Goal: Task Accomplishment & Management: Use online tool/utility

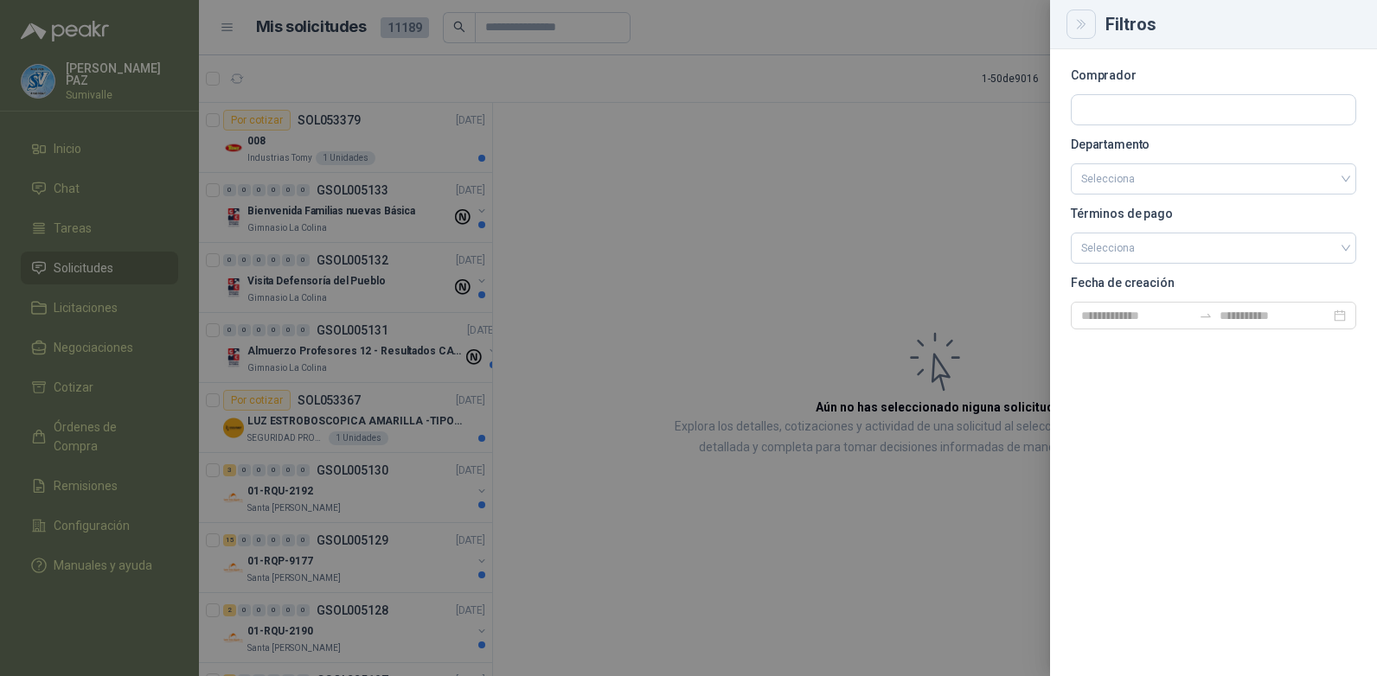
click at [1072, 23] on button "Close" at bounding box center [1080, 24] width 29 height 29
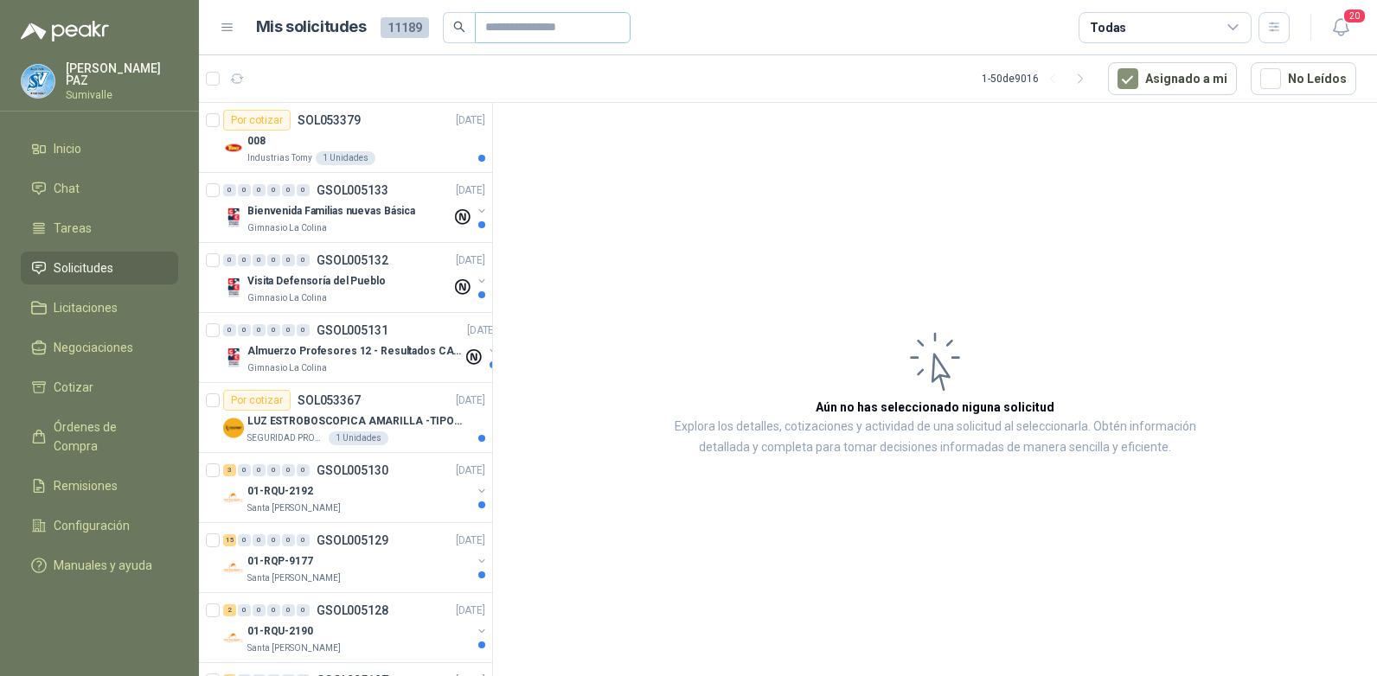
click at [475, 22] on span at bounding box center [553, 27] width 156 height 31
click at [1155, 29] on div "Todas" at bounding box center [1164, 27] width 173 height 31
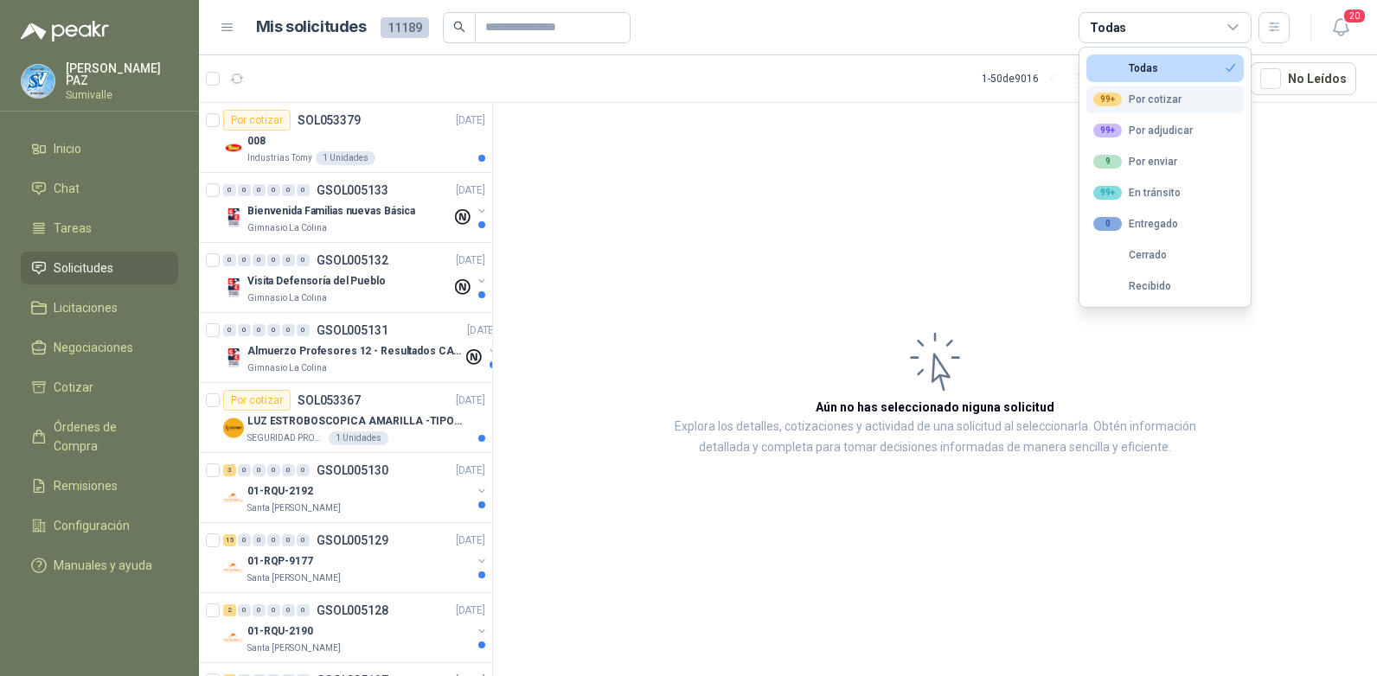
click at [1179, 98] on div "99+ Por cotizar" at bounding box center [1137, 100] width 88 height 14
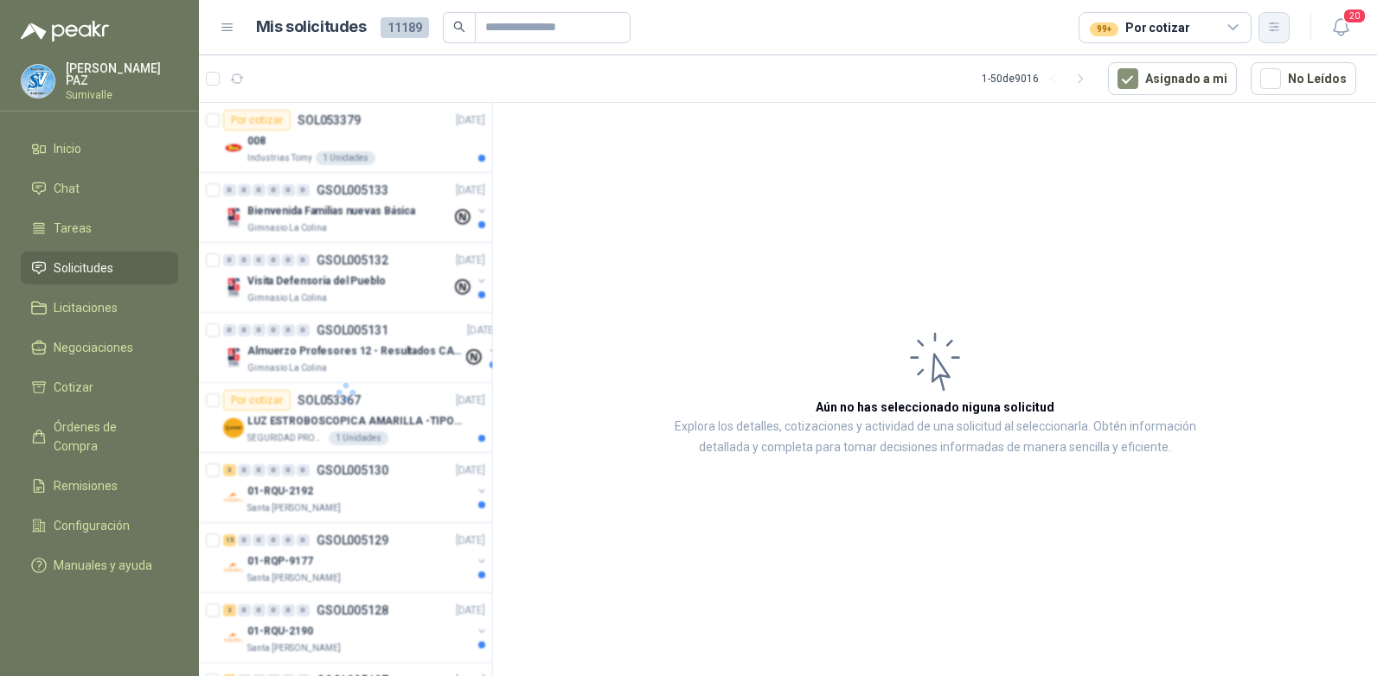
click at [1264, 23] on button "button" at bounding box center [1273, 27] width 31 height 31
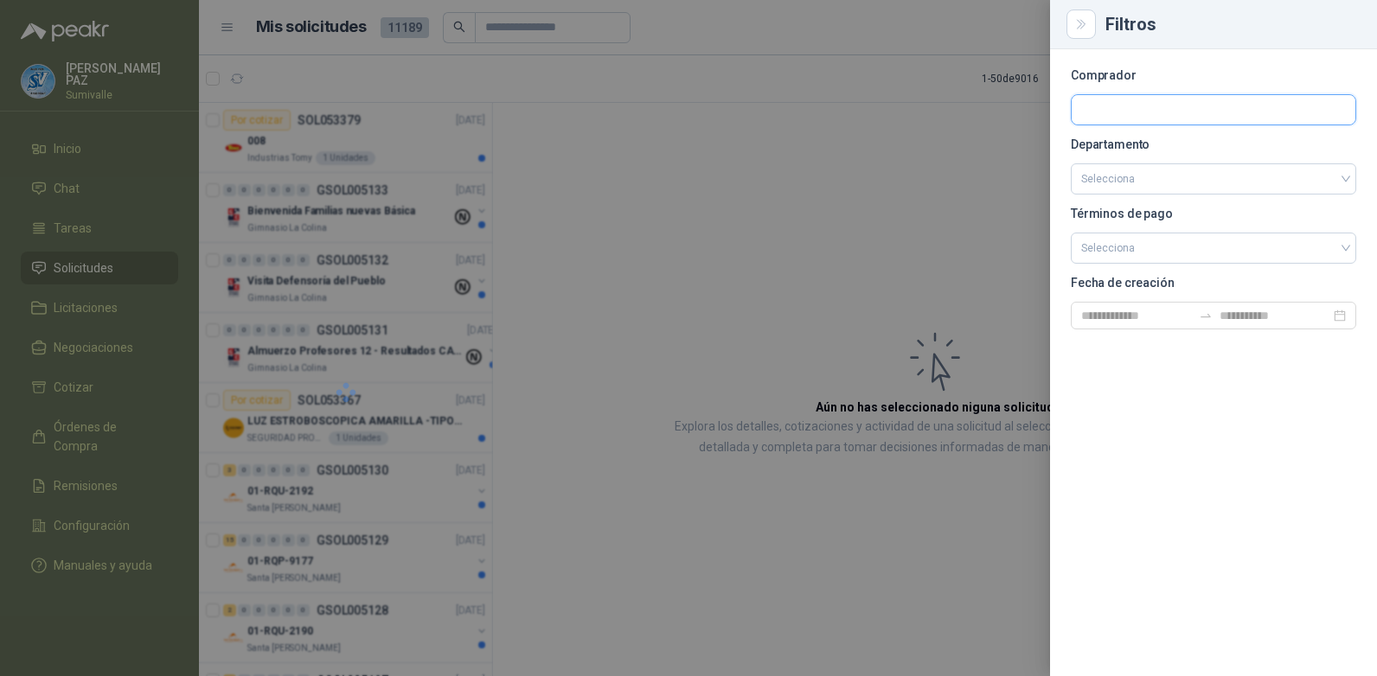
click at [1213, 105] on input "text" at bounding box center [1214, 109] width 284 height 29
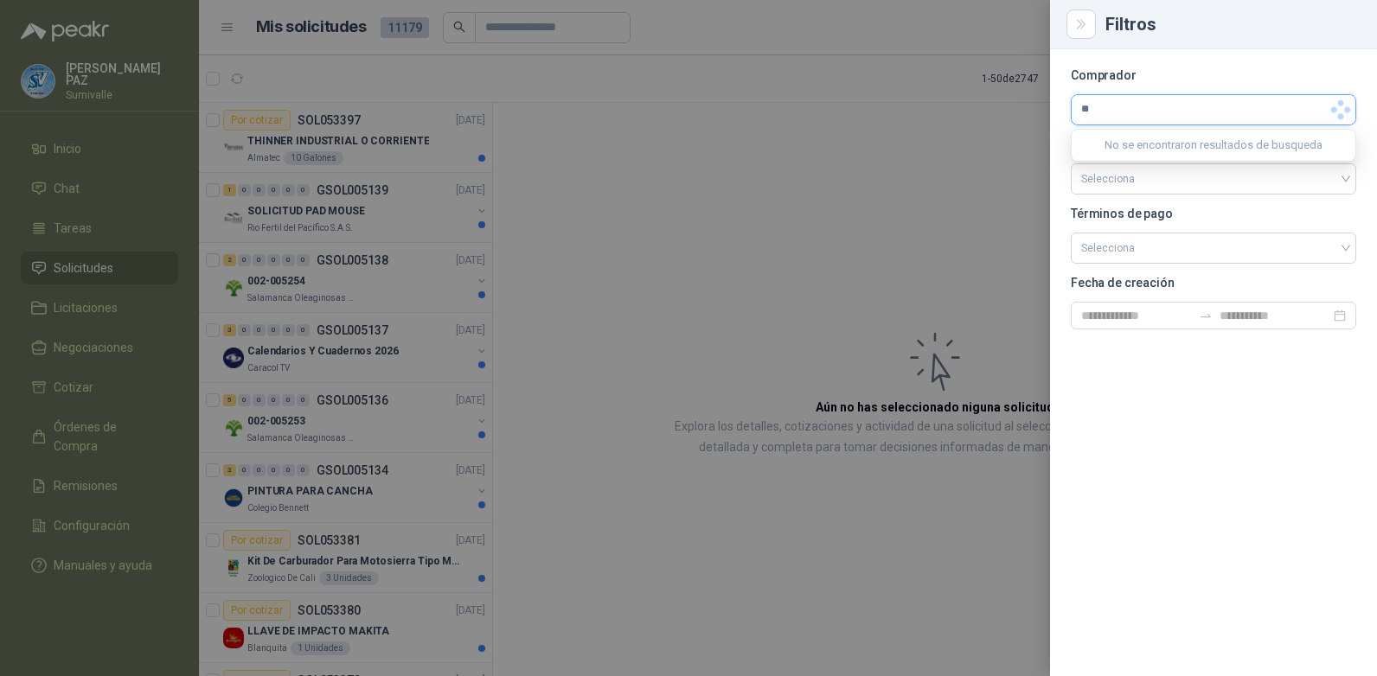
type input "*"
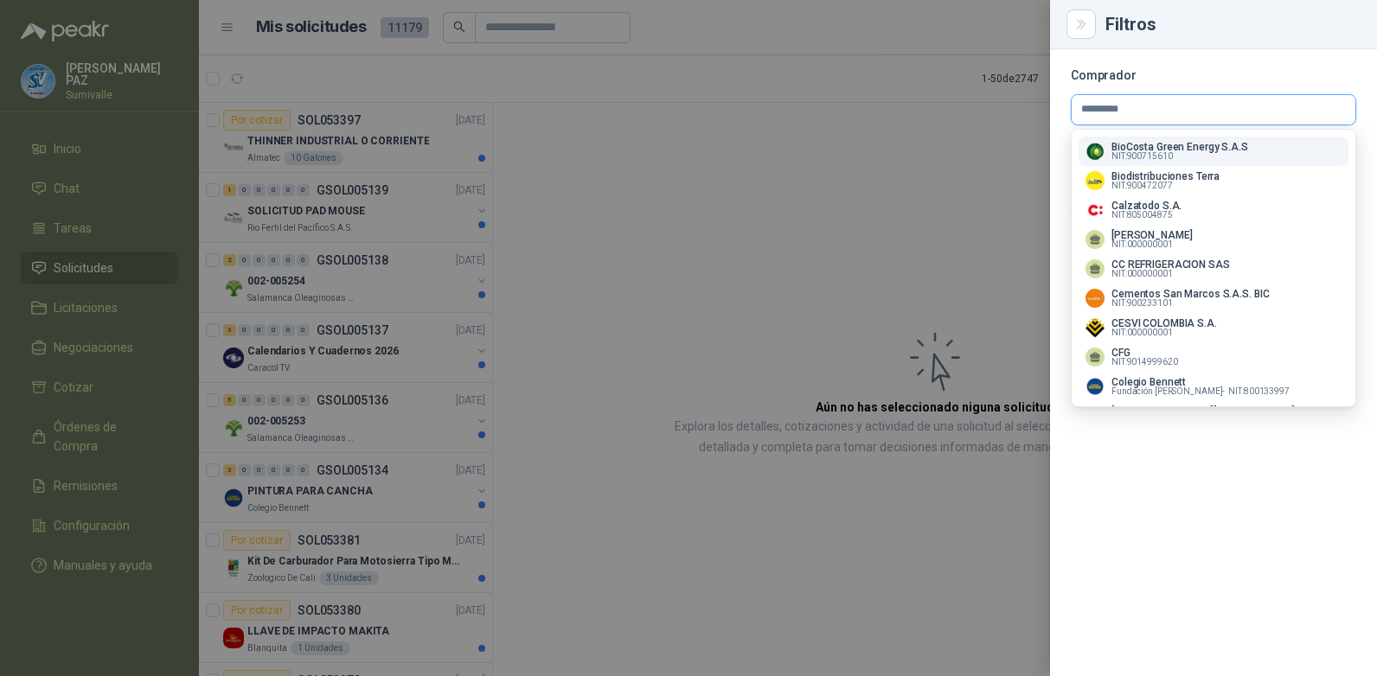
type input "**********"
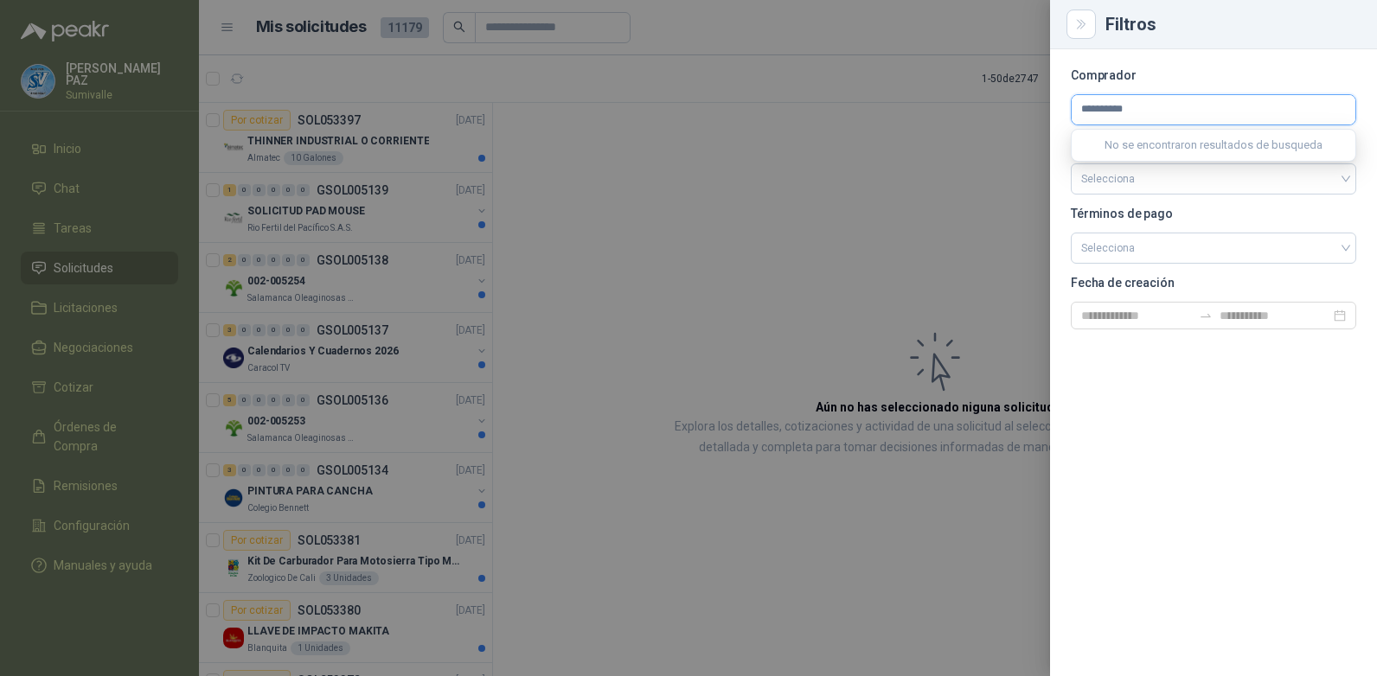
drag, startPoint x: 1176, startPoint y: 112, endPoint x: 1010, endPoint y: 108, distance: 166.1
click at [1010, 108] on div "**********" at bounding box center [688, 338] width 1377 height 676
type input "*****"
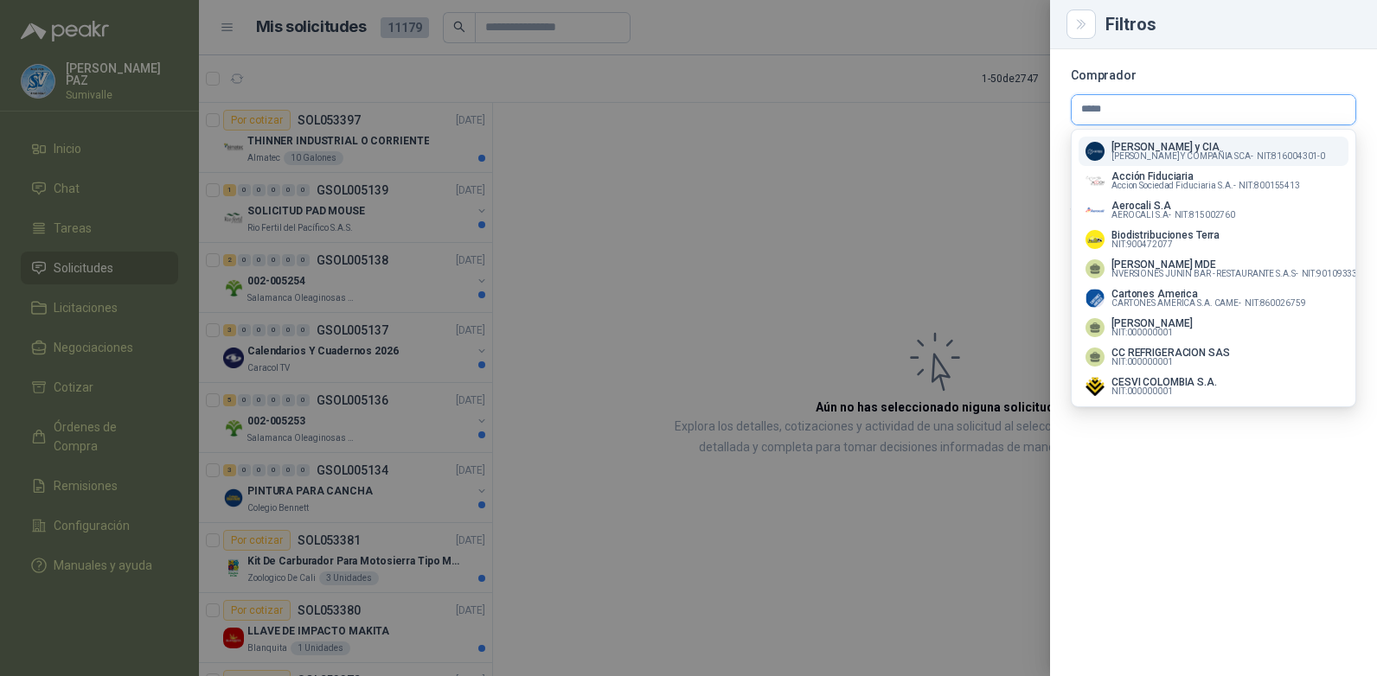
drag, startPoint x: 1125, startPoint y: 107, endPoint x: 1011, endPoint y: 115, distance: 114.4
click at [1011, 115] on div "Filtros Comprador ***** Departamento Selecciona Términos de pago Selecciona Fec…" at bounding box center [688, 338] width 1377 height 676
click at [1132, 99] on input "text" at bounding box center [1214, 109] width 284 height 29
paste input "*********"
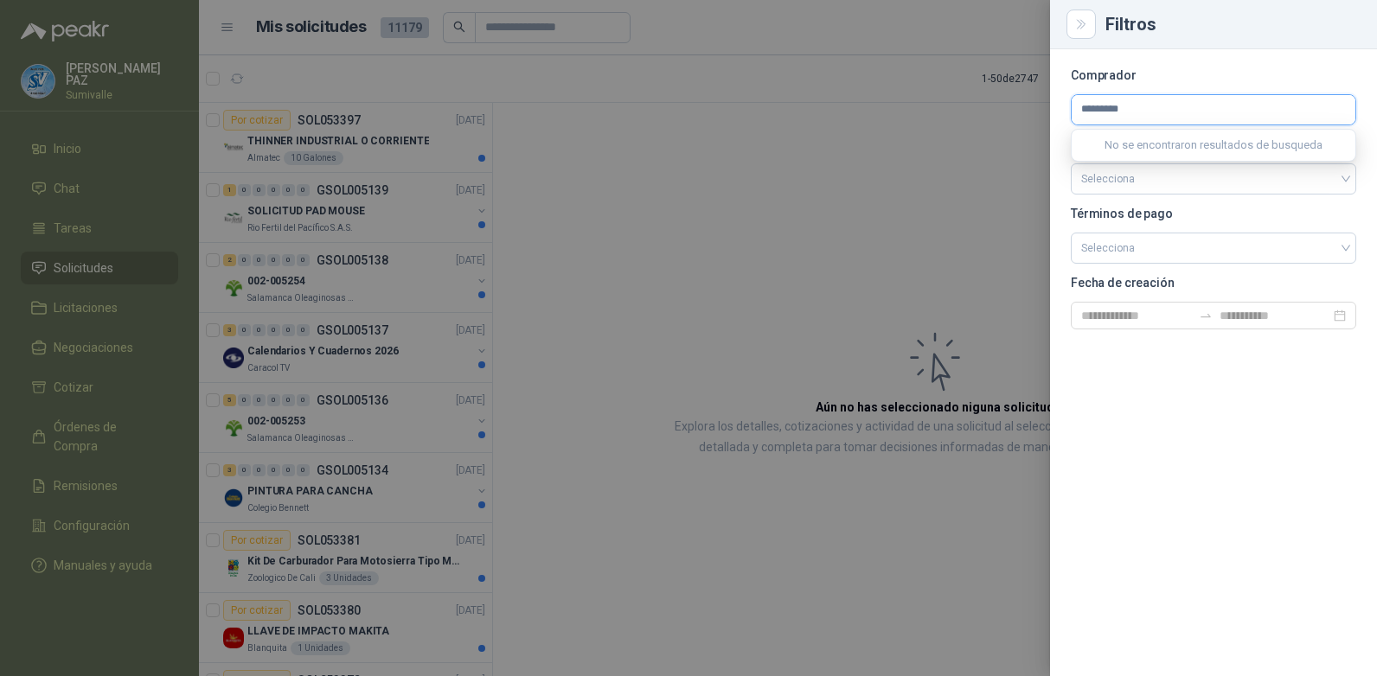
type input "*********"
click at [912, 206] on div at bounding box center [688, 338] width 1377 height 676
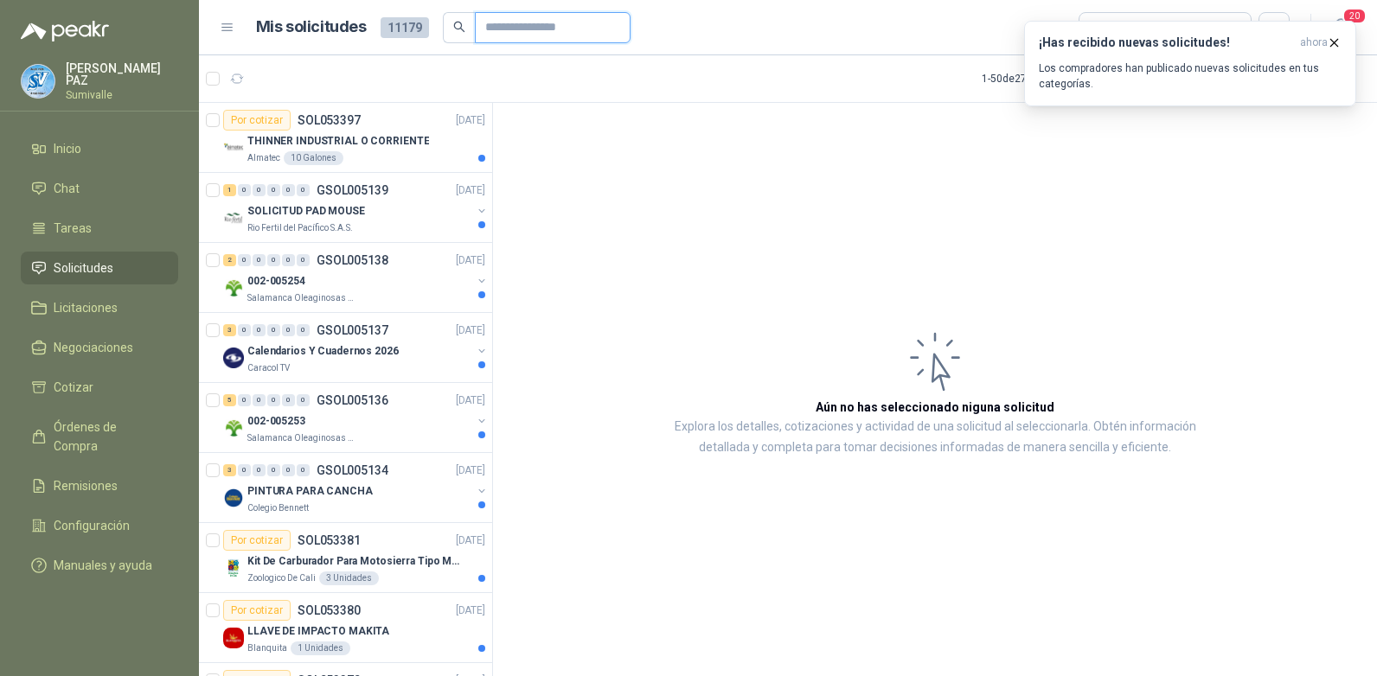
click at [507, 29] on input "text" at bounding box center [545, 27] width 121 height 29
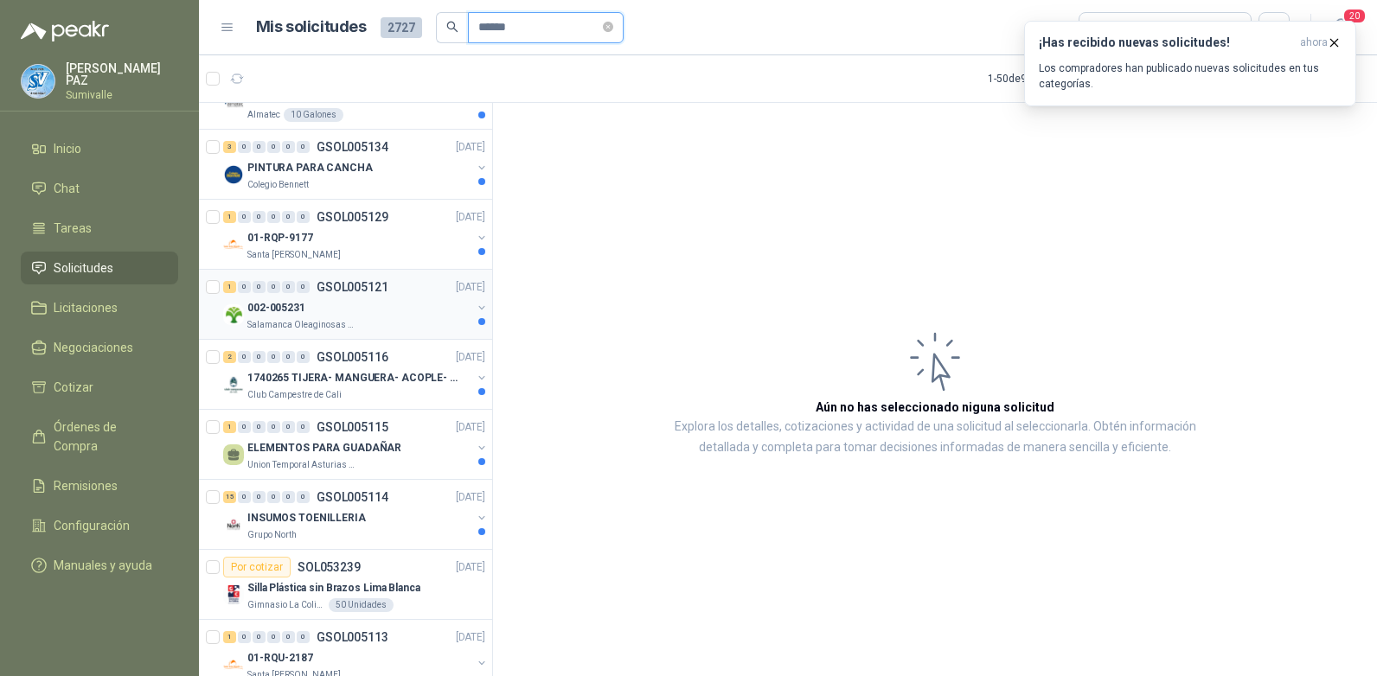
scroll to position [173, 0]
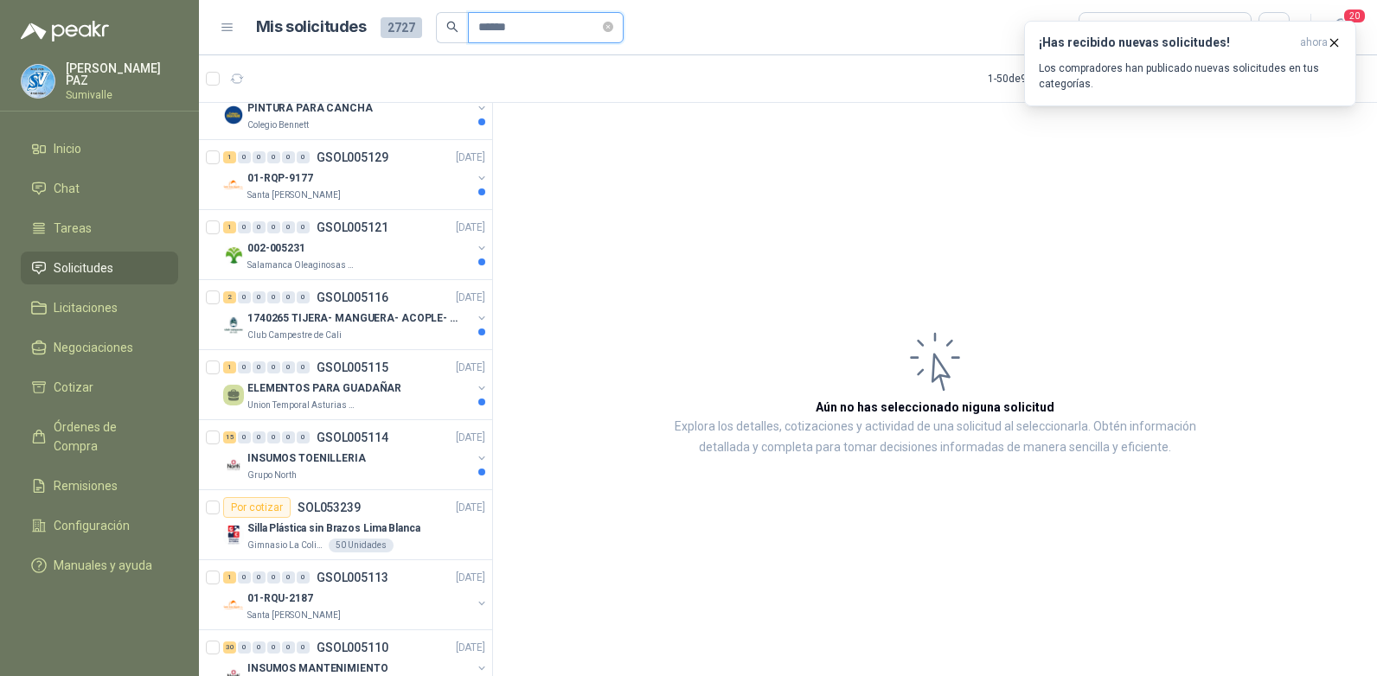
type input "******"
click at [372, 455] on div "INSUMOS TOENILLERIA" at bounding box center [359, 458] width 224 height 21
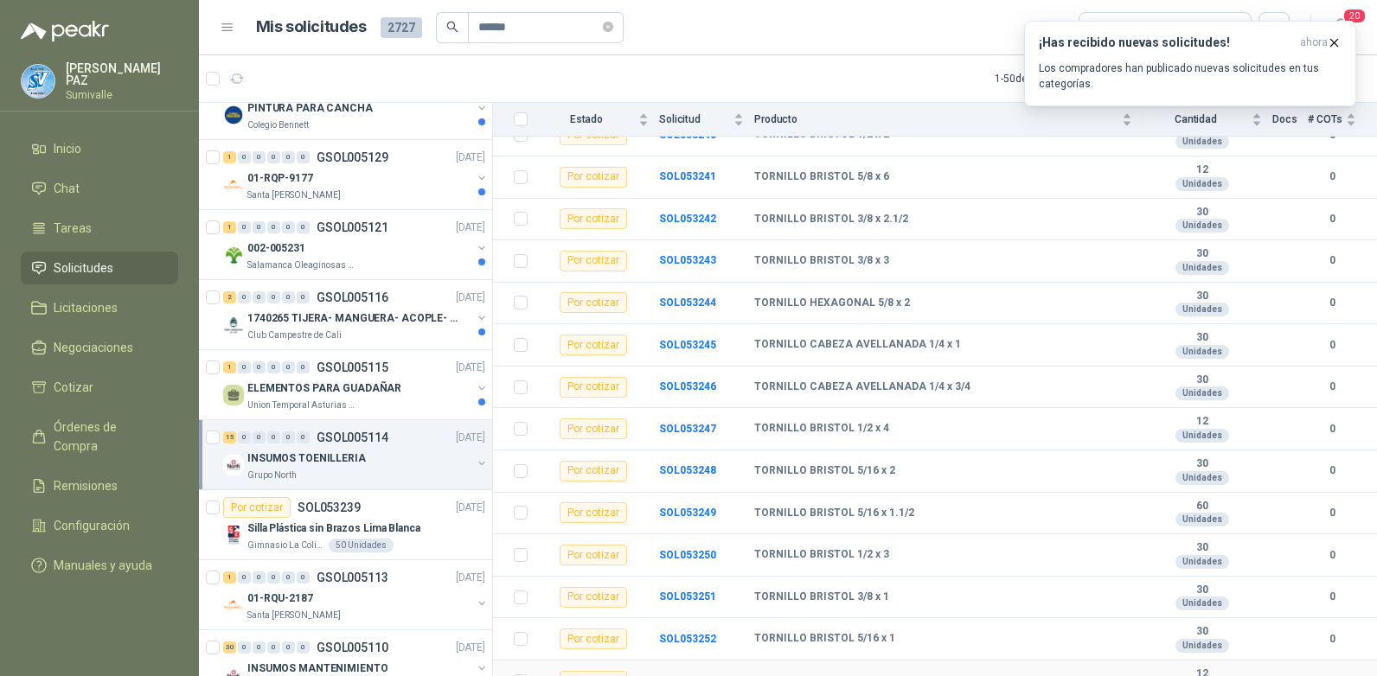
scroll to position [259, 0]
drag, startPoint x: 755, startPoint y: 556, endPoint x: 874, endPoint y: 554, distance: 119.4
click at [874, 554] on b "TORNILLO BRISTOL 3/8 x 1" at bounding box center [821, 558] width 135 height 14
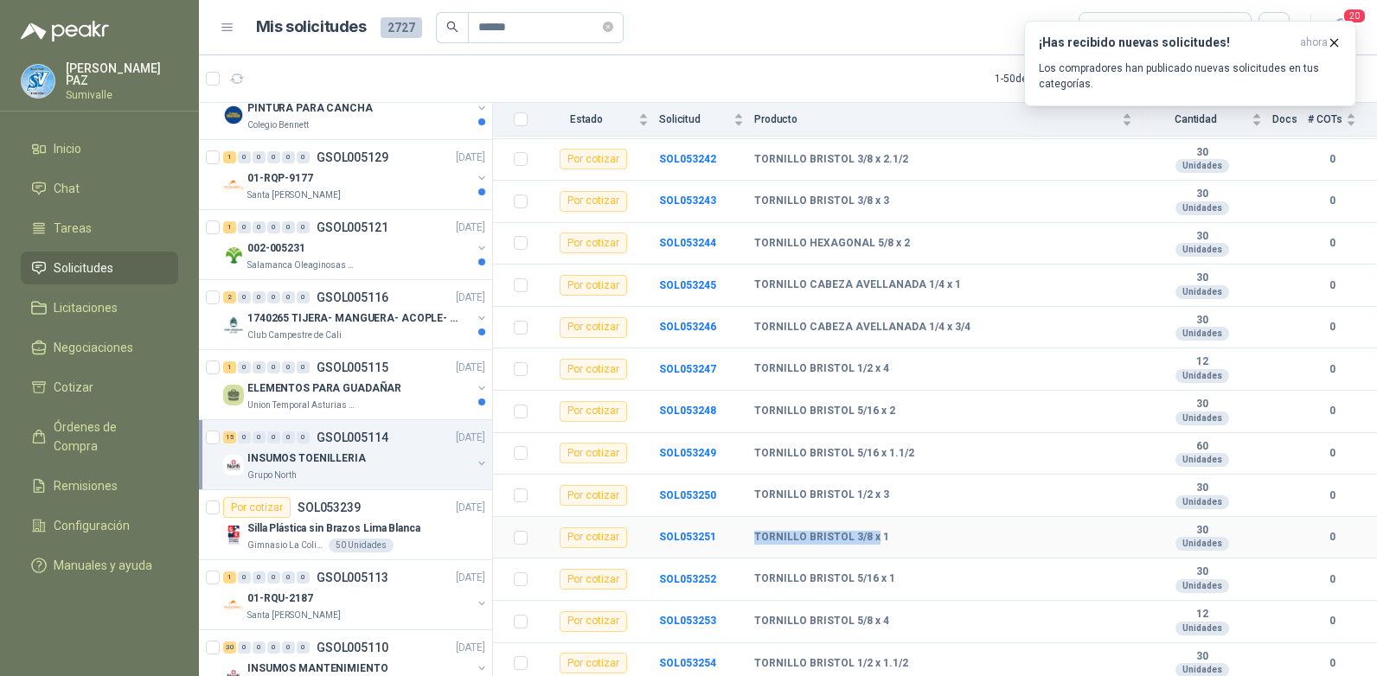
scroll to position [282, 0]
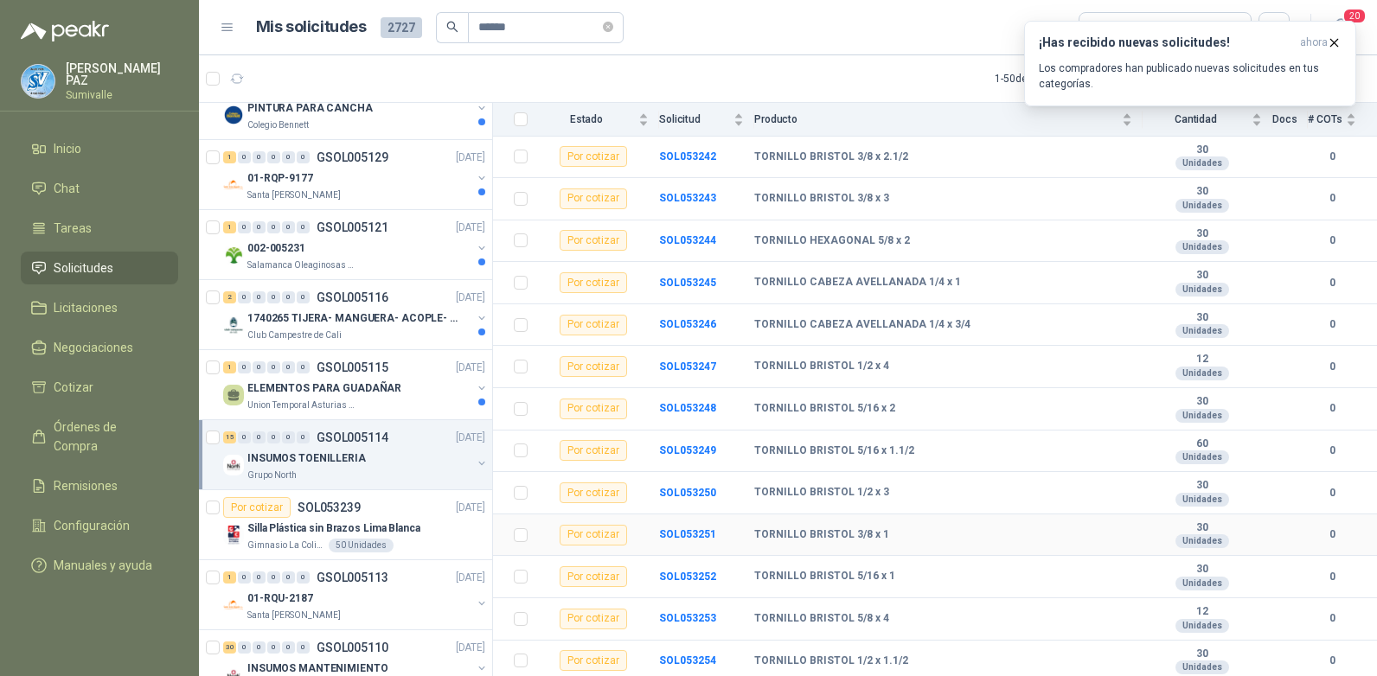
click at [1062, 541] on div "TORNILLO BRISTOL 3/8 x 1" at bounding box center [943, 535] width 378 height 14
click at [613, 22] on icon "close-circle" at bounding box center [608, 27] width 10 height 10
click at [574, 30] on input "text" at bounding box center [538, 27] width 121 height 29
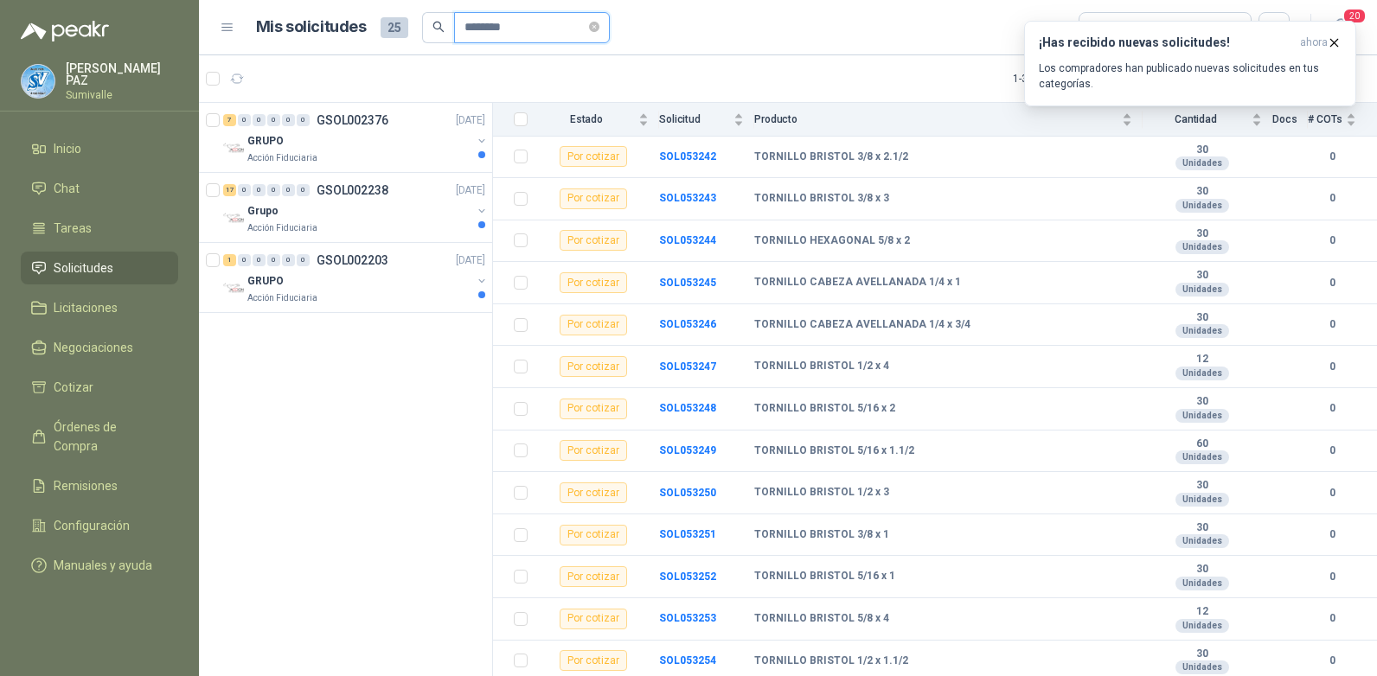
scroll to position [0, 0]
type input "**********"
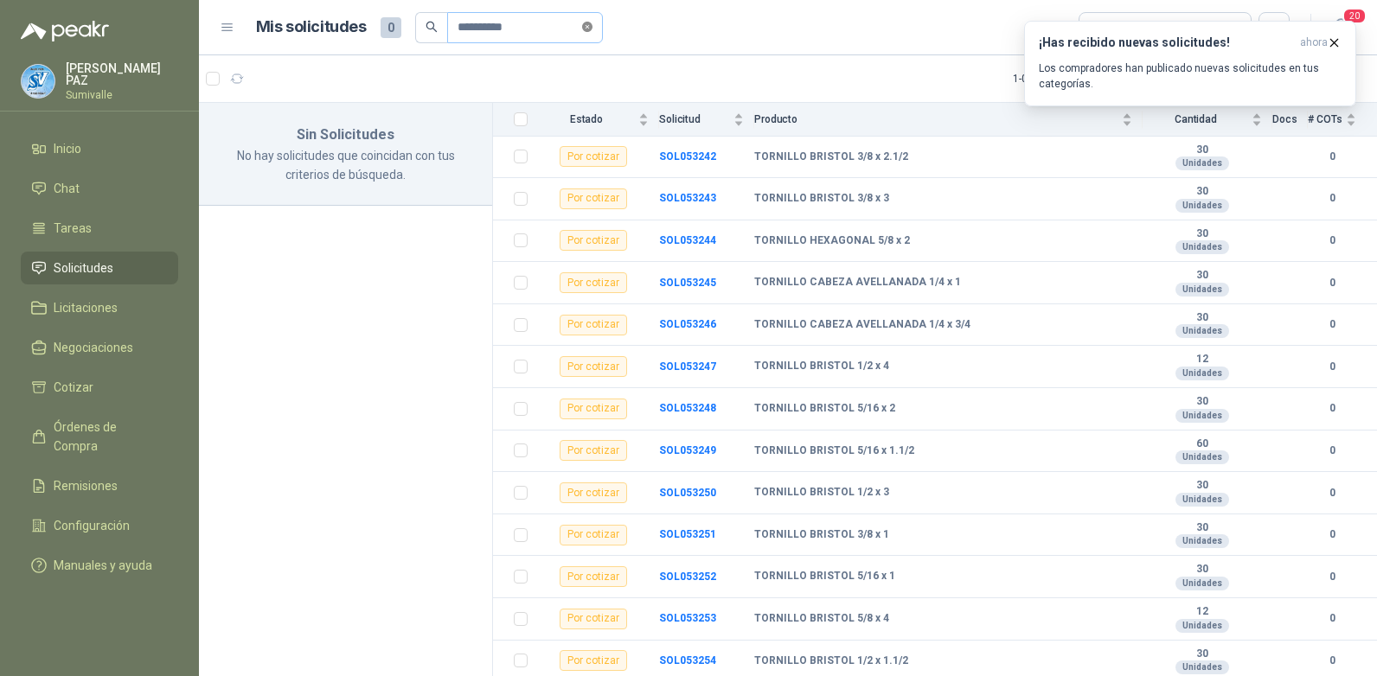
click at [592, 19] on span at bounding box center [587, 27] width 10 height 16
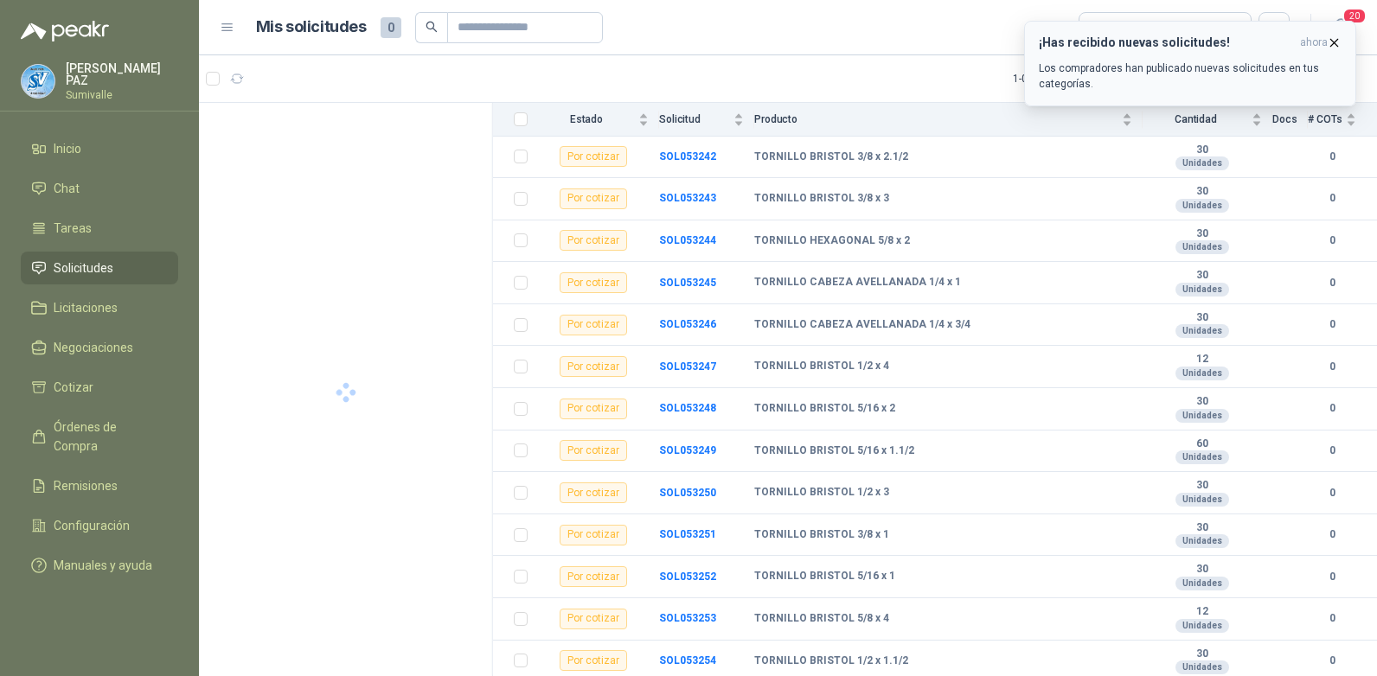
click at [1334, 37] on icon "button" at bounding box center [1334, 42] width 15 height 15
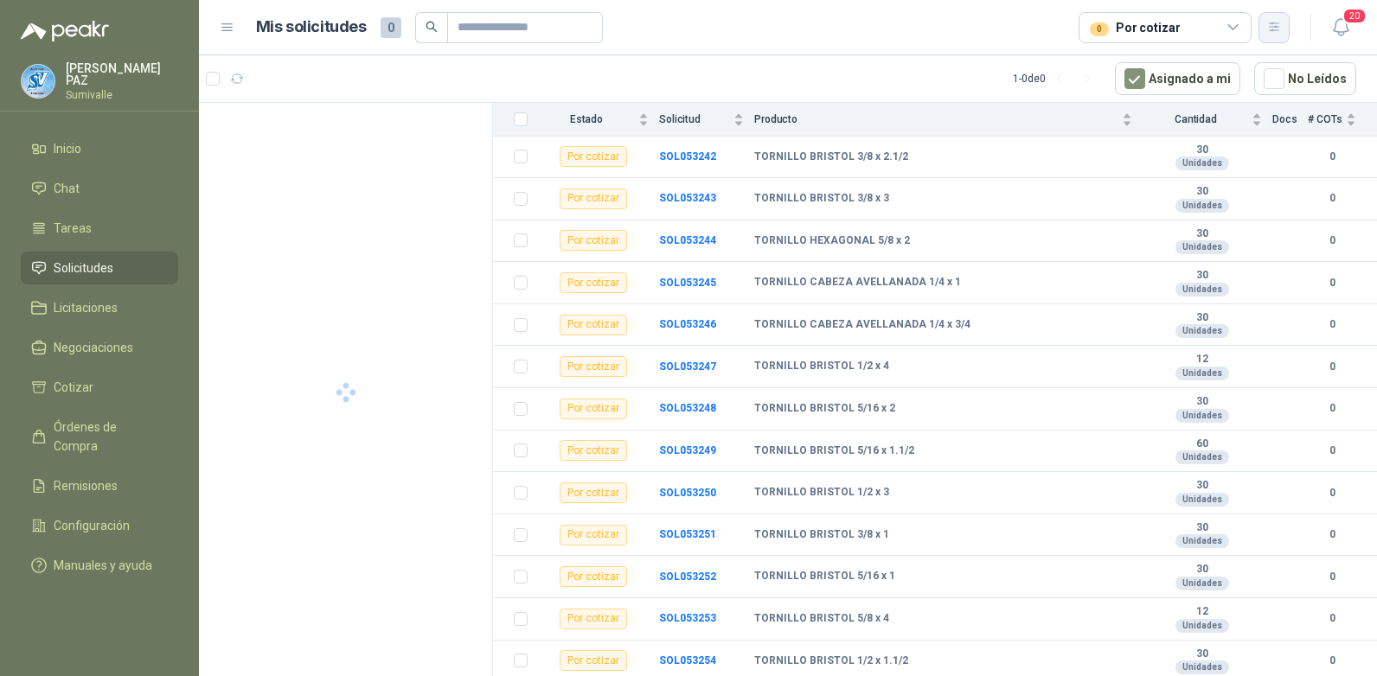
click at [1279, 27] on icon "button" at bounding box center [1274, 27] width 15 height 15
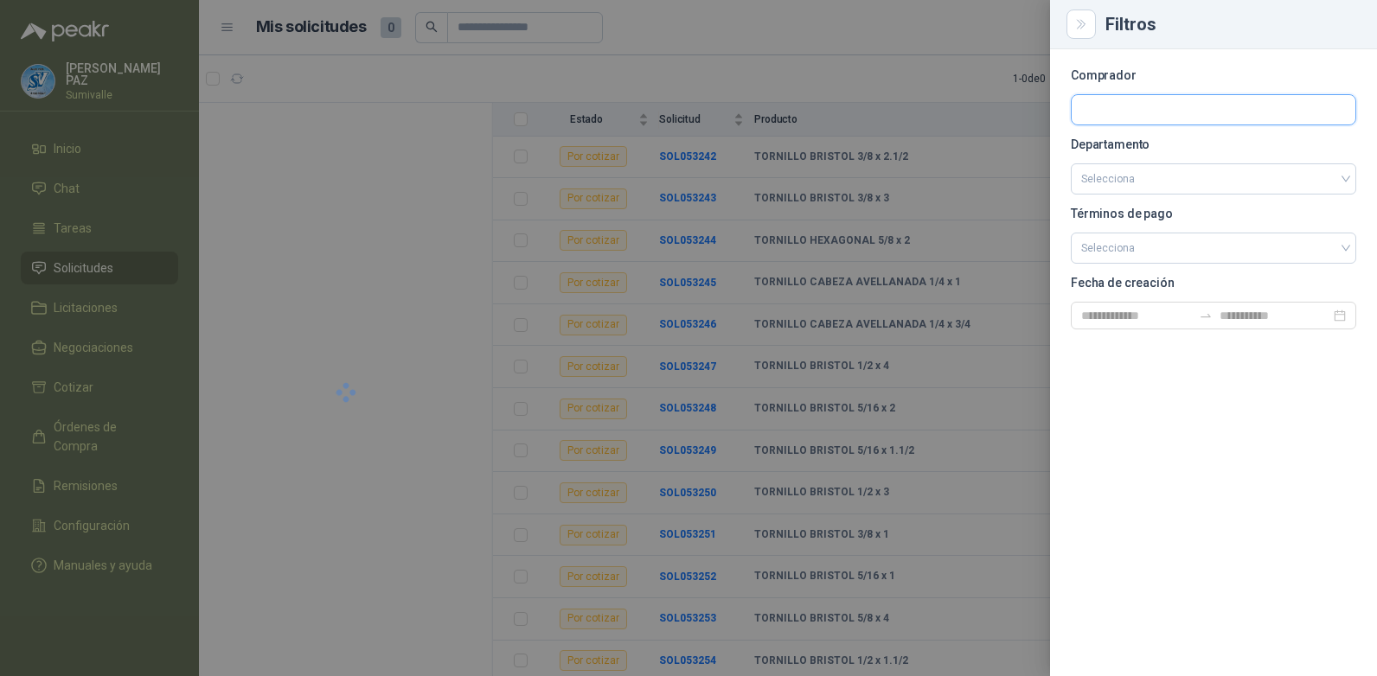
click at [1151, 106] on input "text" at bounding box center [1214, 109] width 284 height 29
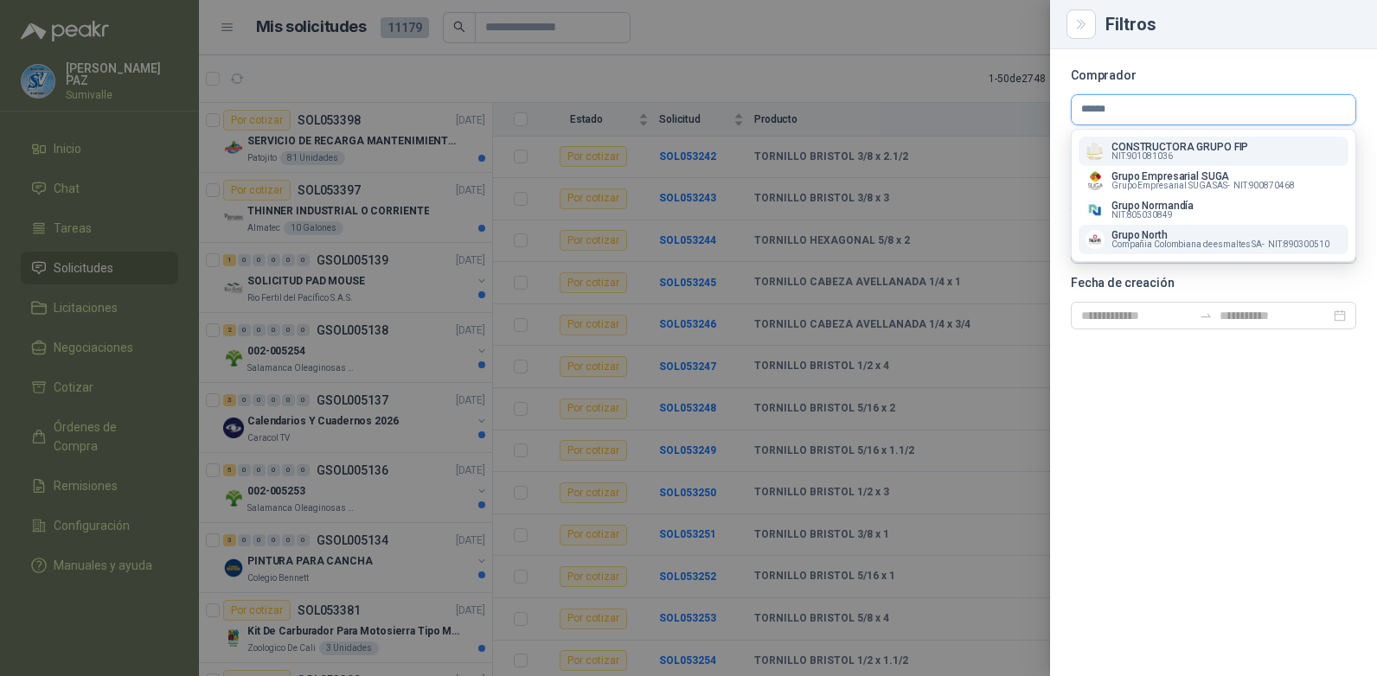
type input "*****"
click at [1190, 246] on span "Compañia Colombiana de esmaltes SA -" at bounding box center [1187, 244] width 153 height 9
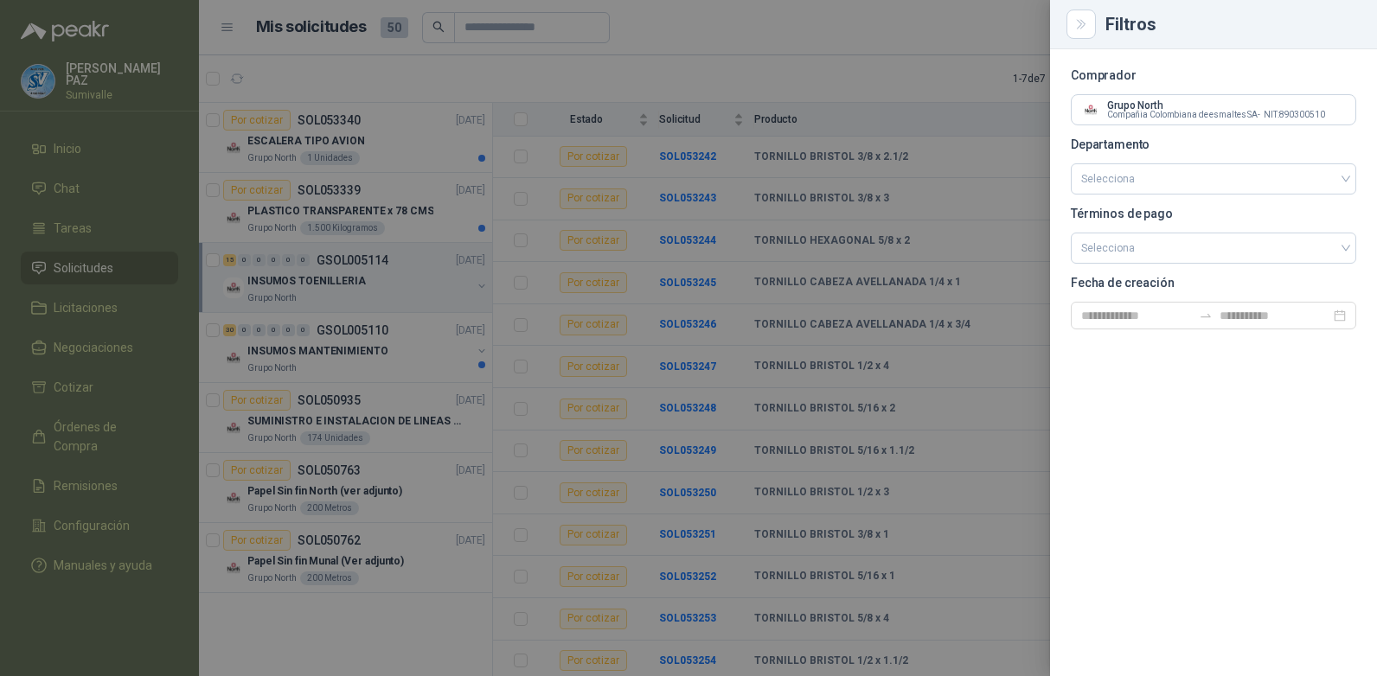
click at [720, 46] on div at bounding box center [688, 338] width 1377 height 676
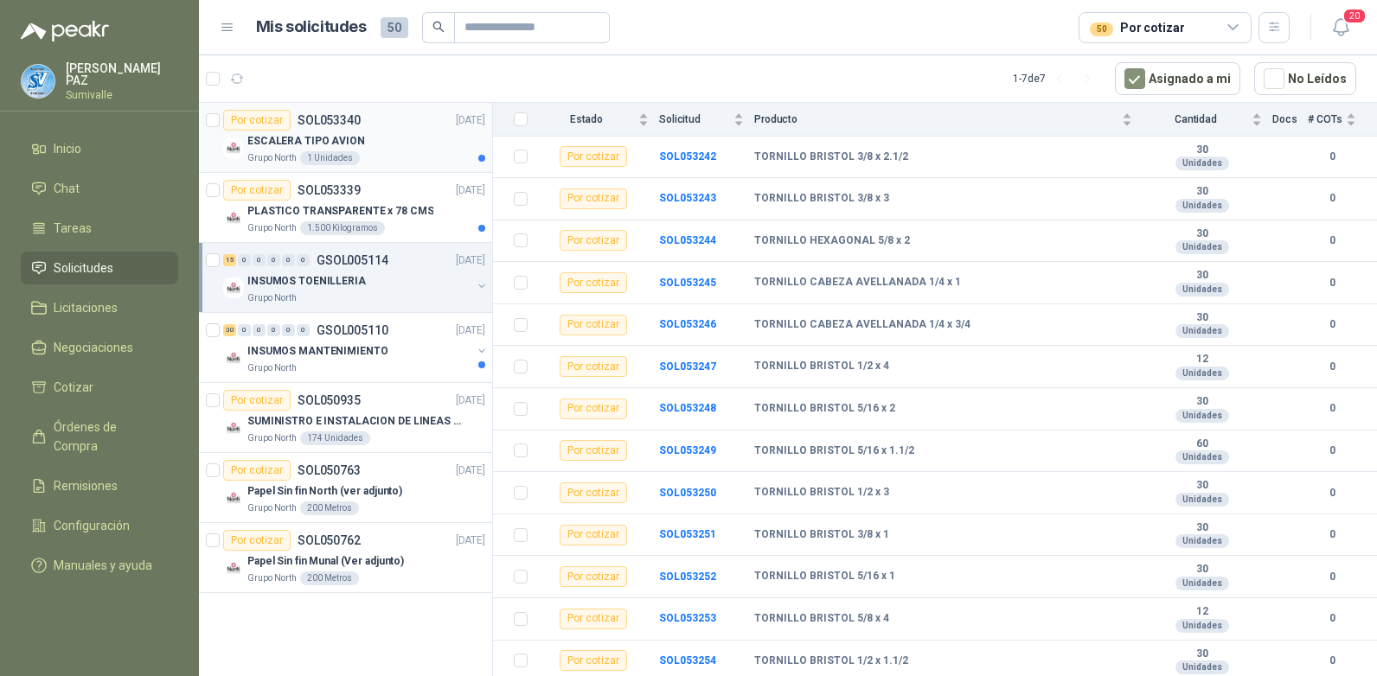
click at [371, 142] on div "ESCALERA TIPO AVION" at bounding box center [366, 141] width 238 height 21
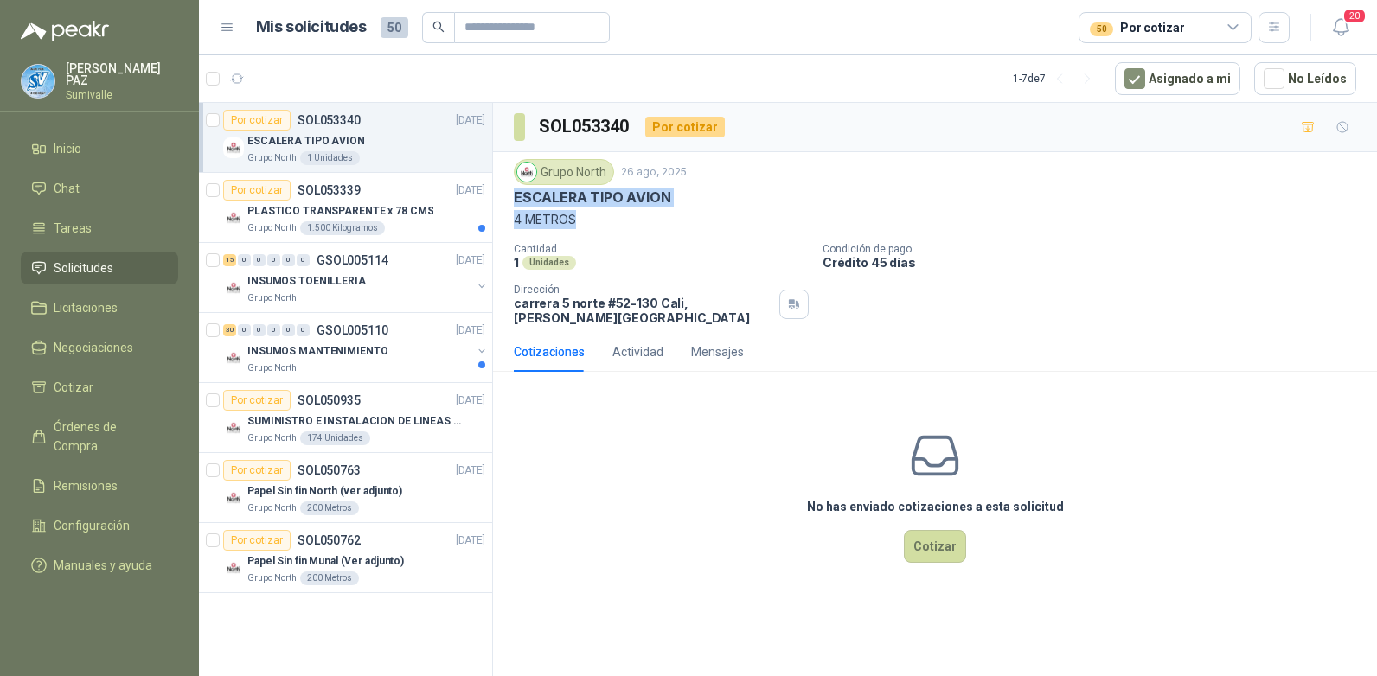
drag, startPoint x: 509, startPoint y: 194, endPoint x: 613, endPoint y: 218, distance: 106.6
click at [613, 218] on div "Grupo North 26 ago, 2025 ESCALERA TIPO AVION 4 METROS Cantidad 1 Unidades Condi…" at bounding box center [935, 242] width 884 height 180
copy div "ESCALERA TIPO AVION 4 METROS"
click at [419, 213] on p "PLASTICO TRANSPARENTE x 78 CMS" at bounding box center [340, 211] width 186 height 16
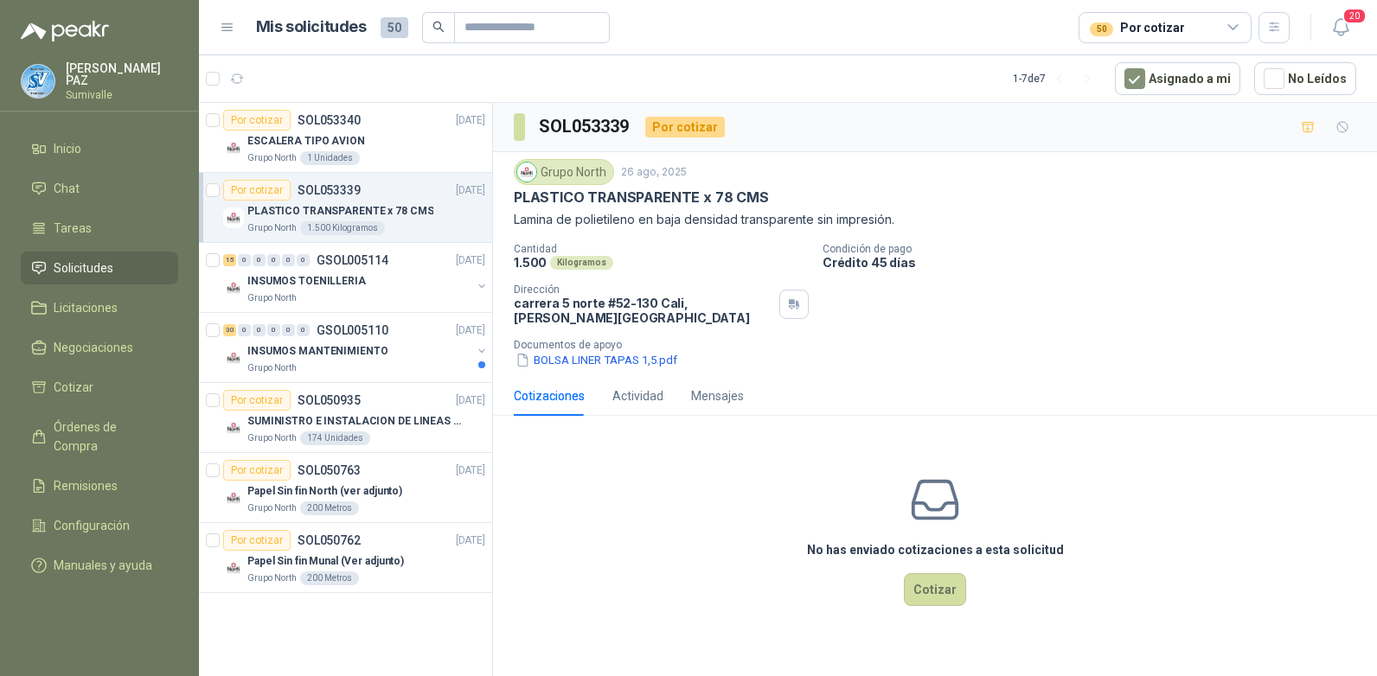
click at [510, 195] on div "Grupo North 26 ago, 2025 PLASTICO TRANSPARENTE x 78 CMS Lamina de polietileno e…" at bounding box center [935, 264] width 884 height 224
click at [593, 351] on button "BOLSA LINER TAPAS 1,5.pdf" at bounding box center [596, 360] width 165 height 18
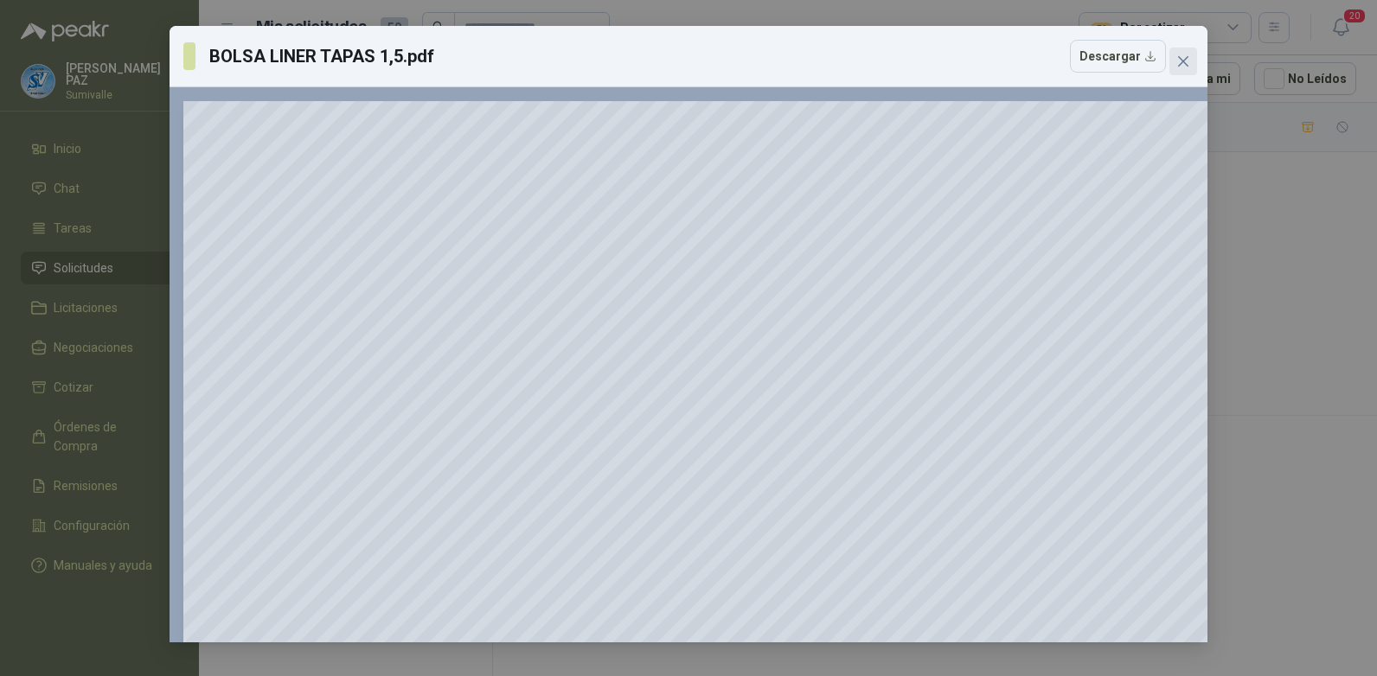
click at [1182, 54] on button "Close" at bounding box center [1183, 62] width 28 height 28
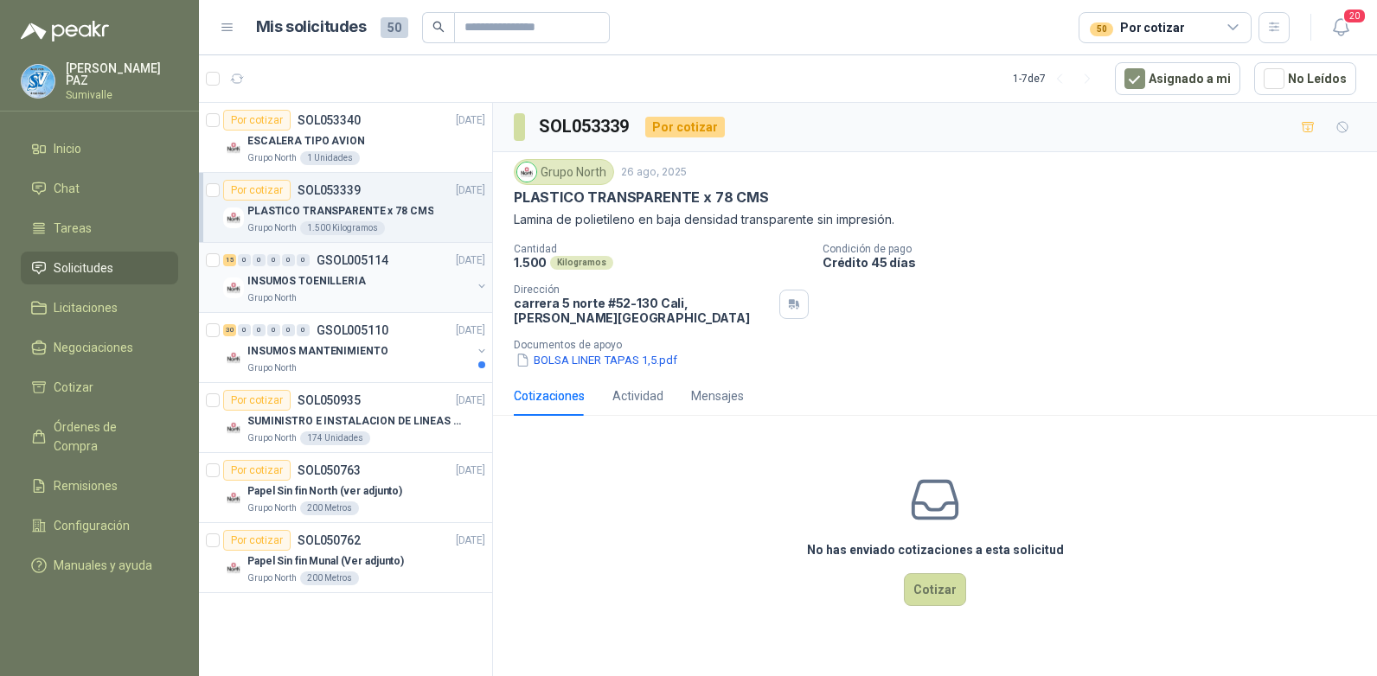
click at [379, 282] on div "INSUMOS TOENILLERIA" at bounding box center [359, 281] width 224 height 21
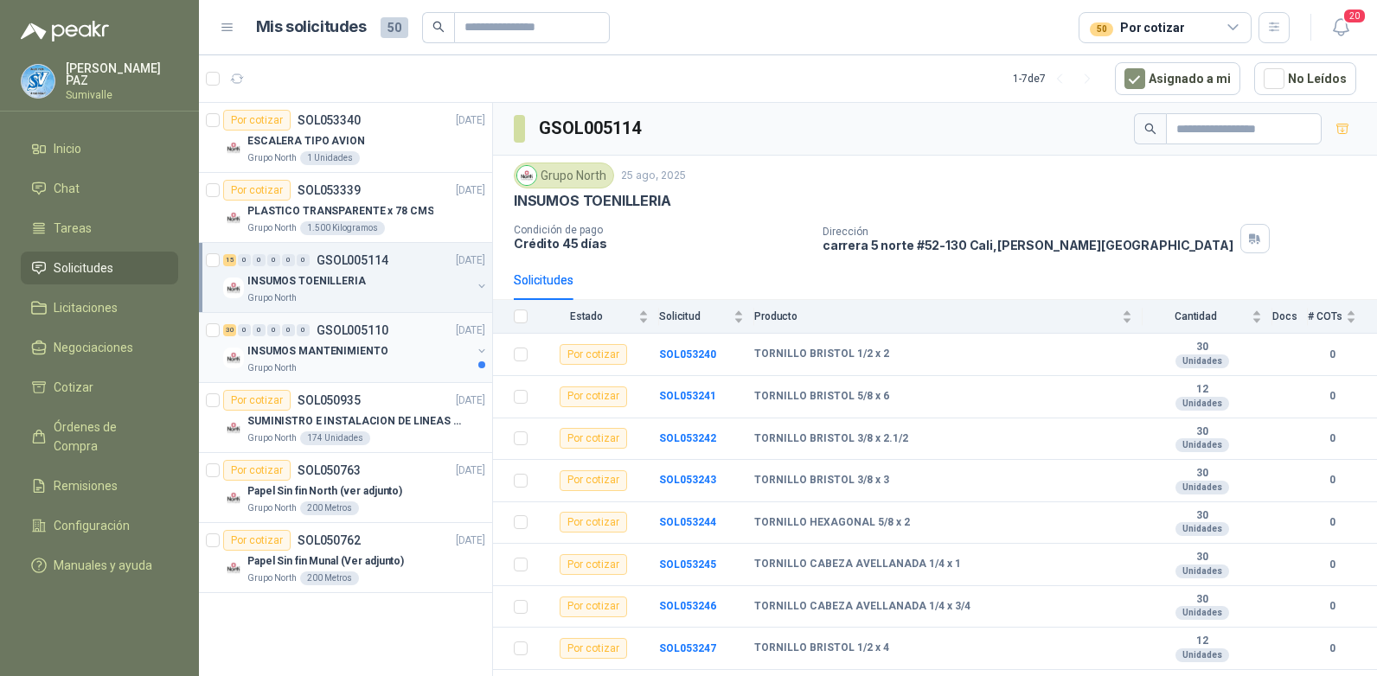
click at [404, 342] on div "INSUMOS MANTENIMIENTO" at bounding box center [359, 351] width 224 height 21
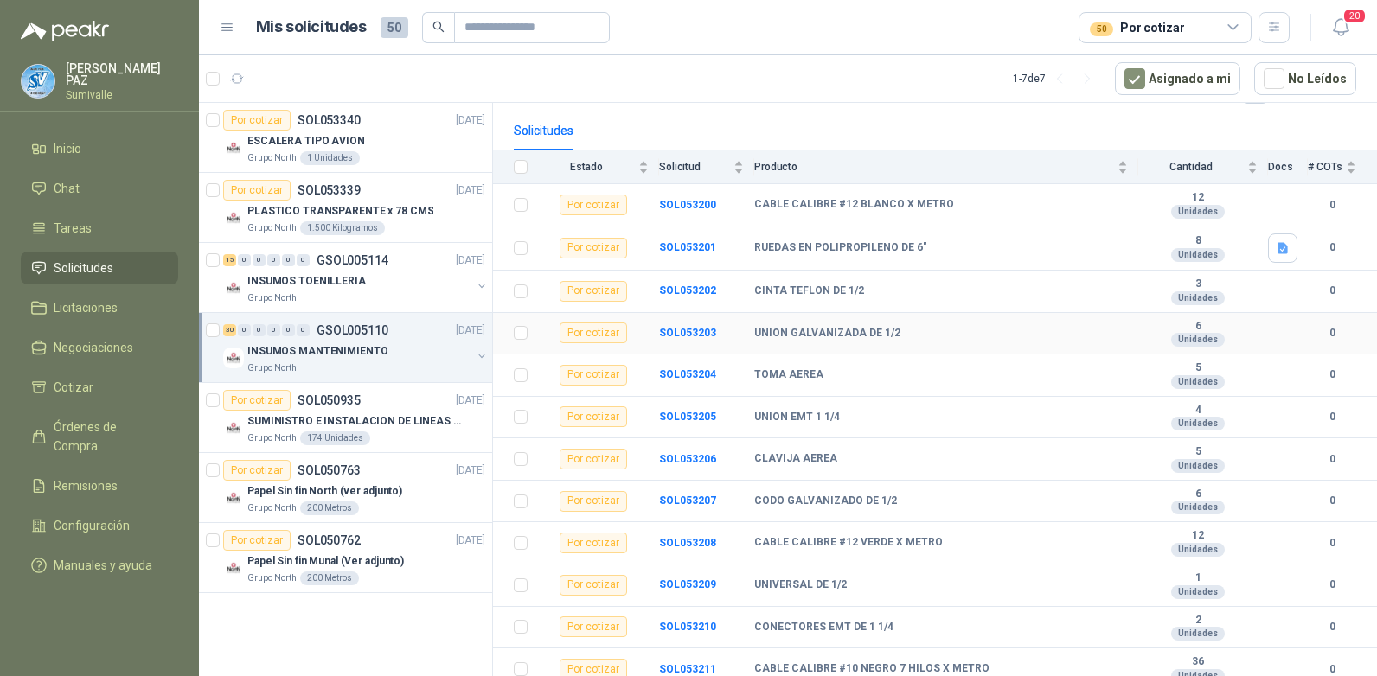
scroll to position [173, 0]
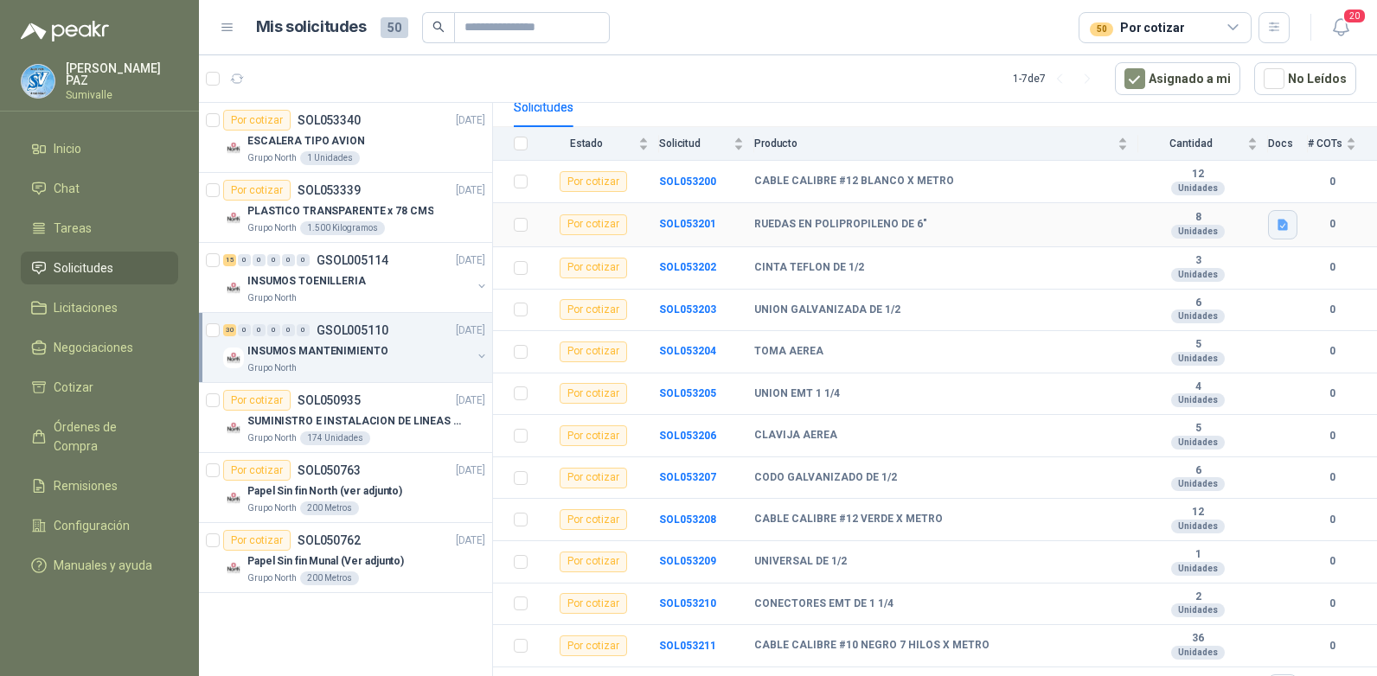
click at [1268, 219] on button "button" at bounding box center [1282, 224] width 29 height 29
click at [1133, 163] on button "FICHA TÉCNICA RN6X2B1-2 ACT.pdf" at bounding box center [1169, 169] width 207 height 18
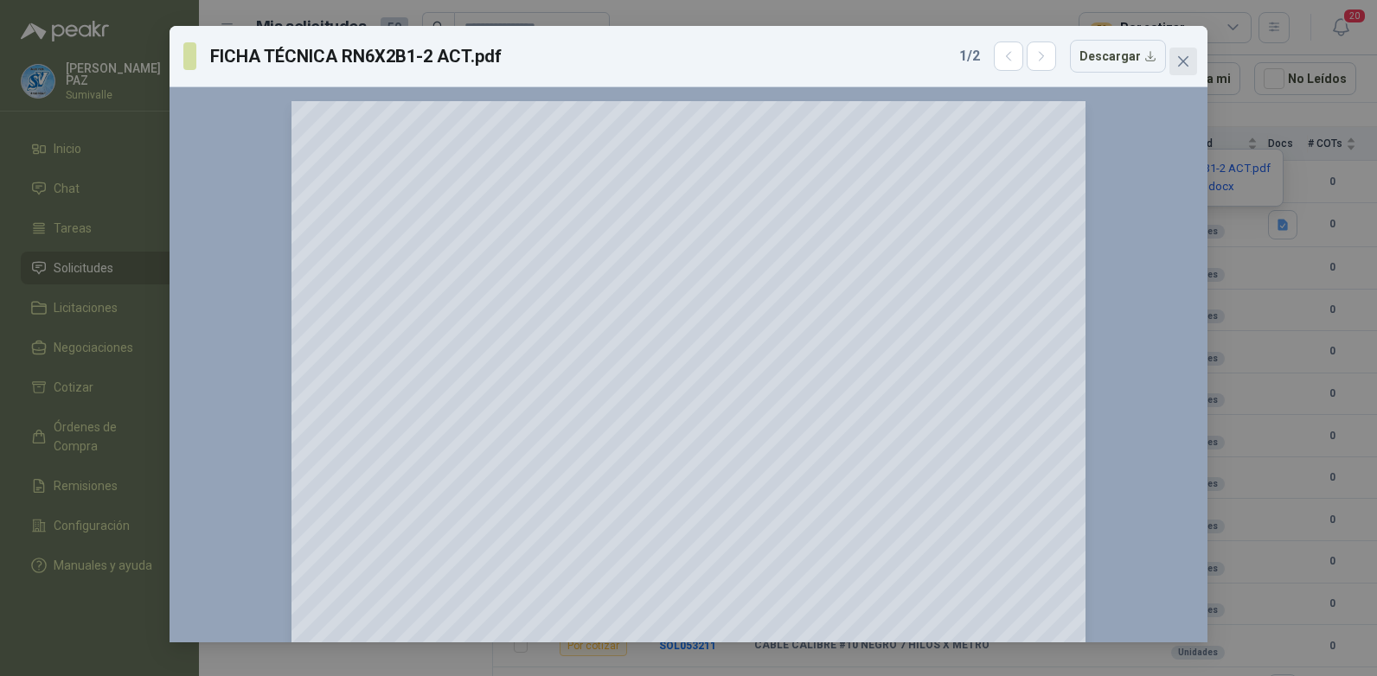
click at [1189, 61] on icon "close" at bounding box center [1183, 61] width 14 height 14
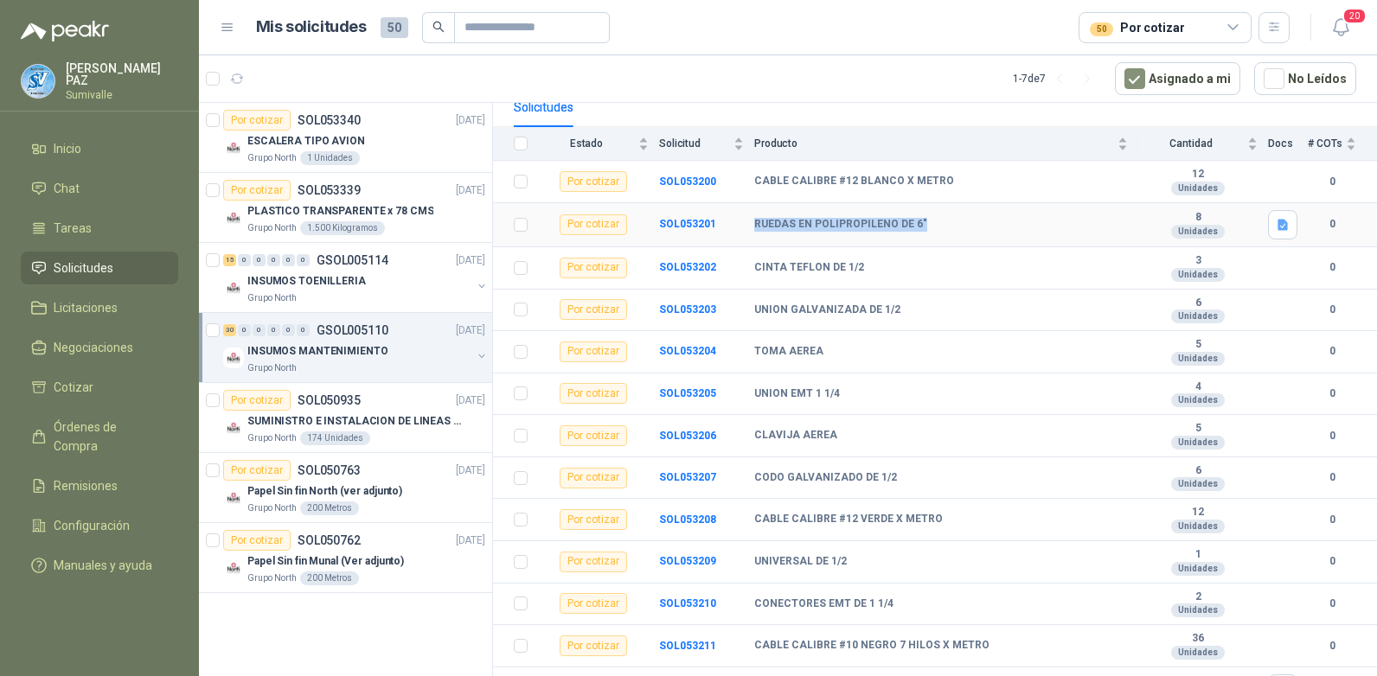
drag, startPoint x: 752, startPoint y: 226, endPoint x: 940, endPoint y: 224, distance: 188.5
click at [940, 224] on tr "Por cotizar SOL053201 RUEDAS EN POLIPROPILENO DE 6" 8 Unidades 0" at bounding box center [935, 225] width 884 height 44
copy tr "RUEDAS EN POLIPROPILENO DE 6""
click at [1269, 215] on button "button" at bounding box center [1282, 224] width 29 height 29
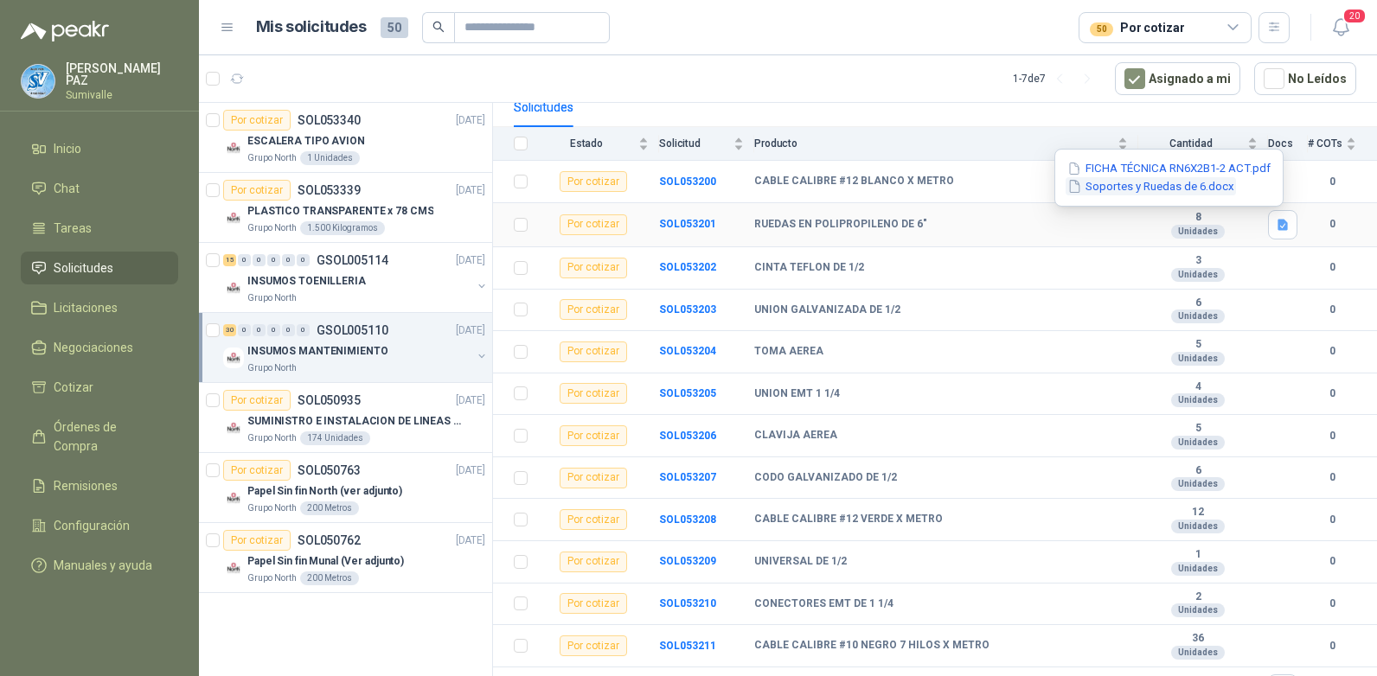
click at [1156, 187] on button "Soportes y Ruedas de 6.docx" at bounding box center [1151, 186] width 170 height 18
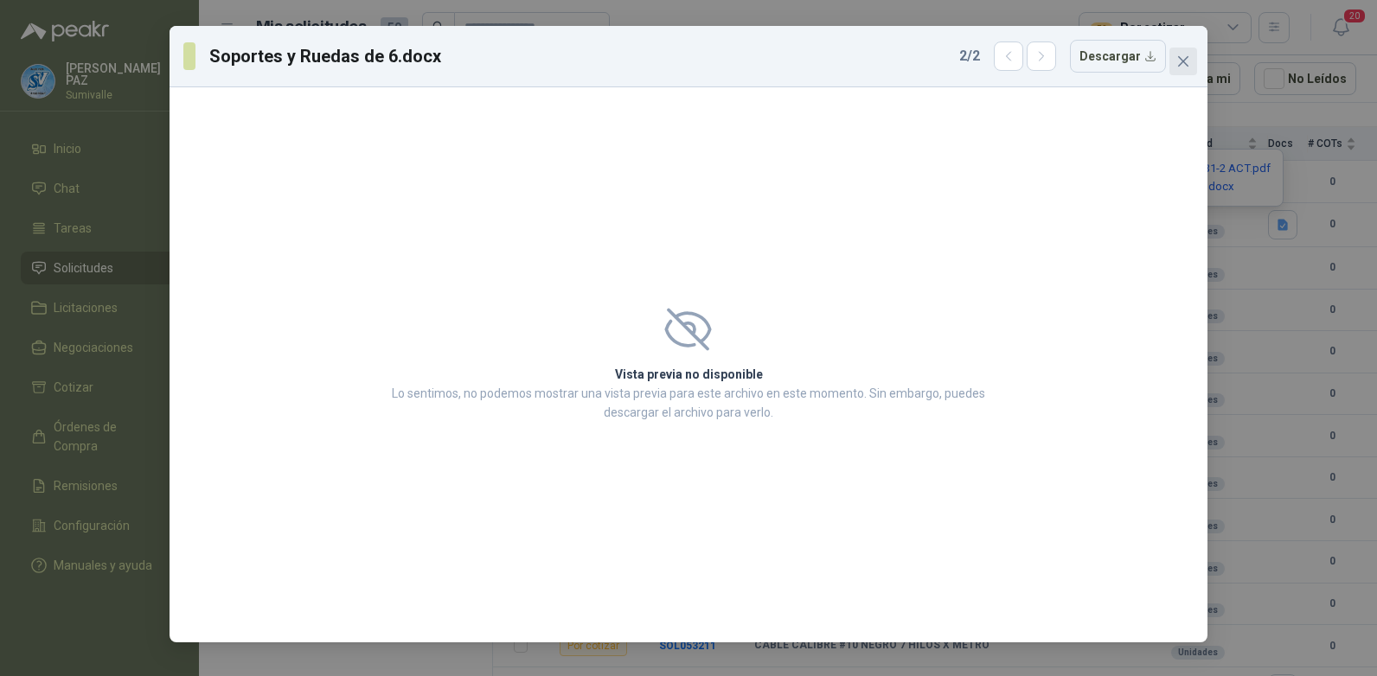
click at [1181, 61] on icon "close" at bounding box center [1183, 61] width 14 height 14
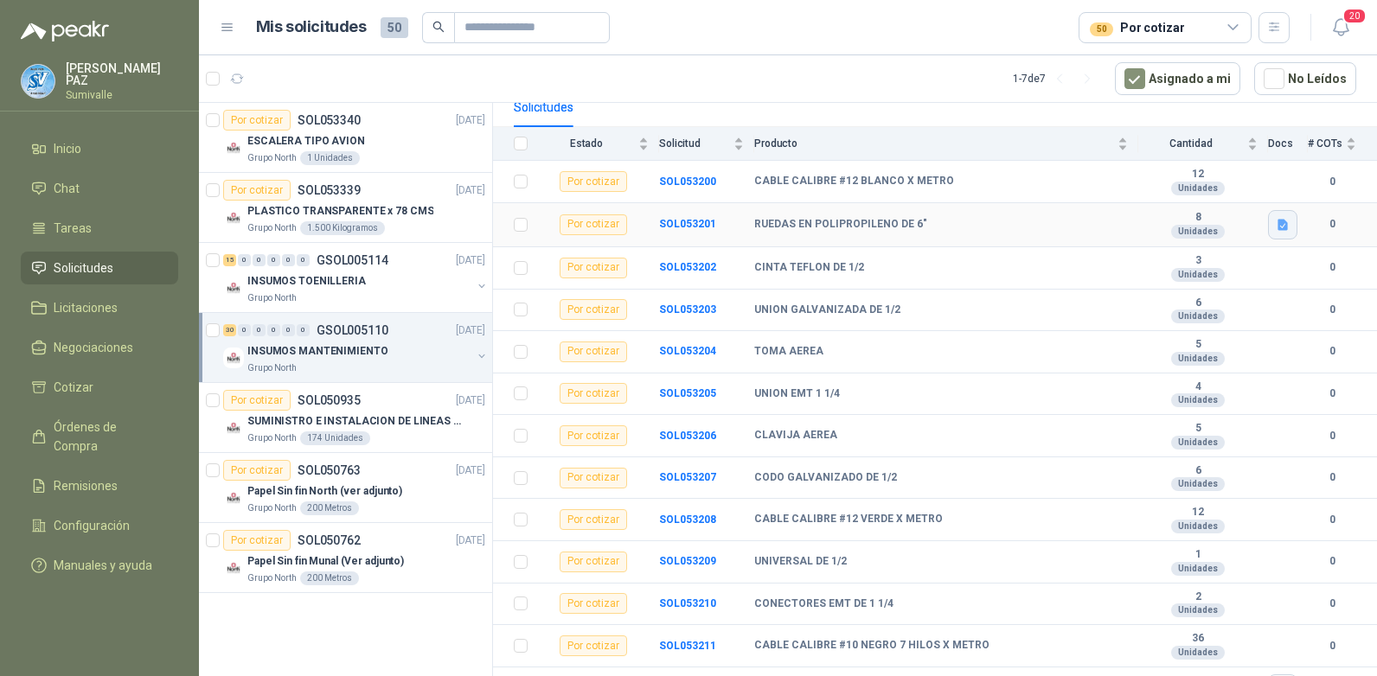
click at [1277, 222] on icon "button" at bounding box center [1282, 224] width 10 height 11
click at [1205, 169] on button "FICHA TÉCNICA RN6X2B1-2 ACT.pdf" at bounding box center [1169, 169] width 207 height 18
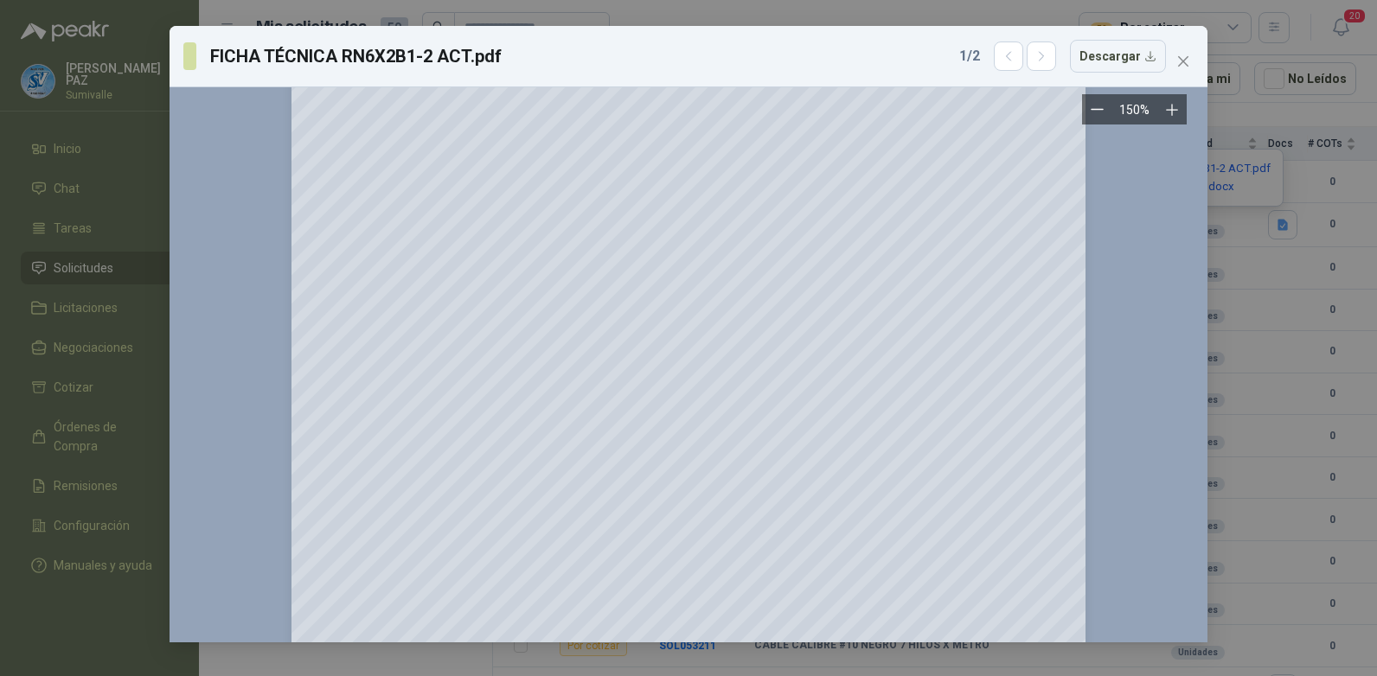
scroll to position [86, 0]
click at [1185, 65] on icon "close" at bounding box center [1183, 61] width 14 height 14
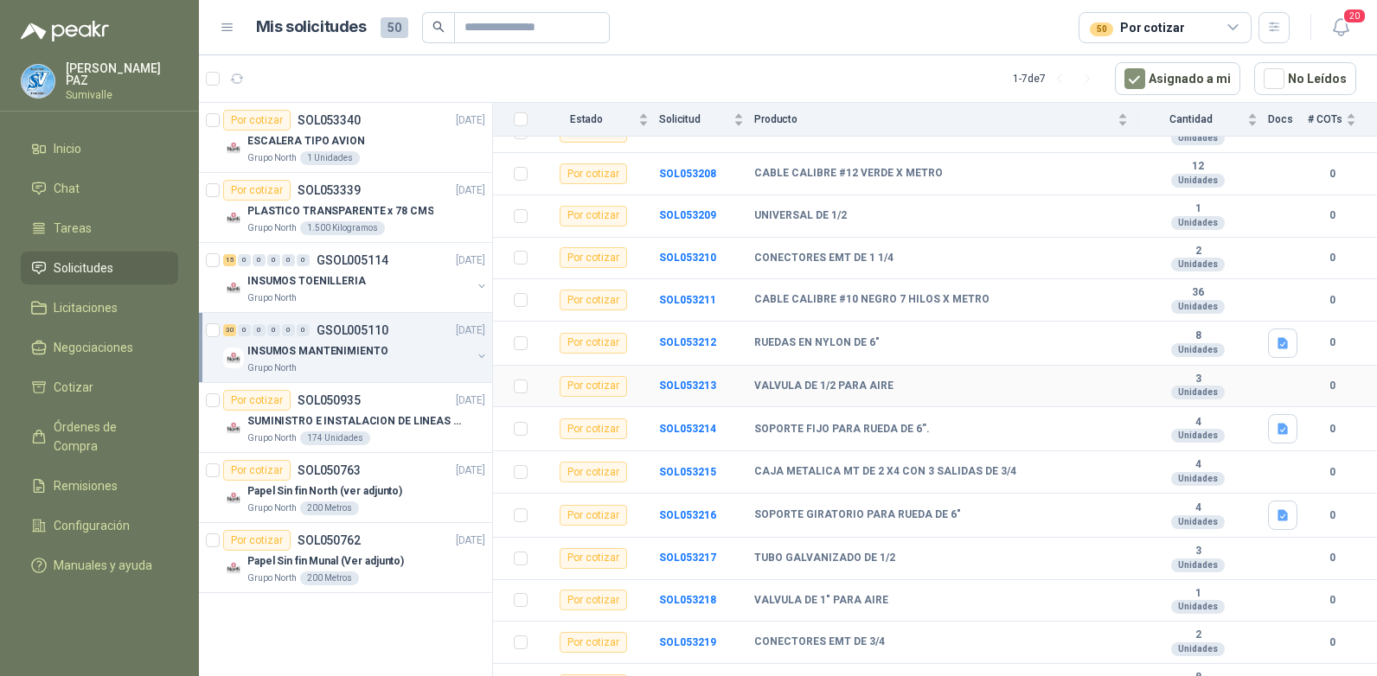
scroll to position [605, 0]
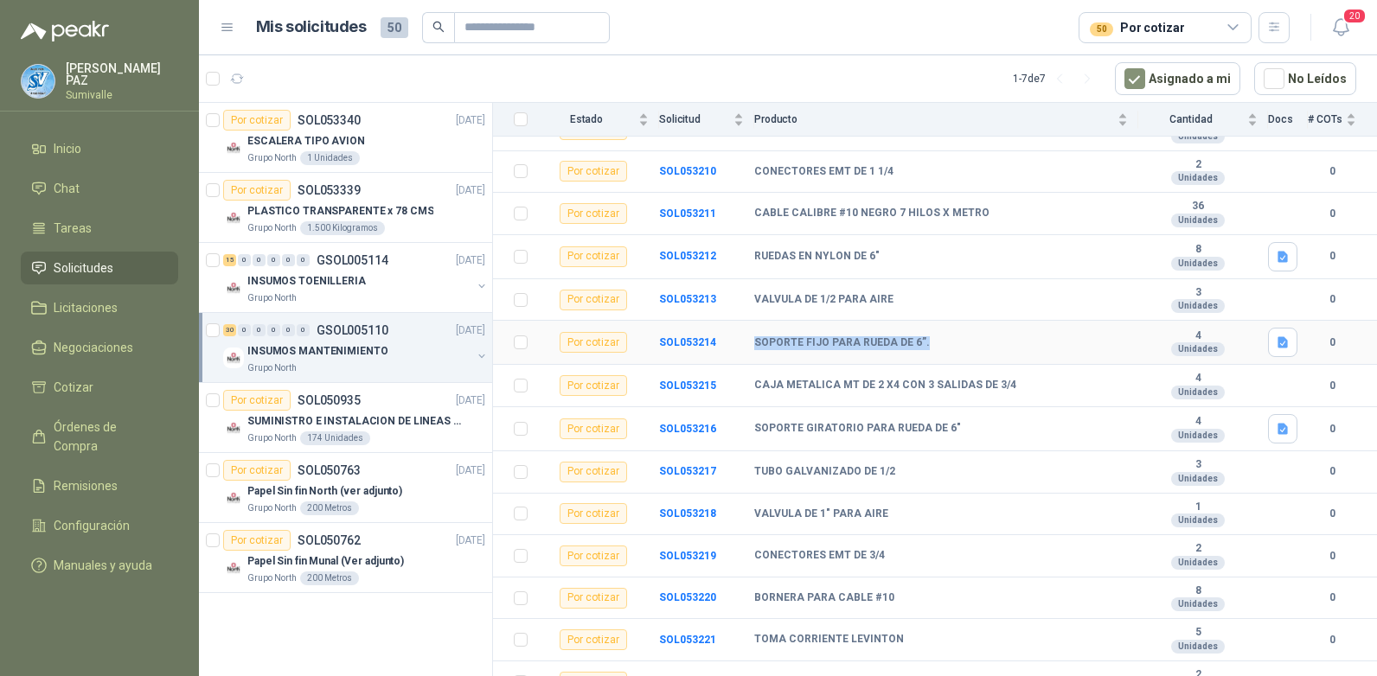
drag, startPoint x: 752, startPoint y: 341, endPoint x: 925, endPoint y: 339, distance: 172.1
click at [925, 339] on tr "Por cotizar SOL053214 SOPORTE FIJO PARA RUEDA DE 6”. 4 Unidades 0" at bounding box center [935, 343] width 884 height 44
copy tr "SOPORTE FIJO PARA RUEDA DE 6”."
click at [1276, 339] on icon "button" at bounding box center [1283, 343] width 15 height 15
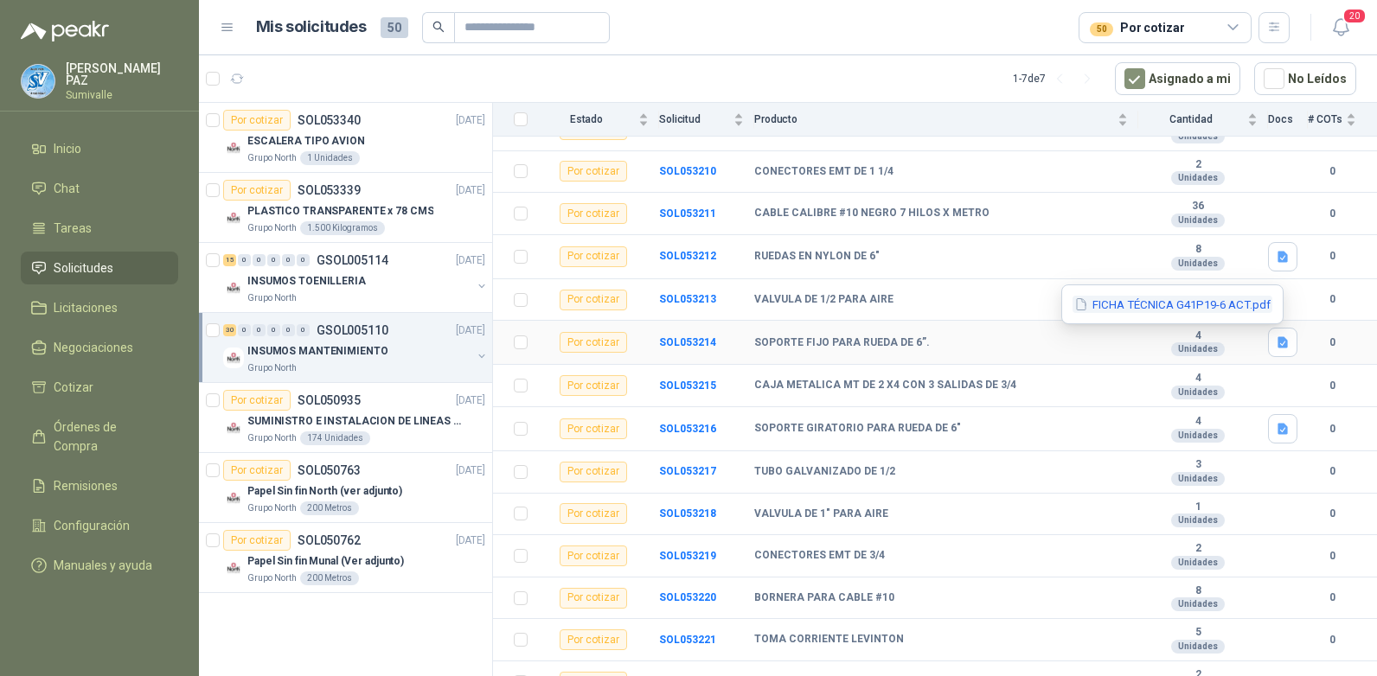
click at [1168, 308] on button "FICHA TÉCNICA G41P19-6 ACT.pdf" at bounding box center [1172, 305] width 200 height 18
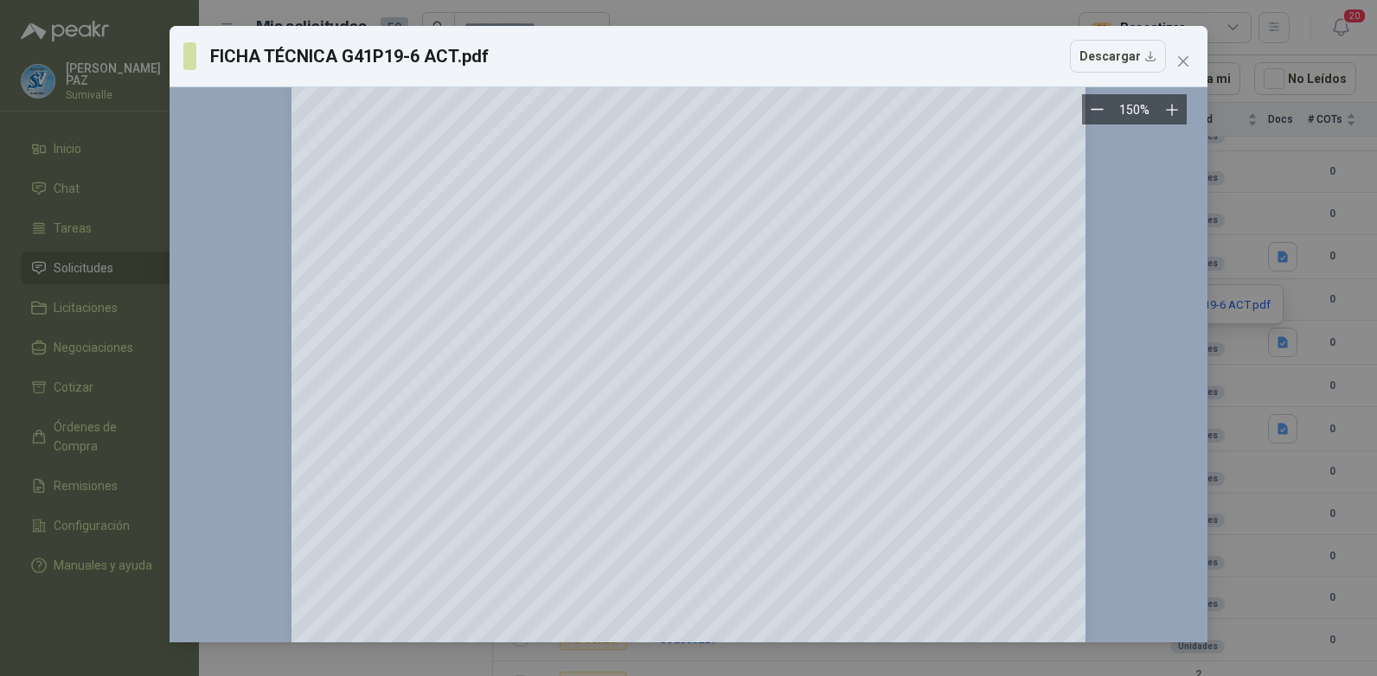
scroll to position [86, 0]
click at [1180, 58] on icon "close" at bounding box center [1183, 61] width 10 height 10
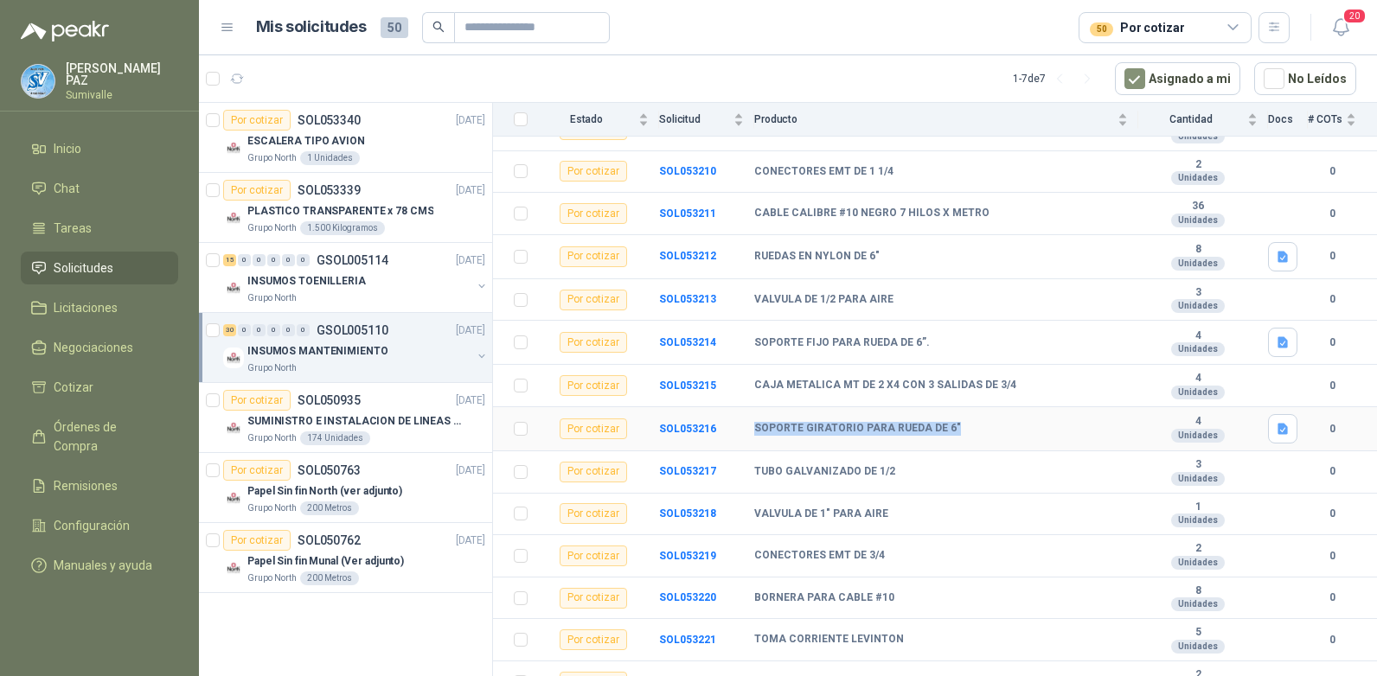
drag, startPoint x: 751, startPoint y: 426, endPoint x: 982, endPoint y: 433, distance: 231.1
click at [982, 433] on tr "Por cotizar SOL053216 SOPORTE GIRATORIO PARA RUEDA DE 6" 4 Unidades 0" at bounding box center [935, 429] width 884 height 44
copy tr "SOPORTE GIRATORIO PARA RUEDA DE 6""
click at [1277, 420] on button "button" at bounding box center [1282, 428] width 29 height 29
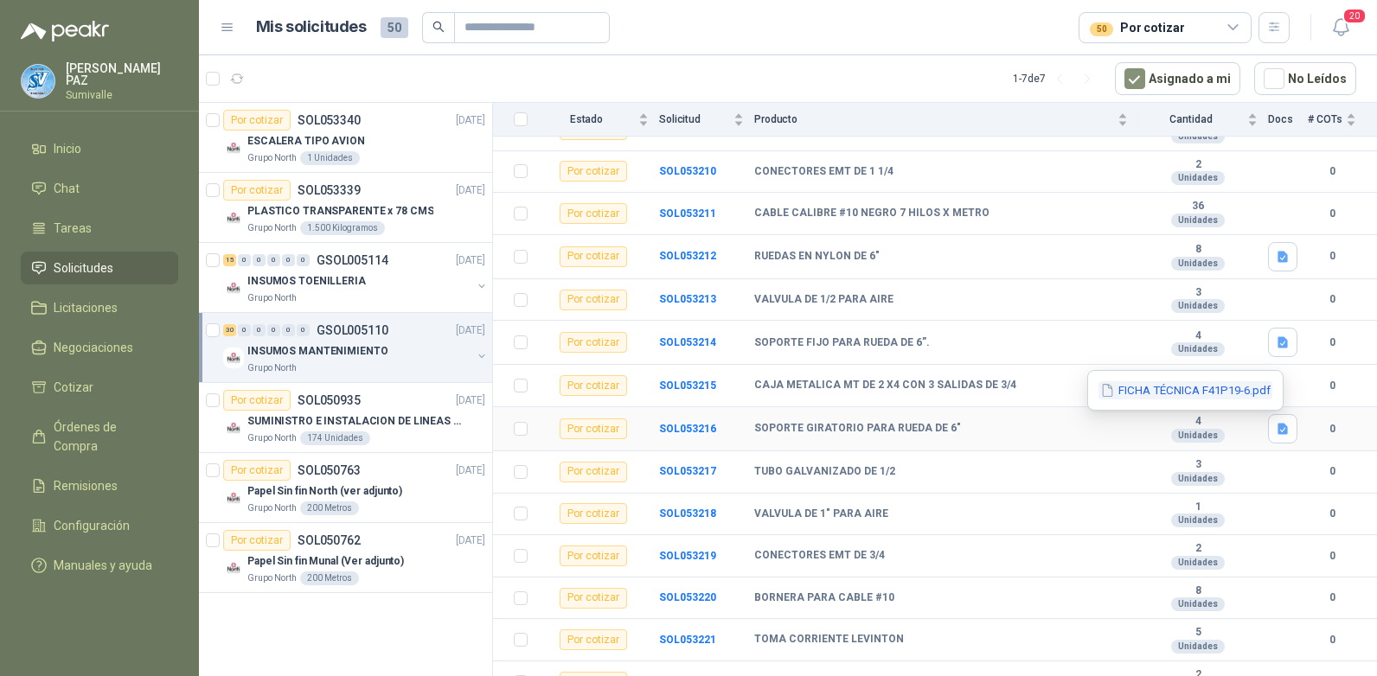
click at [1152, 386] on button "FICHA TÉCNICA F41P19-6.pdf" at bounding box center [1185, 390] width 174 height 18
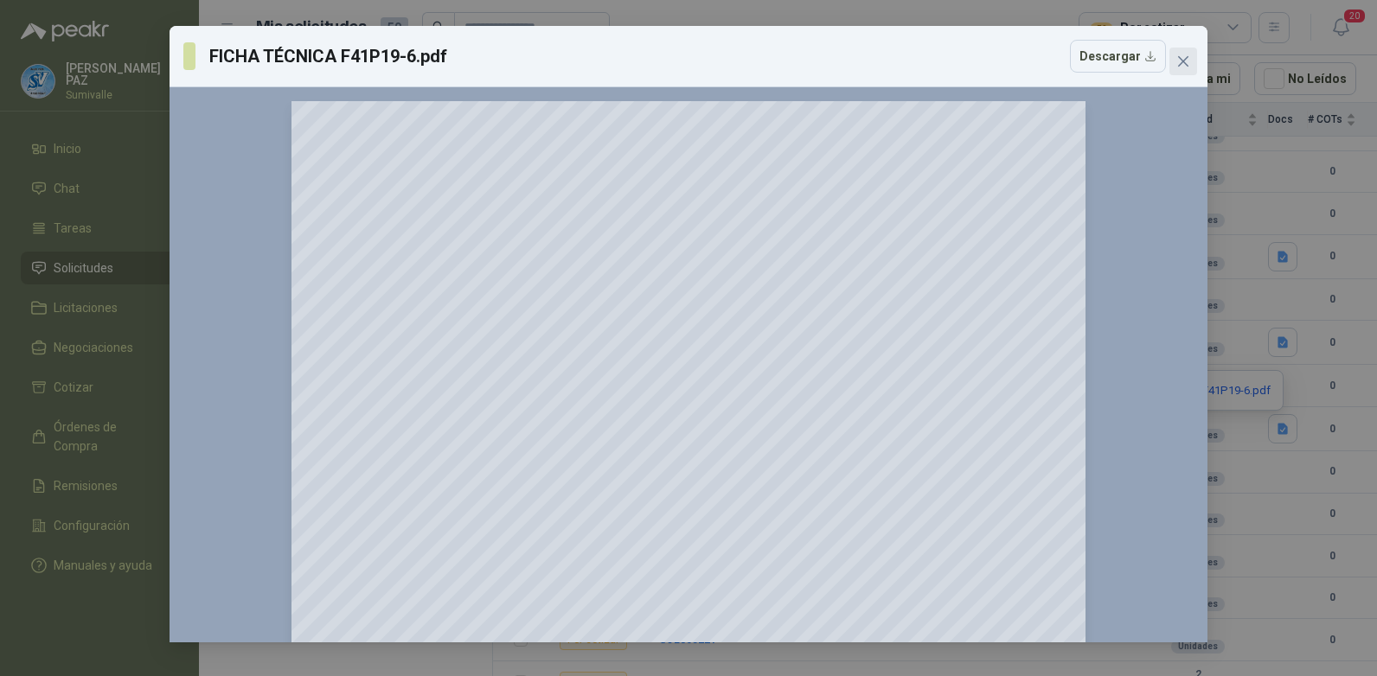
click at [1190, 56] on span "Close" at bounding box center [1183, 61] width 28 height 14
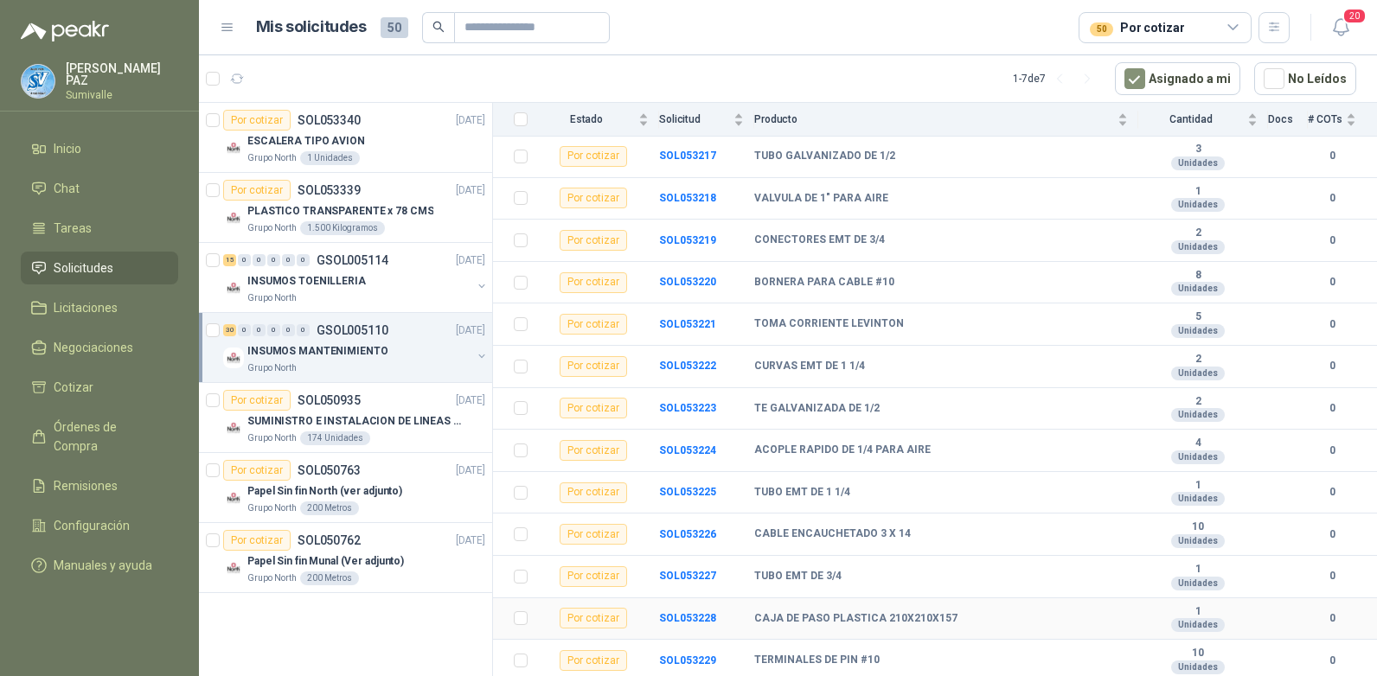
scroll to position [835, 0]
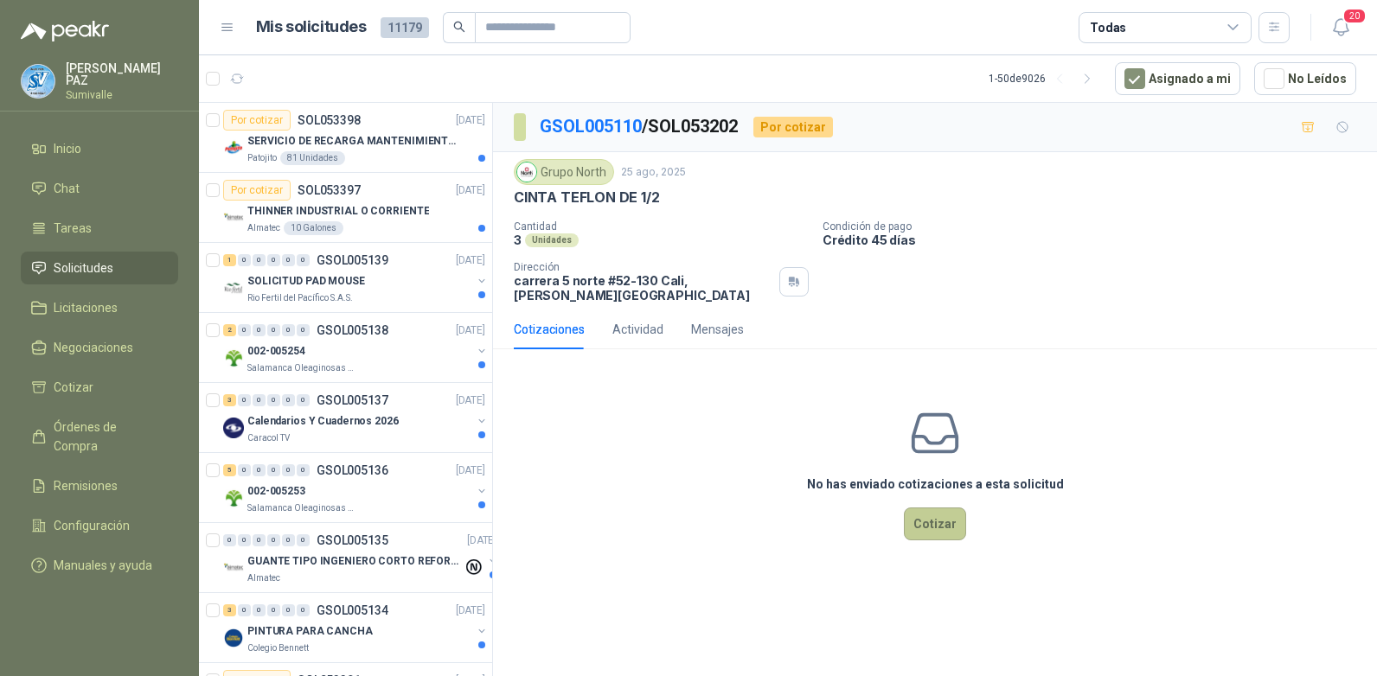
click at [940, 509] on button "Cotizar" at bounding box center [935, 524] width 62 height 33
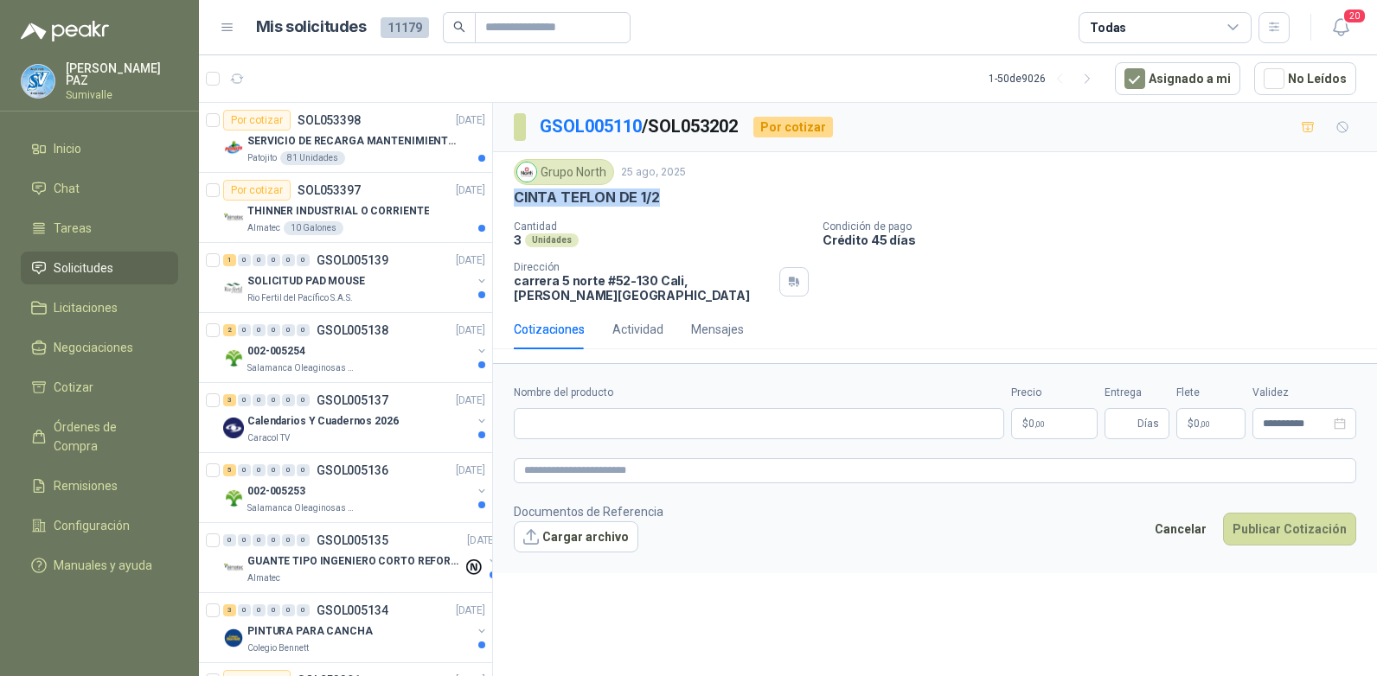
drag, startPoint x: 517, startPoint y: 197, endPoint x: 677, endPoint y: 193, distance: 160.1
click at [677, 193] on div "CINTA TEFLON DE 1/2" at bounding box center [935, 198] width 842 height 18
copy p "CINTA TEFLON DE 1/2"
click at [572, 408] on input "Nombre del producto" at bounding box center [759, 423] width 490 height 31
paste input "**********"
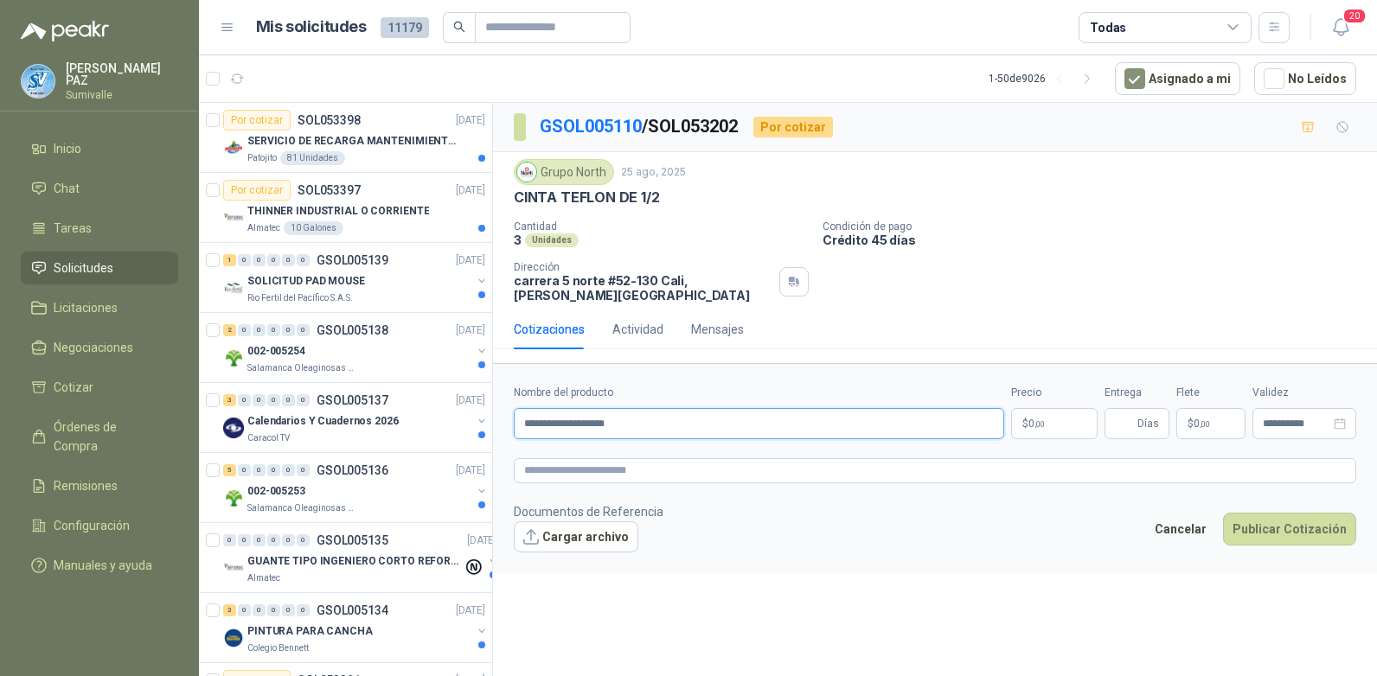
type input "**********"
click at [1045, 419] on span ",00" at bounding box center [1039, 424] width 10 height 10
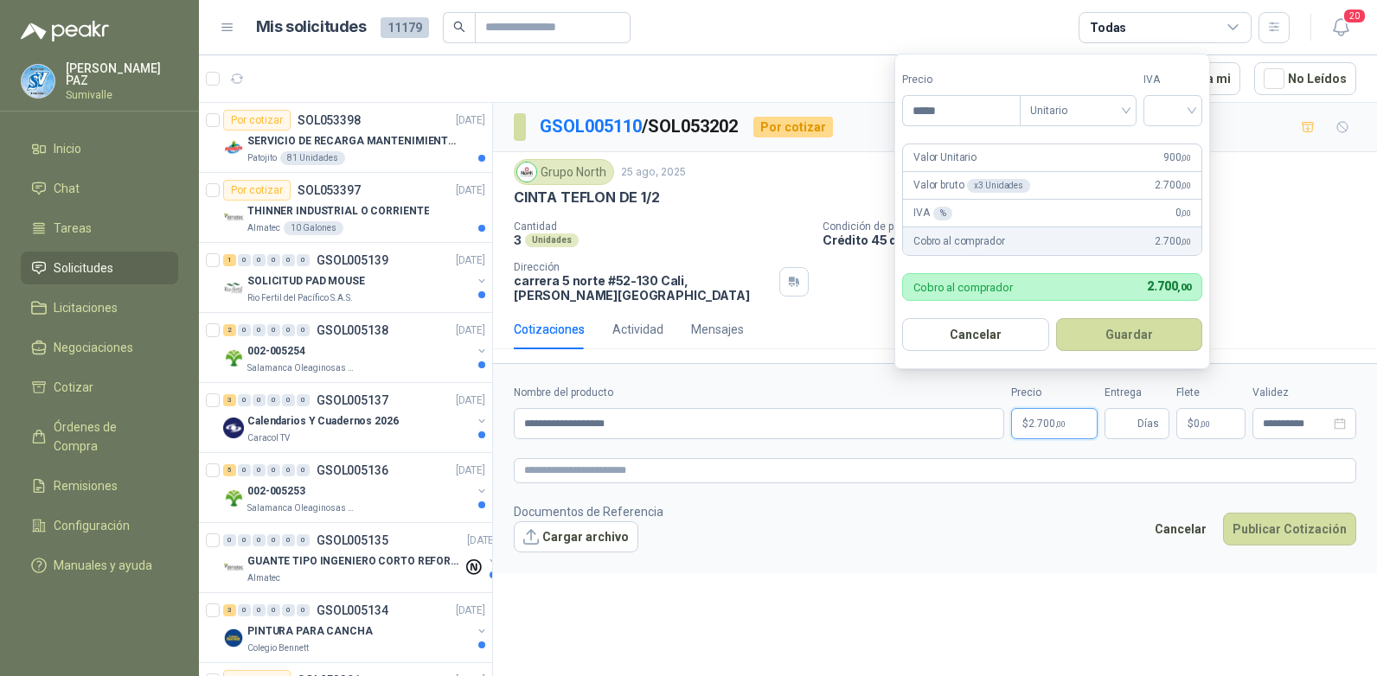
type input "*****"
click at [1145, 118] on div "Precio ***** Tipo Unitario IVA" at bounding box center [1052, 99] width 300 height 54
drag, startPoint x: 1164, startPoint y: 112, endPoint x: 1173, endPoint y: 121, distance: 12.9
click at [1165, 112] on input "search" at bounding box center [1173, 109] width 38 height 26
click at [1179, 145] on div "19%" at bounding box center [1177, 146] width 32 height 19
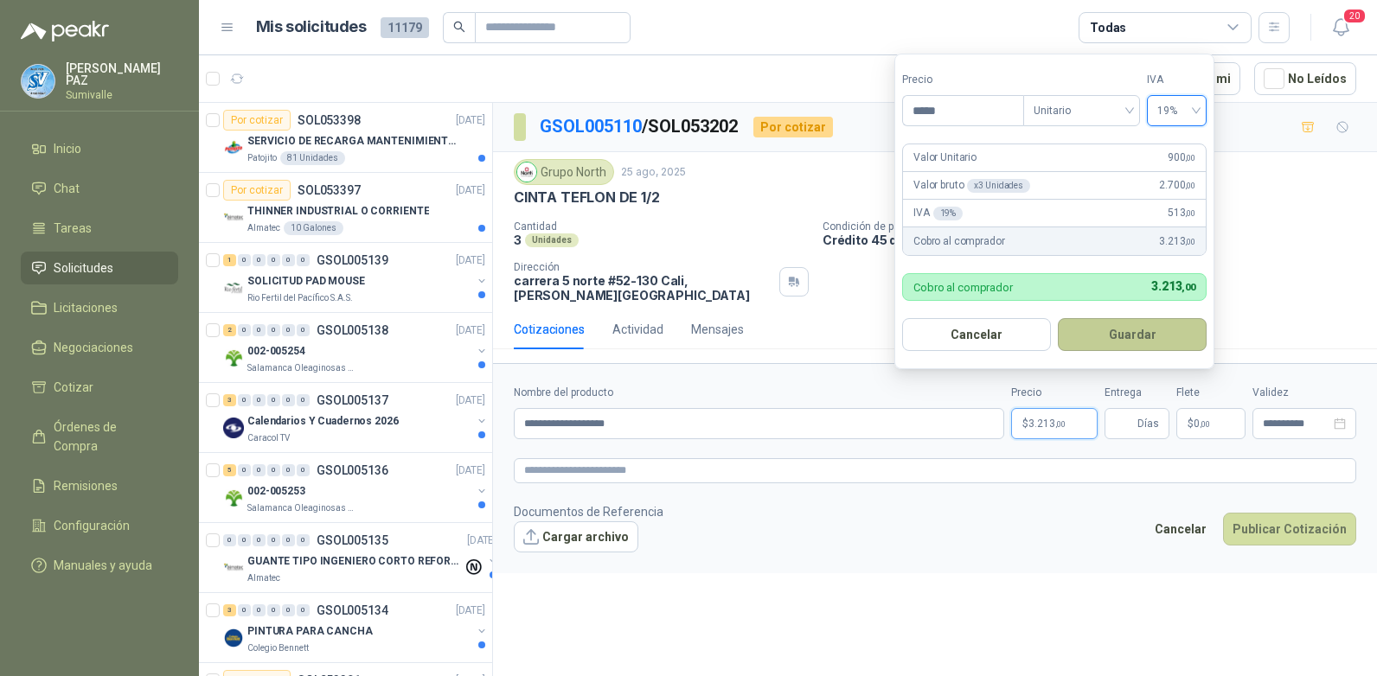
click at [1169, 331] on button "Guardar" at bounding box center [1132, 334] width 149 height 33
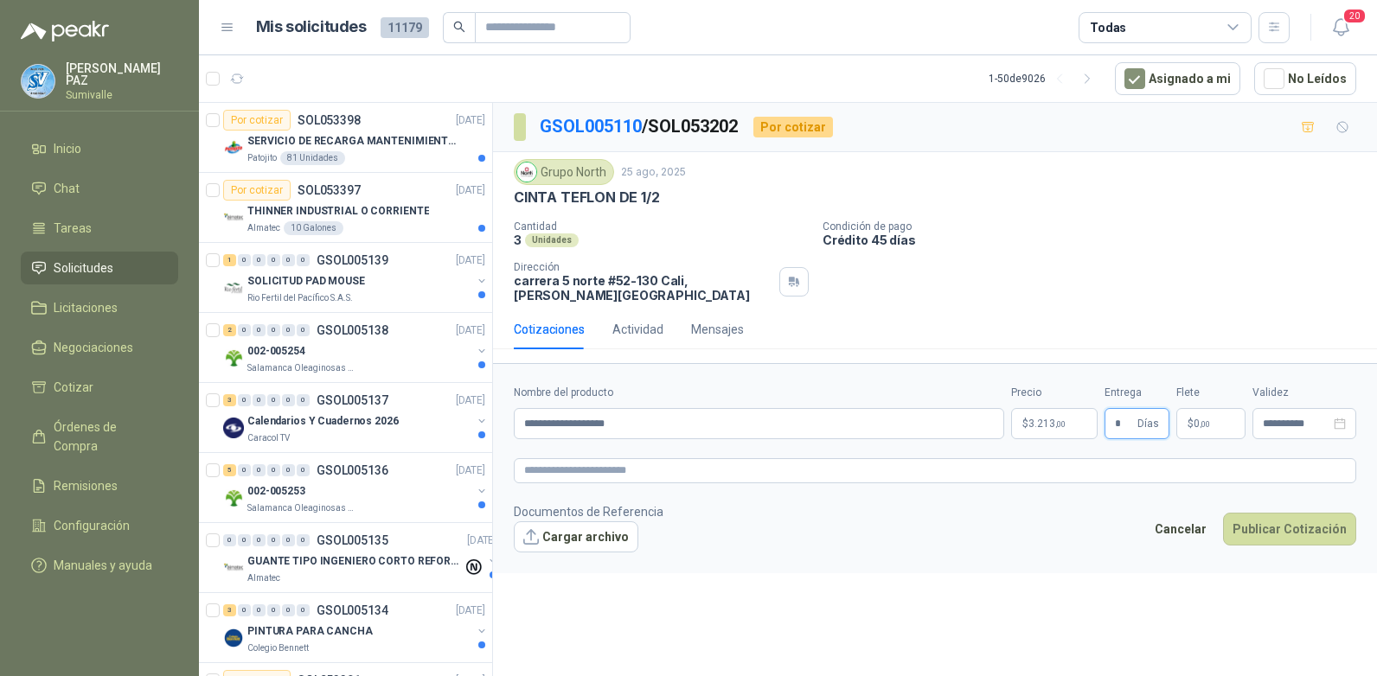
type input "*"
click at [1216, 408] on p "$ 0 ,00" at bounding box center [1210, 423] width 69 height 31
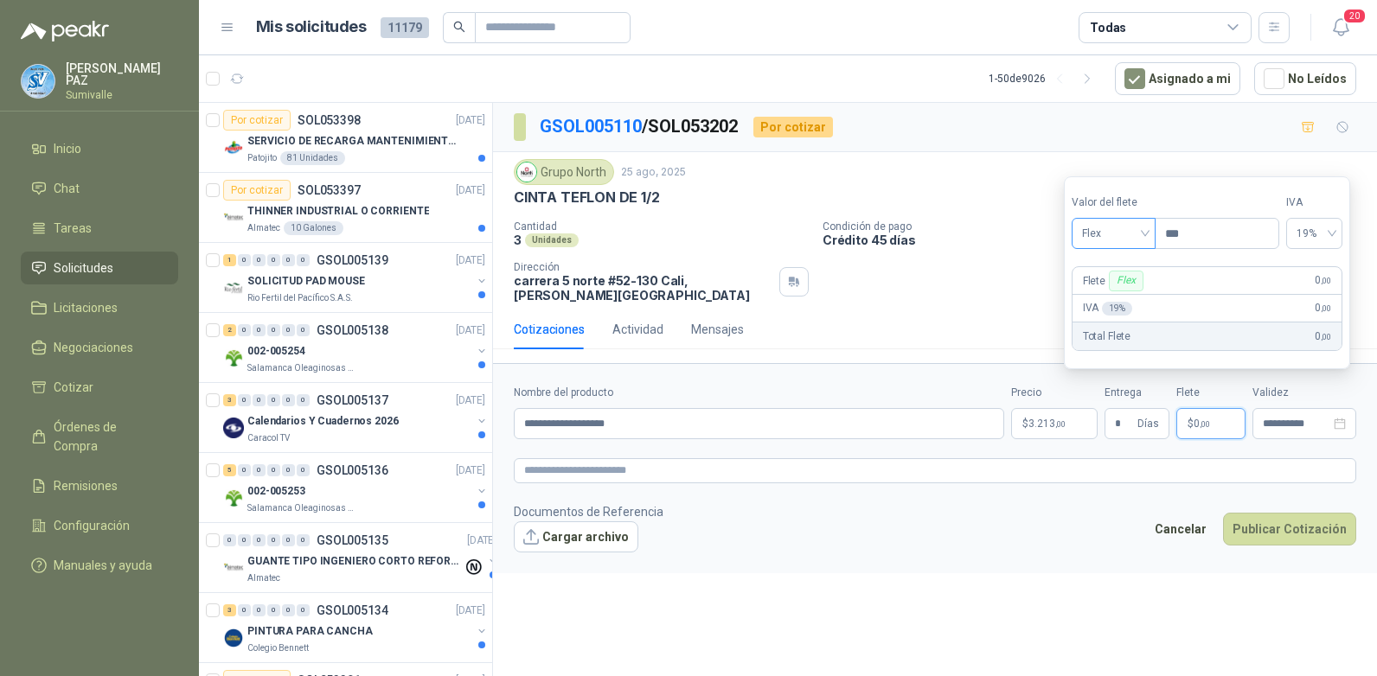
click at [1117, 242] on span "Flex" at bounding box center [1113, 234] width 63 height 26
click at [1131, 298] on div "Incluido" at bounding box center [1115, 297] width 60 height 19
click at [1284, 513] on button "Publicar Cotización" at bounding box center [1289, 529] width 133 height 33
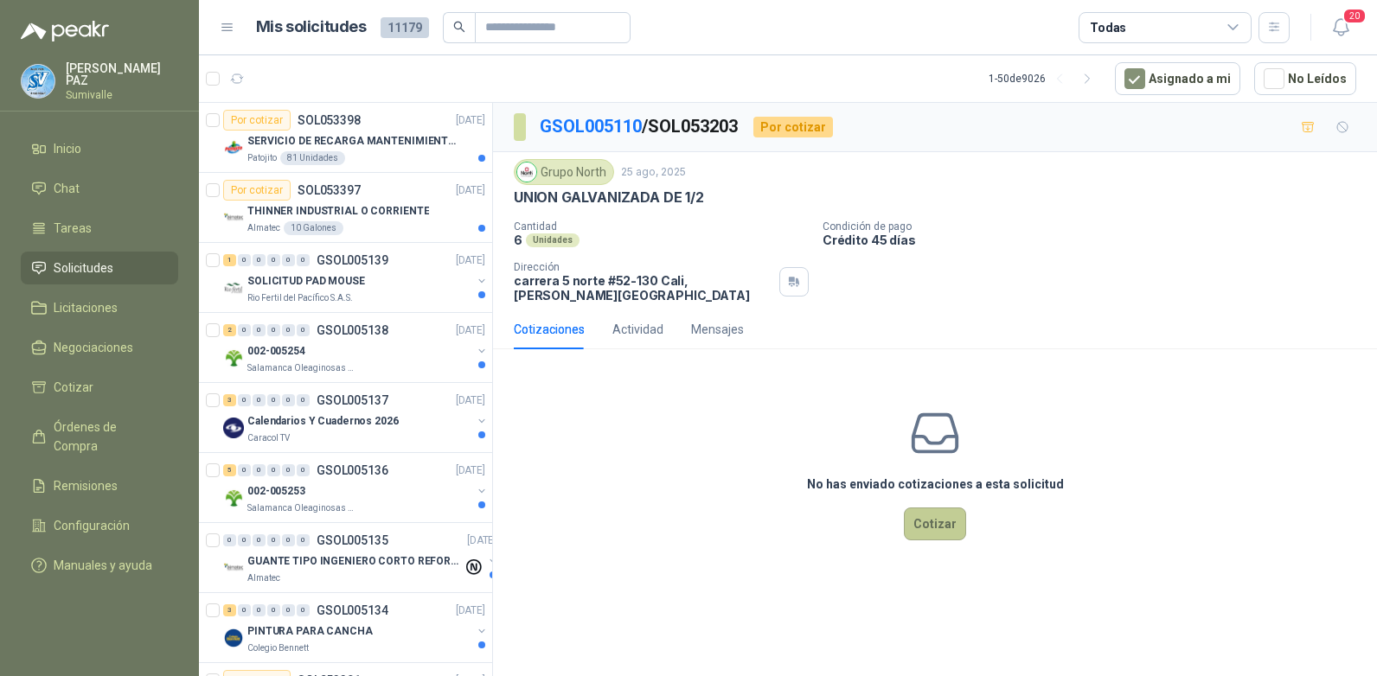
click at [912, 513] on button "Cotizar" at bounding box center [935, 524] width 62 height 33
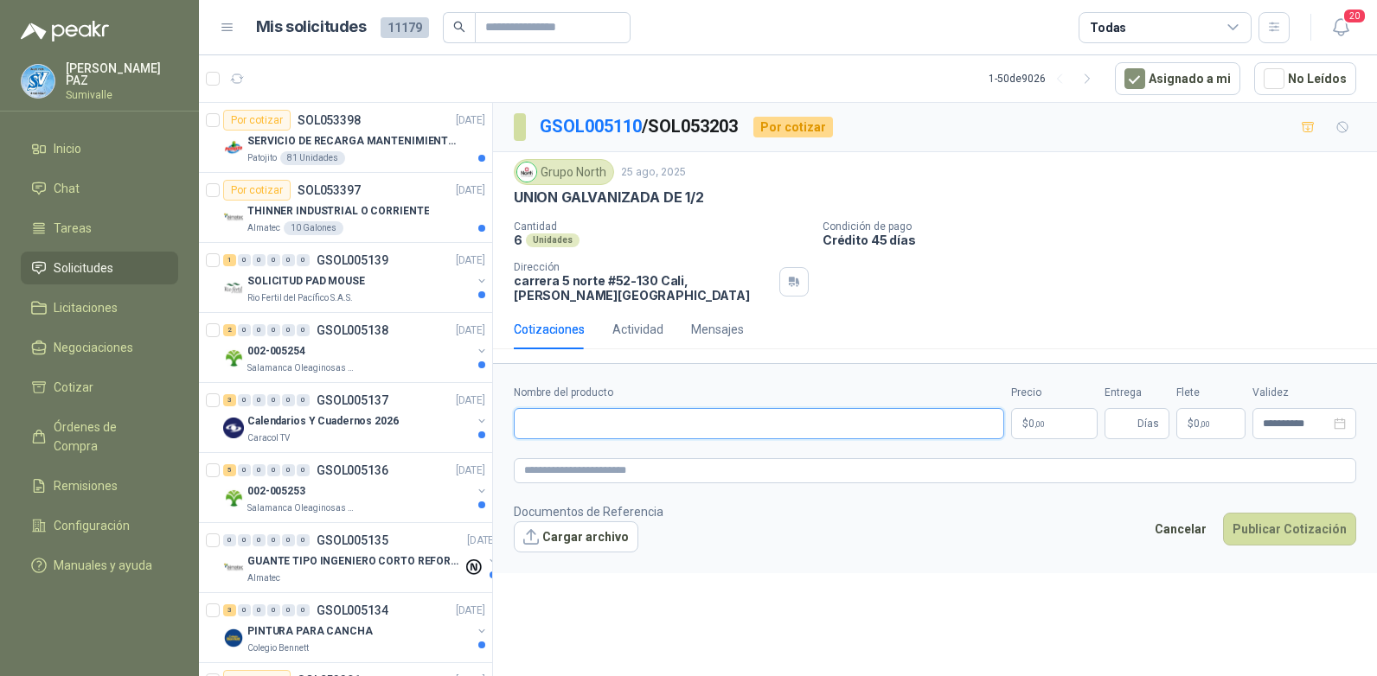
click at [701, 416] on input "Nombre del producto" at bounding box center [759, 423] width 490 height 31
paste input "**********"
type input "**********"
click at [1078, 408] on p "$ 0 ,00" at bounding box center [1054, 423] width 86 height 31
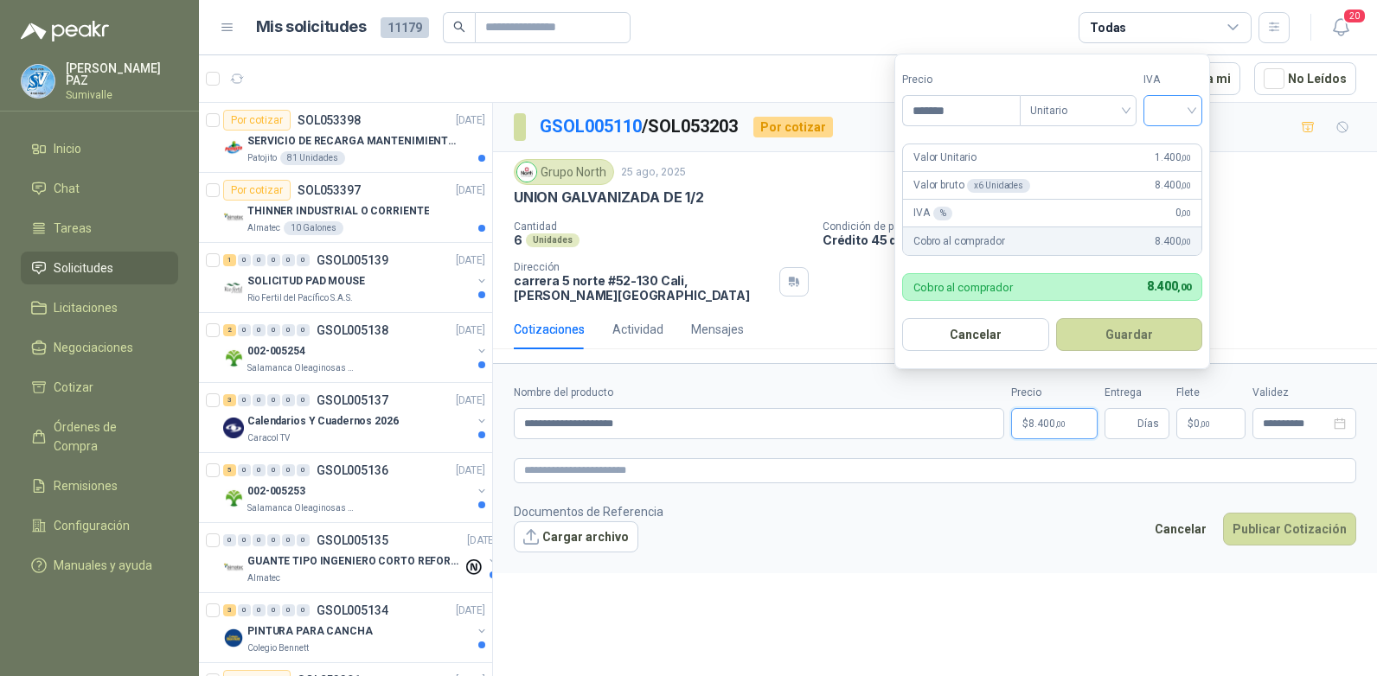
type input "*******"
click at [1182, 107] on input "search" at bounding box center [1173, 109] width 38 height 26
click at [1175, 141] on div "19%" at bounding box center [1177, 146] width 32 height 19
click at [1136, 339] on button "Guardar" at bounding box center [1132, 334] width 149 height 33
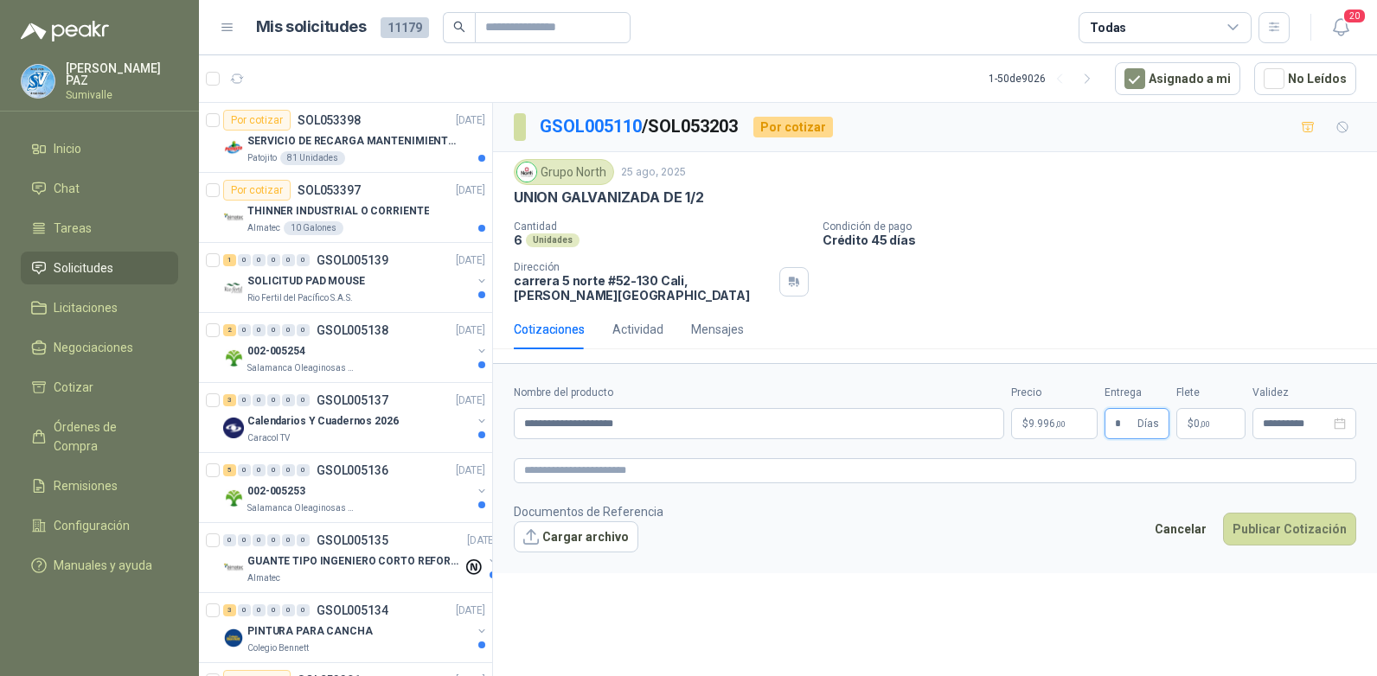
type input "*"
click at [1201, 419] on span ",00" at bounding box center [1205, 424] width 10 height 10
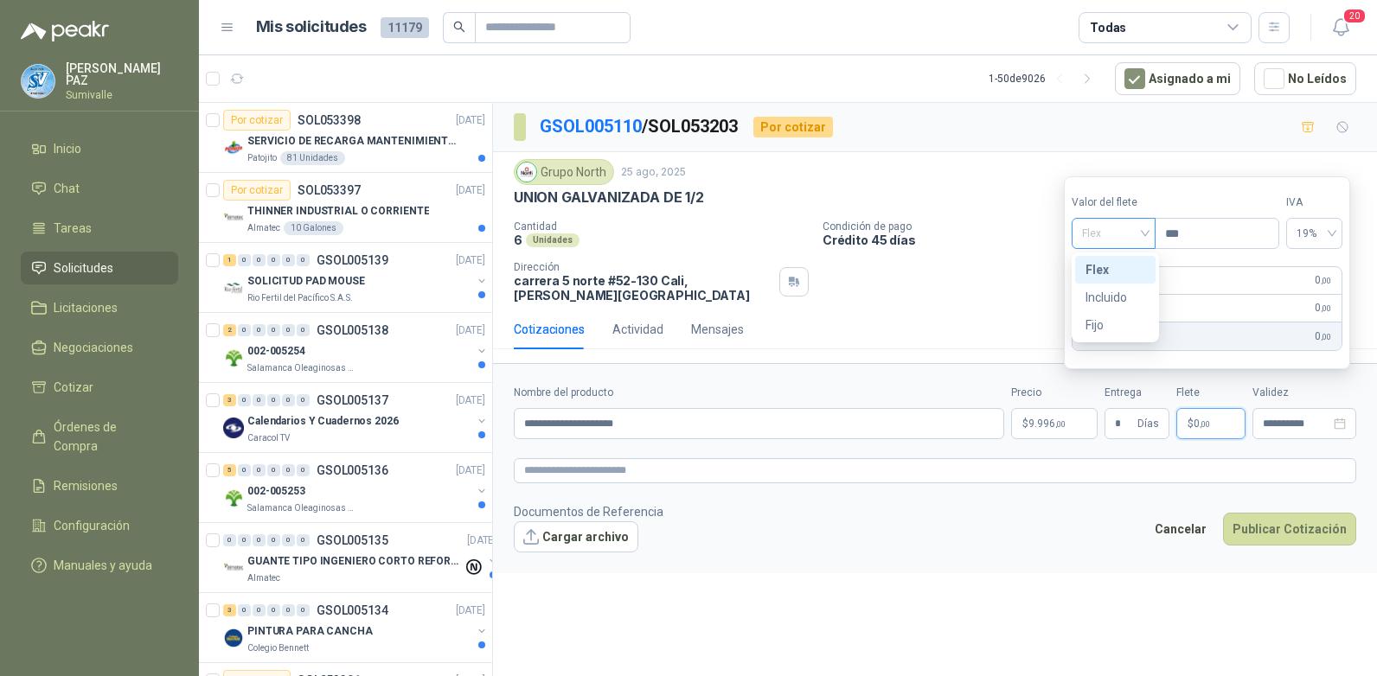
click at [1117, 234] on span "Flex" at bounding box center [1113, 234] width 63 height 26
click at [1118, 291] on div "Incluido" at bounding box center [1115, 297] width 60 height 19
click at [1283, 514] on button "Publicar Cotización" at bounding box center [1289, 529] width 133 height 33
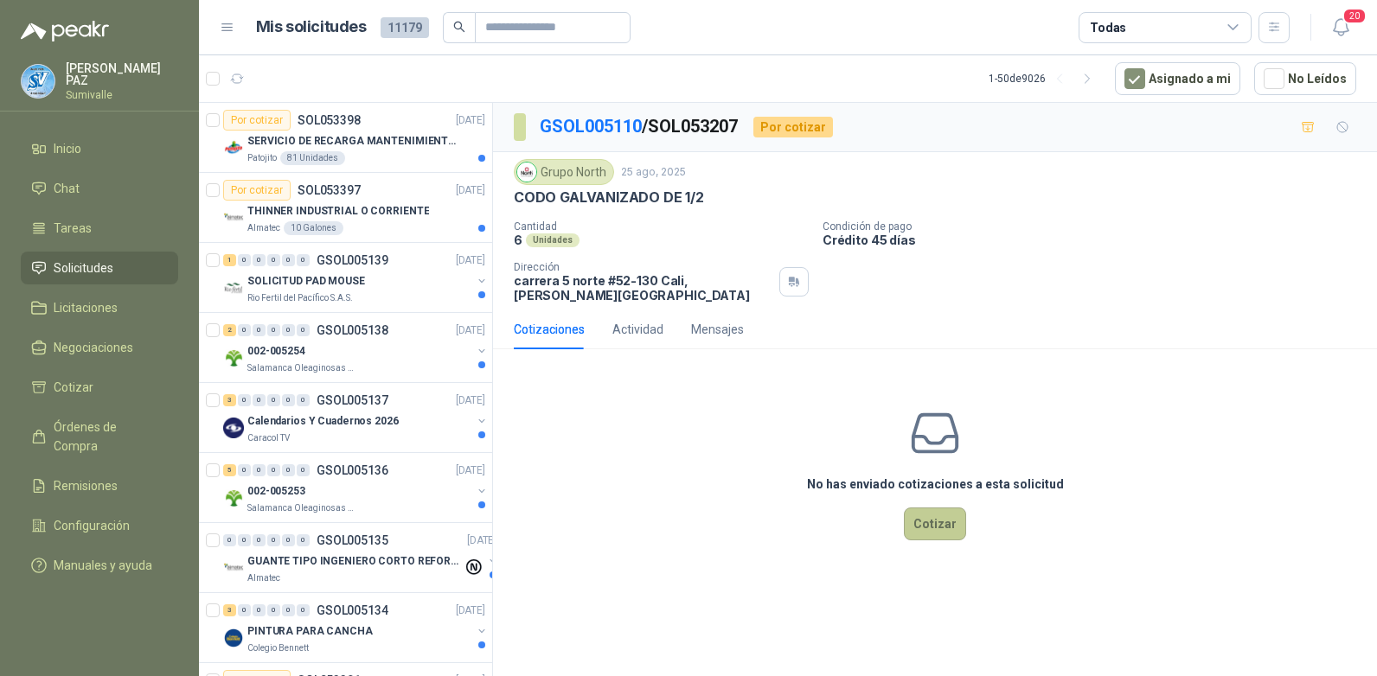
click at [927, 509] on button "Cotizar" at bounding box center [935, 524] width 62 height 33
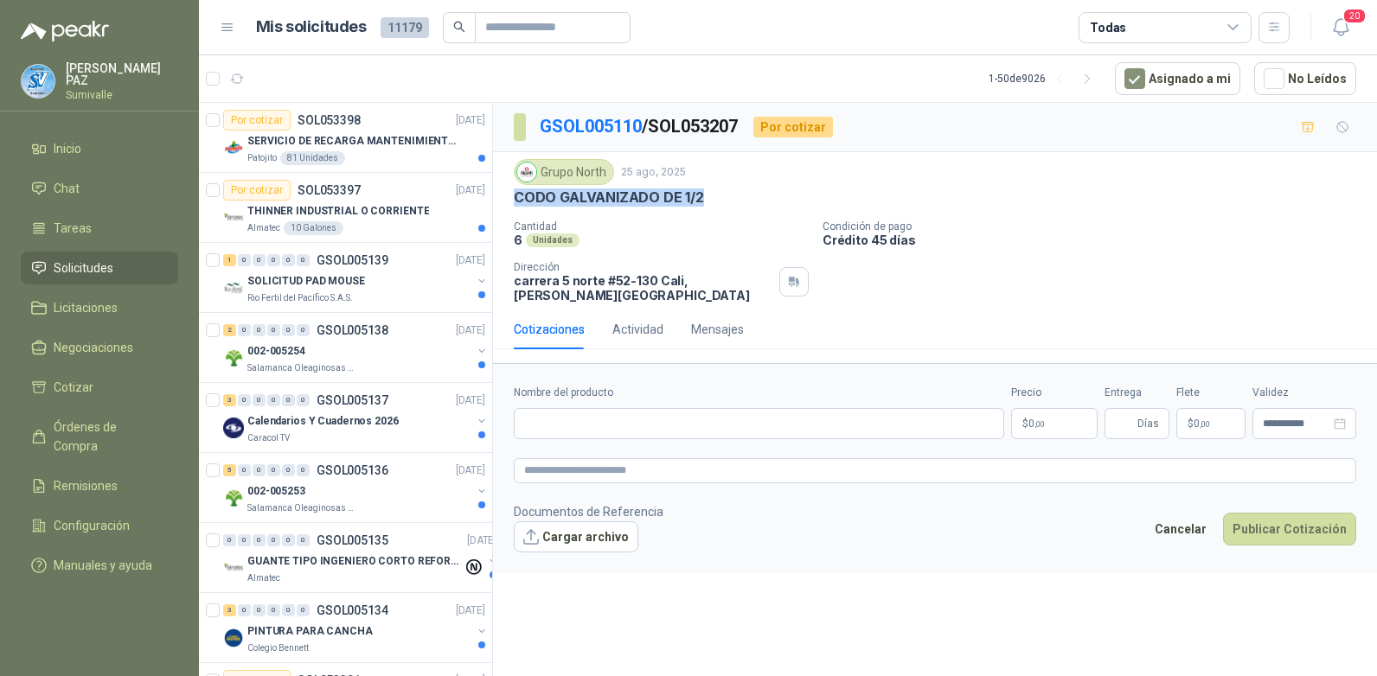
drag, startPoint x: 512, startPoint y: 196, endPoint x: 715, endPoint y: 194, distance: 203.3
click at [715, 194] on div "Grupo North 25 ago, 2025 CODO GALVANIZADO DE 1/2 Cantidad 6 Unidades Condición …" at bounding box center [935, 230] width 884 height 157
copy p "CODO GALVANIZADO DE 1/2"
click at [731, 422] on input "Nombre del producto" at bounding box center [759, 423] width 490 height 31
paste input "**********"
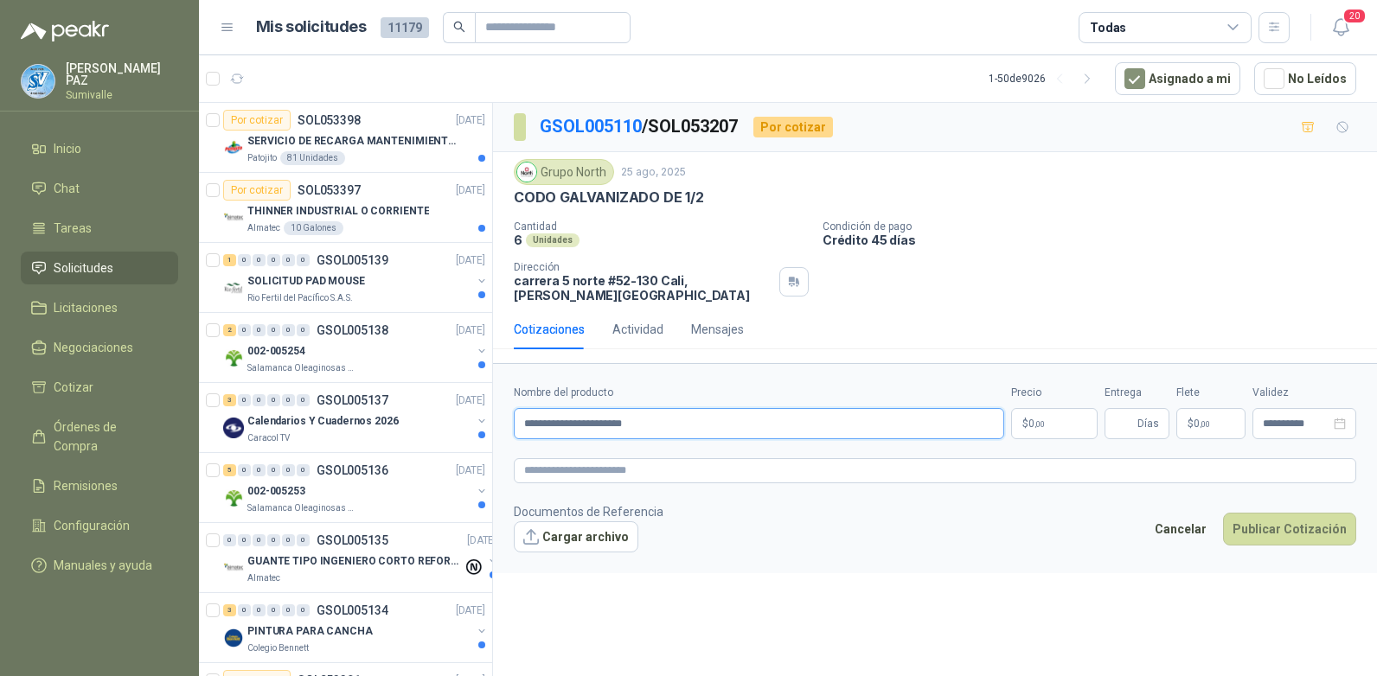
type input "**********"
click at [1034, 419] on span ",00" at bounding box center [1039, 424] width 10 height 10
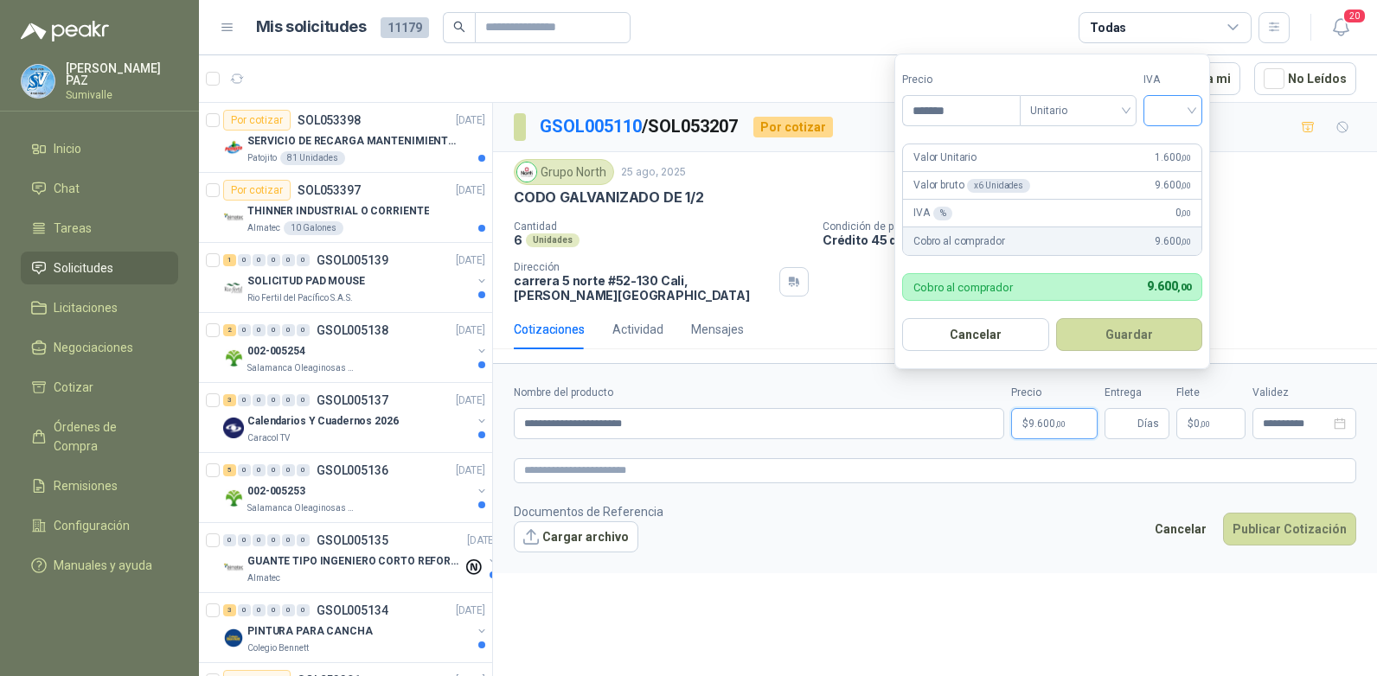
type input "*******"
click at [1168, 106] on input "search" at bounding box center [1173, 109] width 38 height 26
click at [1168, 138] on div "19%" at bounding box center [1177, 146] width 32 height 19
click at [1133, 327] on button "Guardar" at bounding box center [1132, 334] width 149 height 33
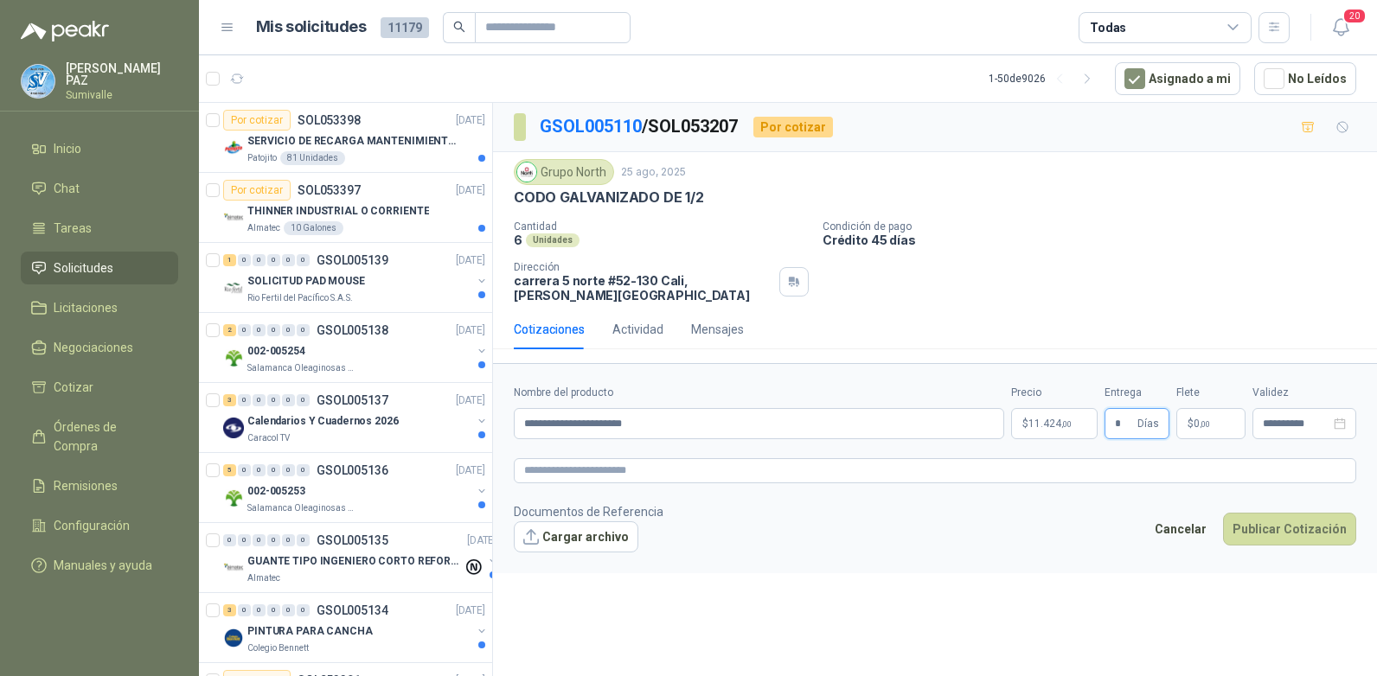
type input "*"
click at [1206, 408] on p "$ 0 ,00" at bounding box center [1210, 423] width 69 height 31
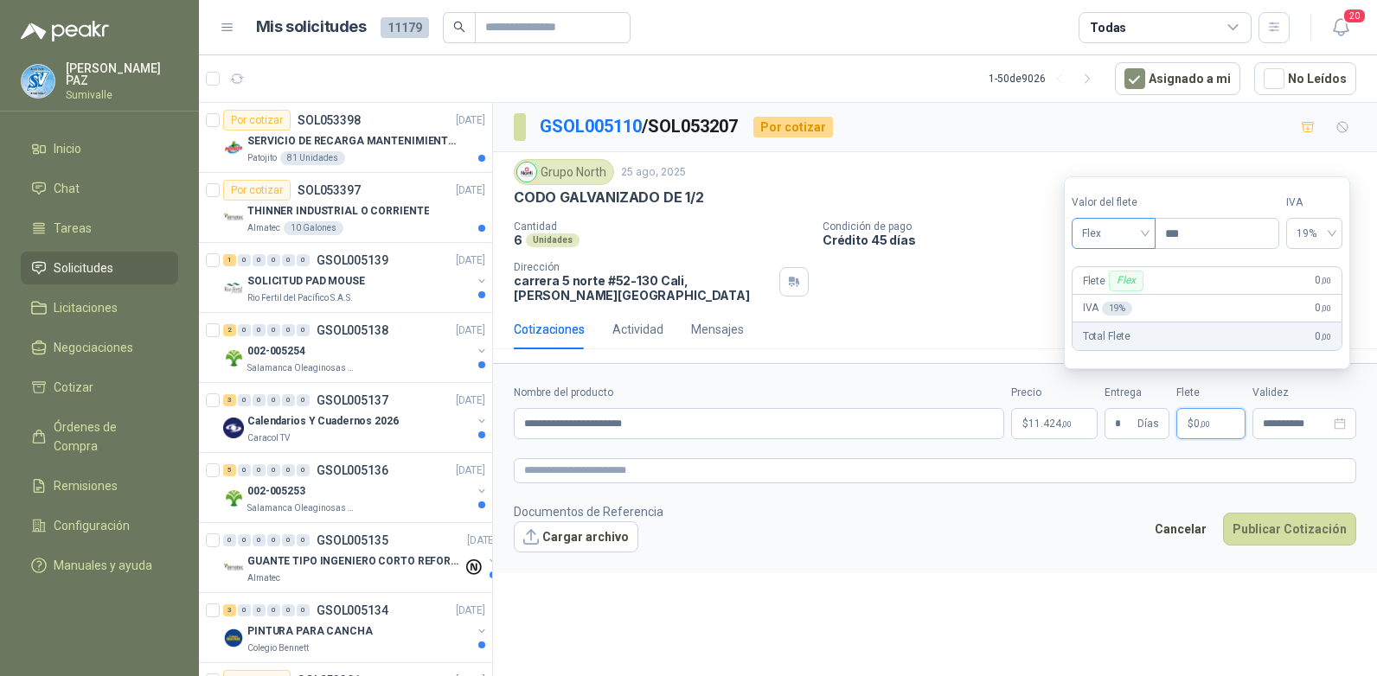
click at [1087, 238] on span "Flex" at bounding box center [1113, 234] width 63 height 26
click at [1107, 296] on div "Incluido" at bounding box center [1115, 297] width 60 height 19
click at [1258, 515] on button "Publicar Cotización" at bounding box center [1289, 529] width 133 height 33
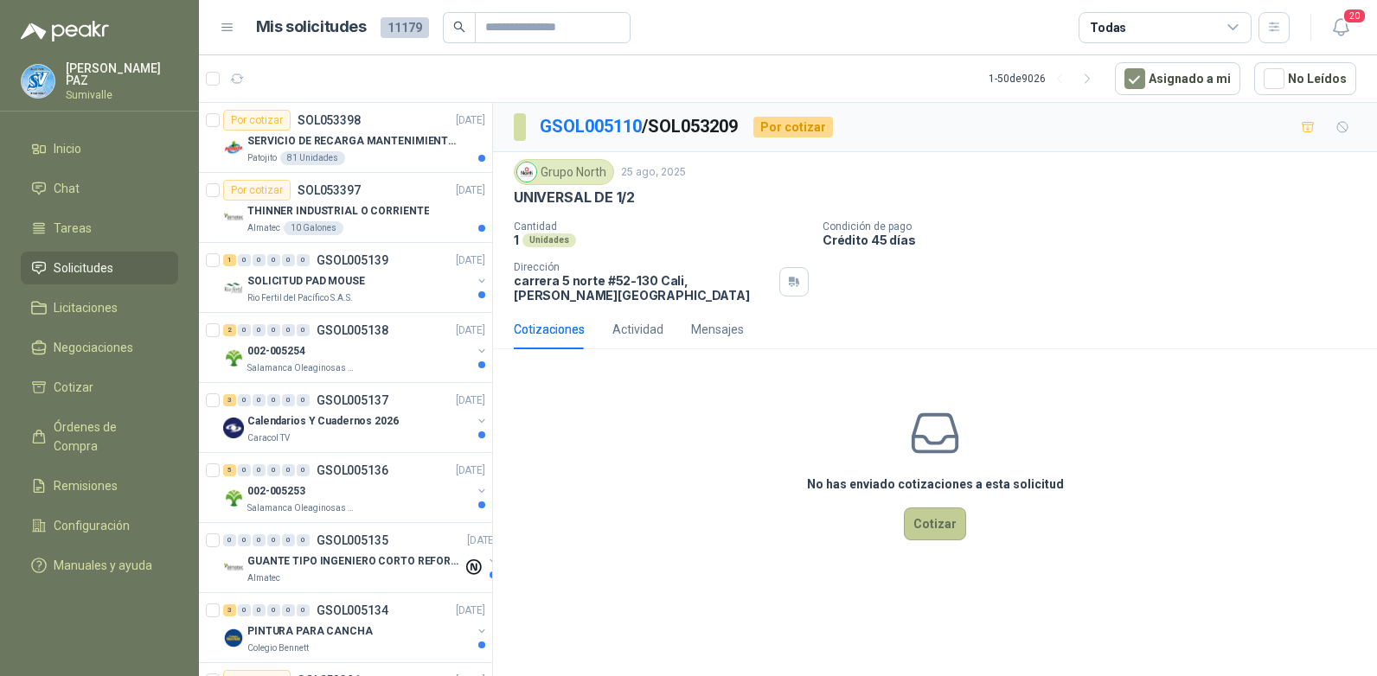
click at [913, 508] on button "Cotizar" at bounding box center [935, 524] width 62 height 33
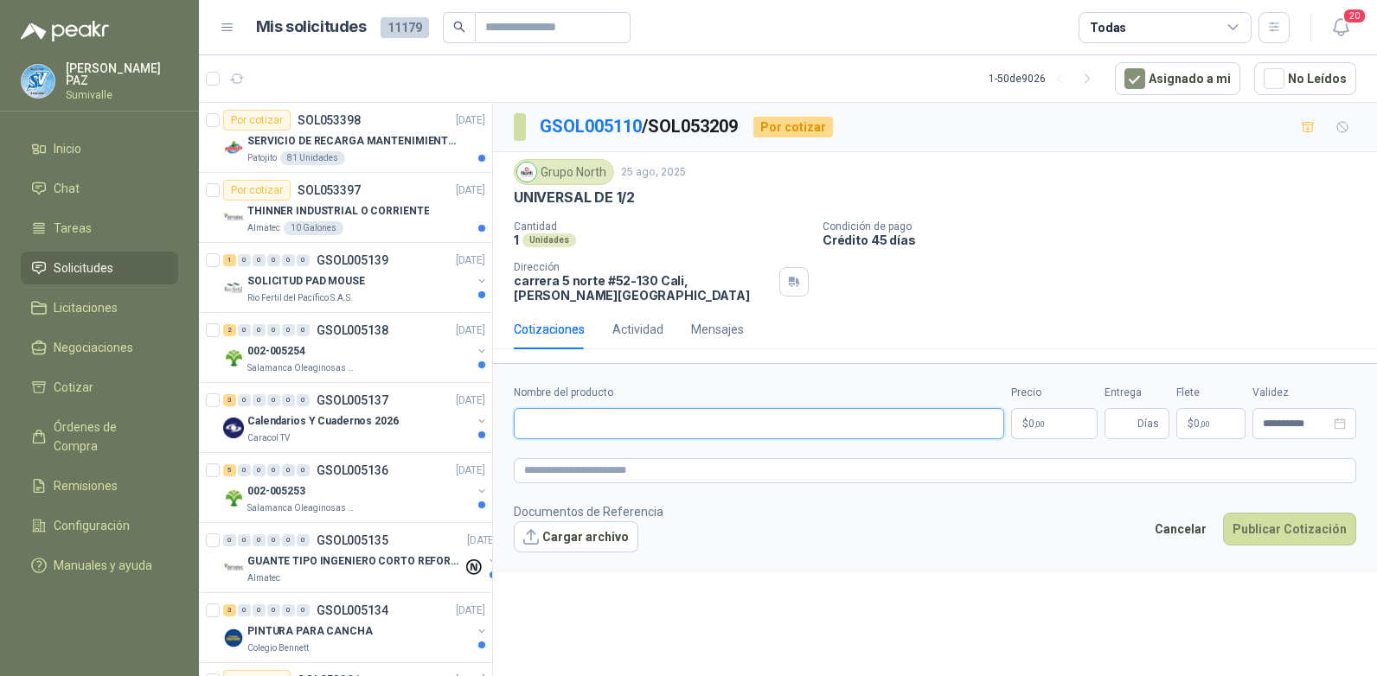
click at [560, 408] on input "Nombre del producto" at bounding box center [759, 423] width 490 height 31
paste input "**********"
type input "**********"
click at [1052, 408] on p "$ 0 ,00" at bounding box center [1054, 423] width 86 height 31
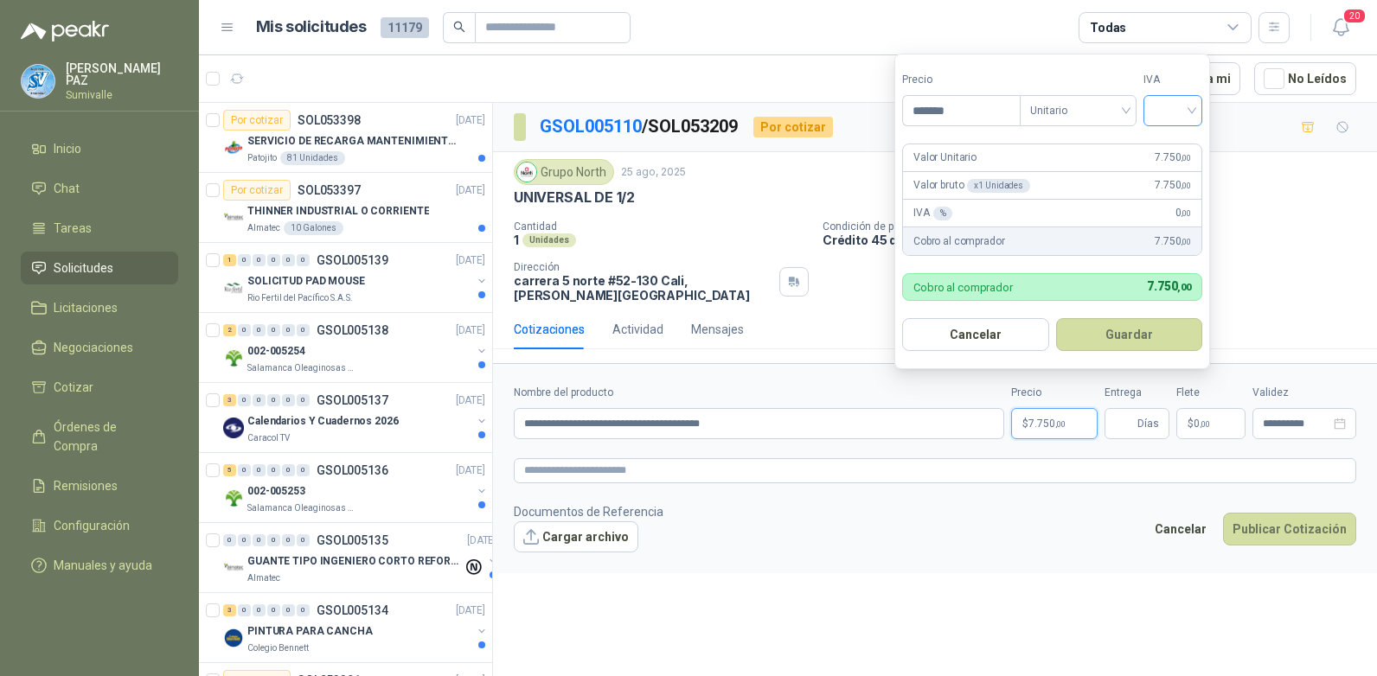
type input "*******"
click at [1171, 106] on input "search" at bounding box center [1173, 109] width 38 height 26
click at [1174, 136] on div "19%" at bounding box center [1176, 146] width 53 height 28
click at [1170, 336] on button "Guardar" at bounding box center [1132, 334] width 149 height 33
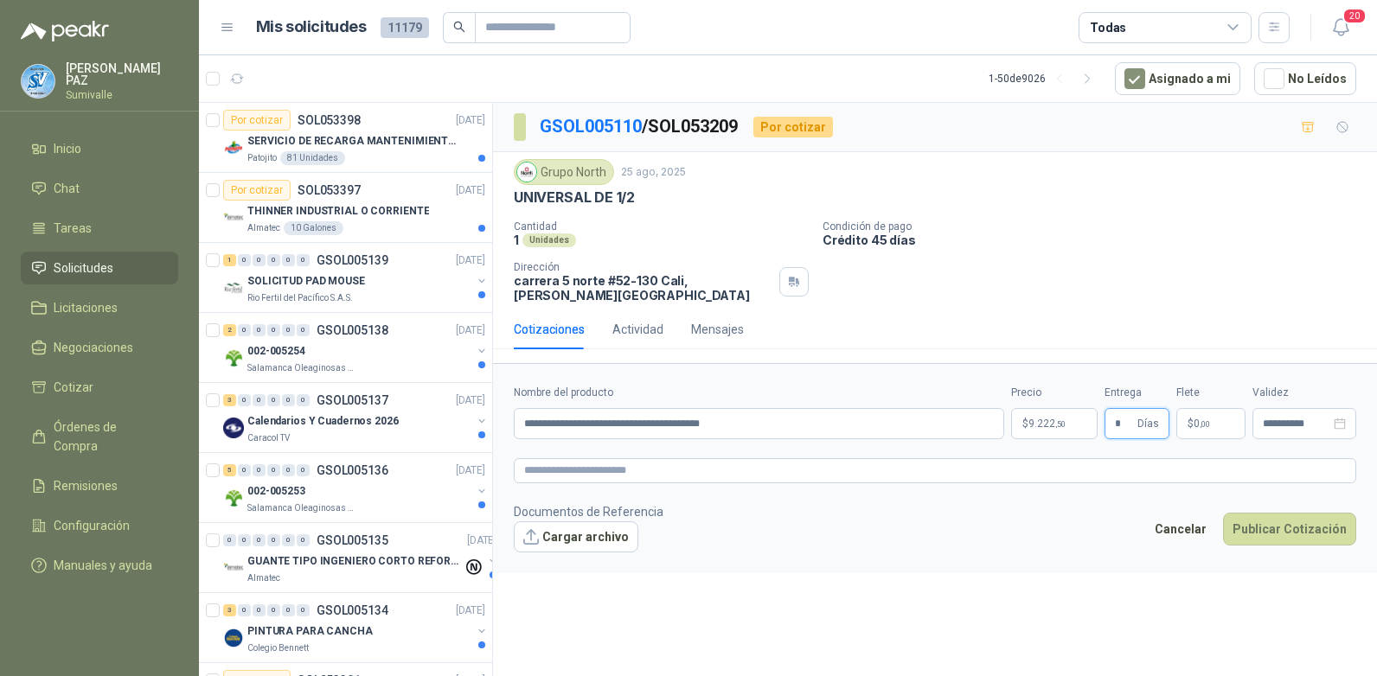
type input "*"
click at [1200, 419] on span ",00" at bounding box center [1205, 424] width 10 height 10
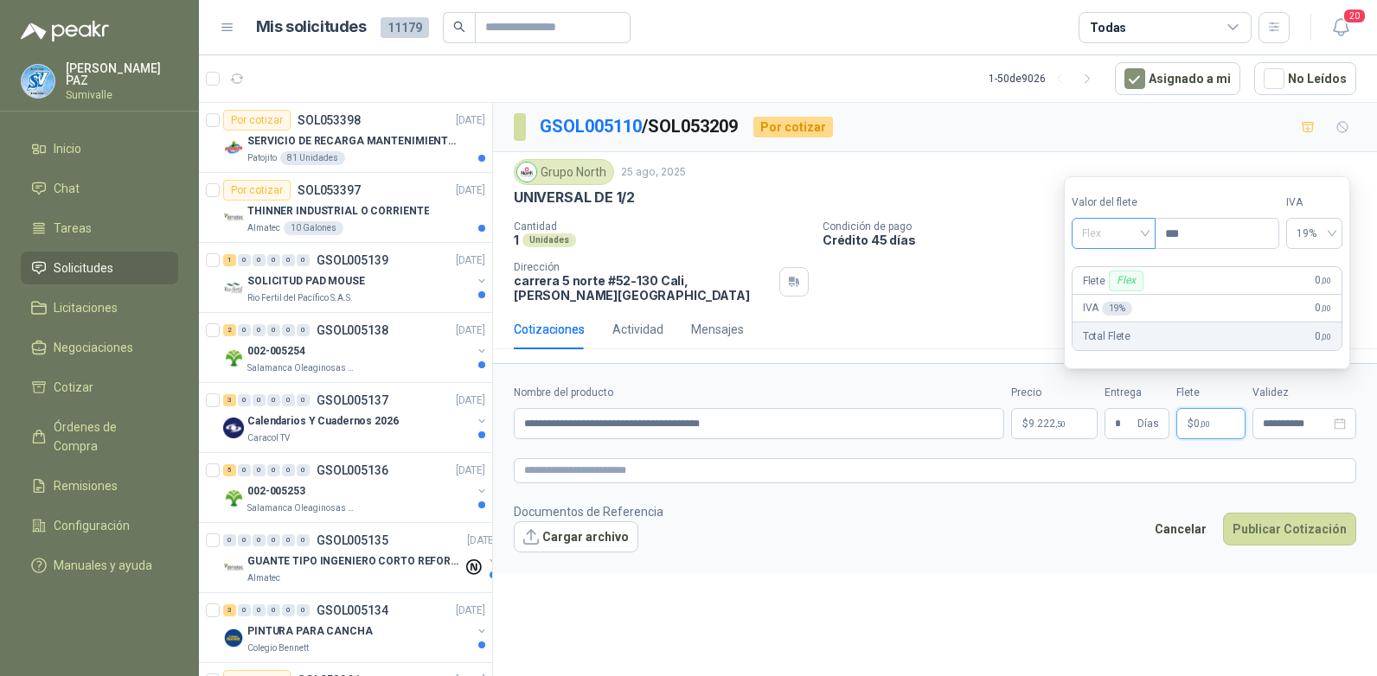
click at [1122, 227] on span "Flex" at bounding box center [1113, 234] width 63 height 26
click at [1118, 289] on div "Incluido" at bounding box center [1115, 297] width 60 height 19
click at [1264, 513] on button "Publicar Cotización" at bounding box center [1289, 529] width 133 height 33
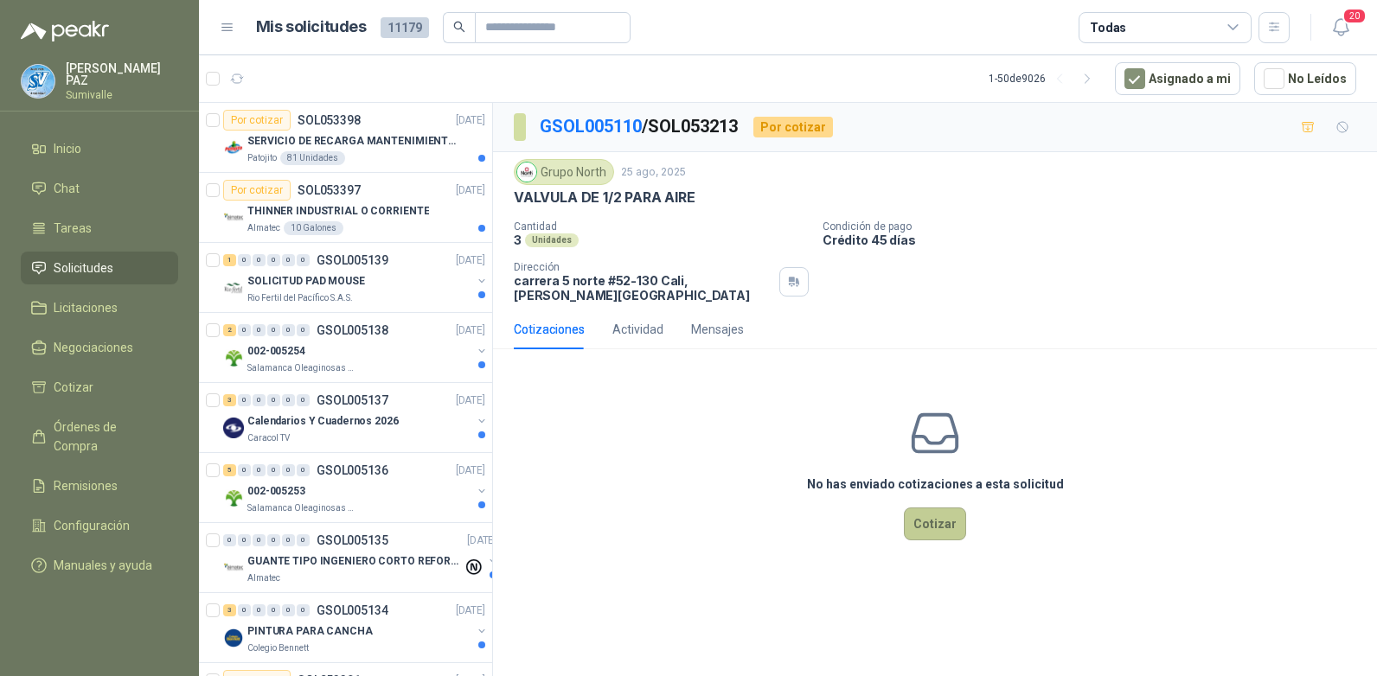
click at [937, 513] on button "Cotizar" at bounding box center [935, 524] width 62 height 33
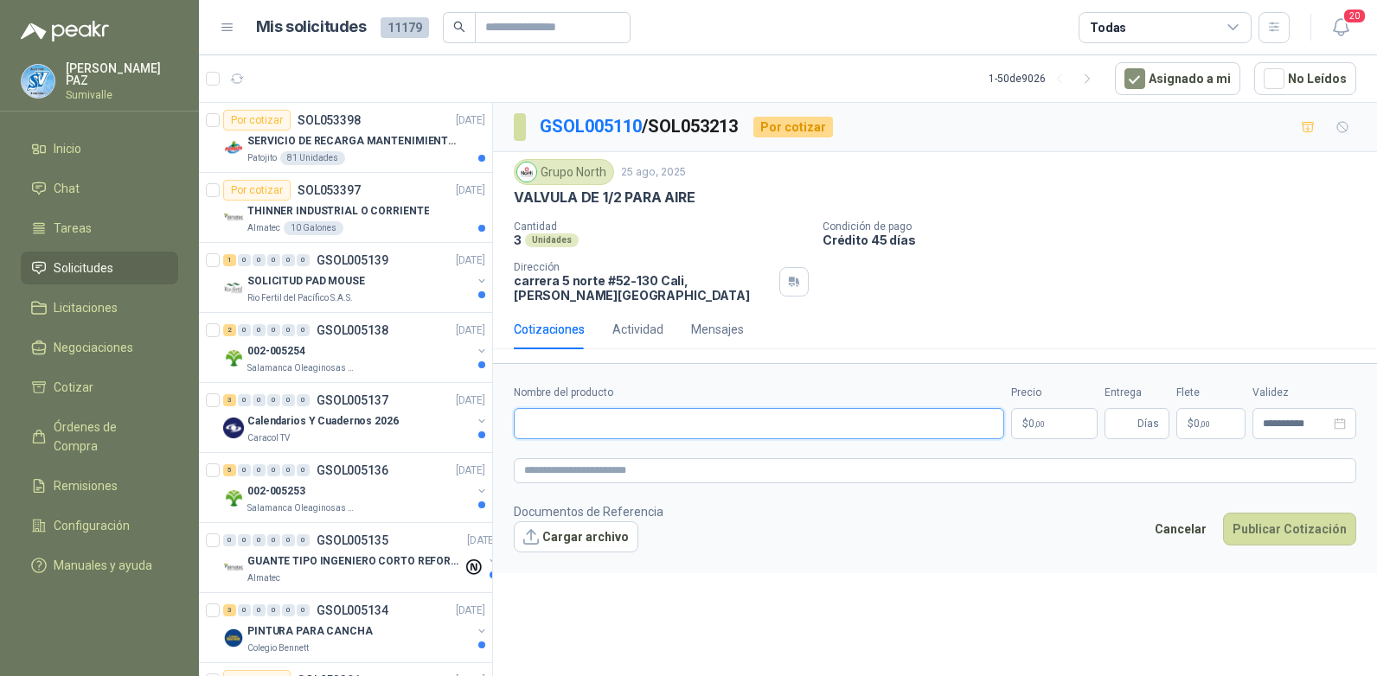
click at [560, 413] on input "Nombre del producto" at bounding box center [759, 423] width 490 height 31
paste input "**********"
type input "**********"
click at [1045, 408] on p "$ 0 ,00" at bounding box center [1054, 423] width 86 height 31
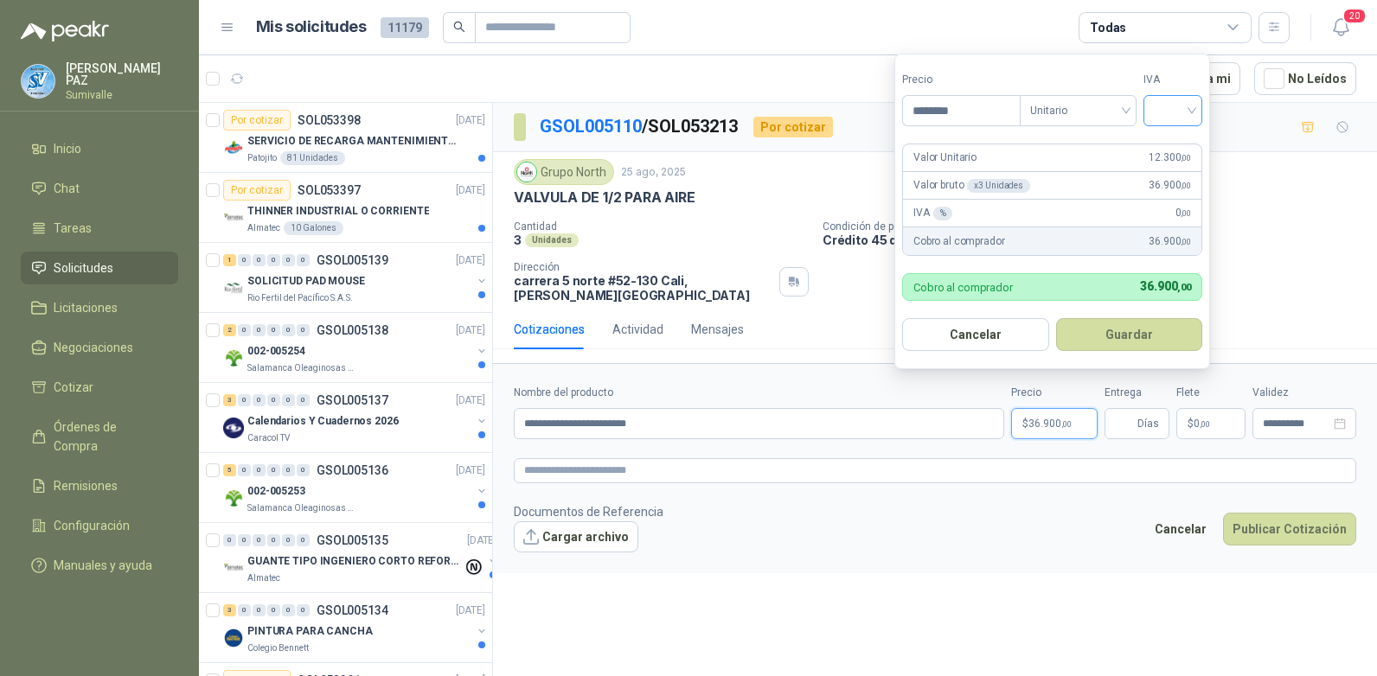
type input "********"
click at [1169, 106] on input "search" at bounding box center [1173, 109] width 38 height 26
click at [1170, 141] on div "19%" at bounding box center [1177, 146] width 32 height 19
click at [1155, 330] on button "Guardar" at bounding box center [1132, 334] width 149 height 33
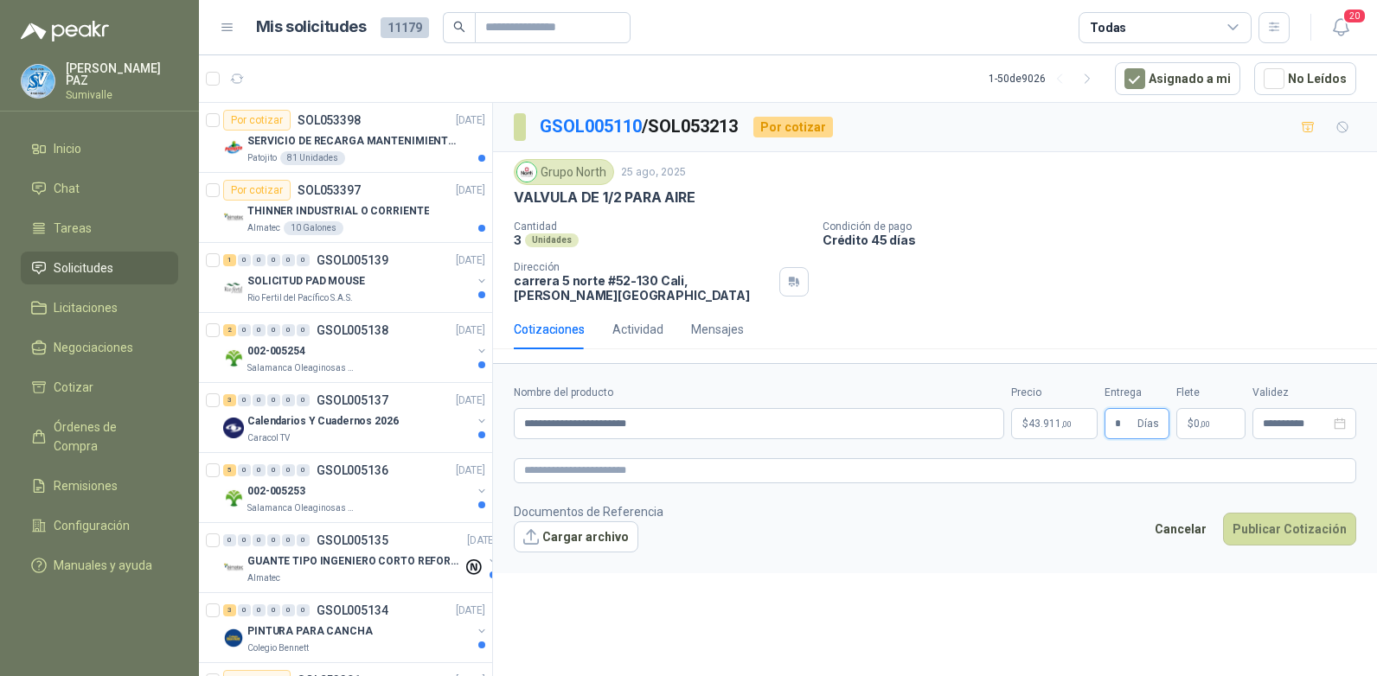
type input "*"
click at [1204, 419] on span ",00" at bounding box center [1205, 424] width 10 height 10
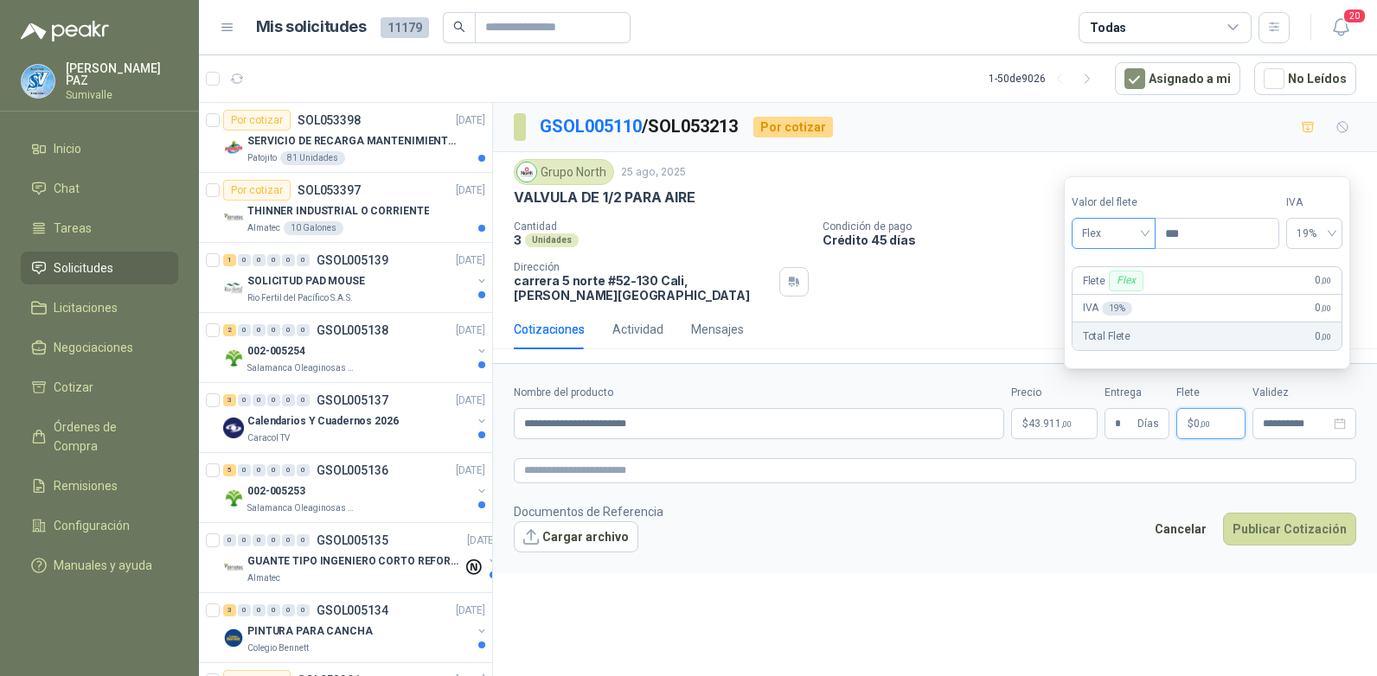
click at [1119, 229] on span "Flex" at bounding box center [1113, 234] width 63 height 26
click at [1115, 292] on div "Incluido" at bounding box center [1115, 297] width 60 height 19
click at [1269, 525] on button "Publicar Cotización" at bounding box center [1289, 529] width 133 height 33
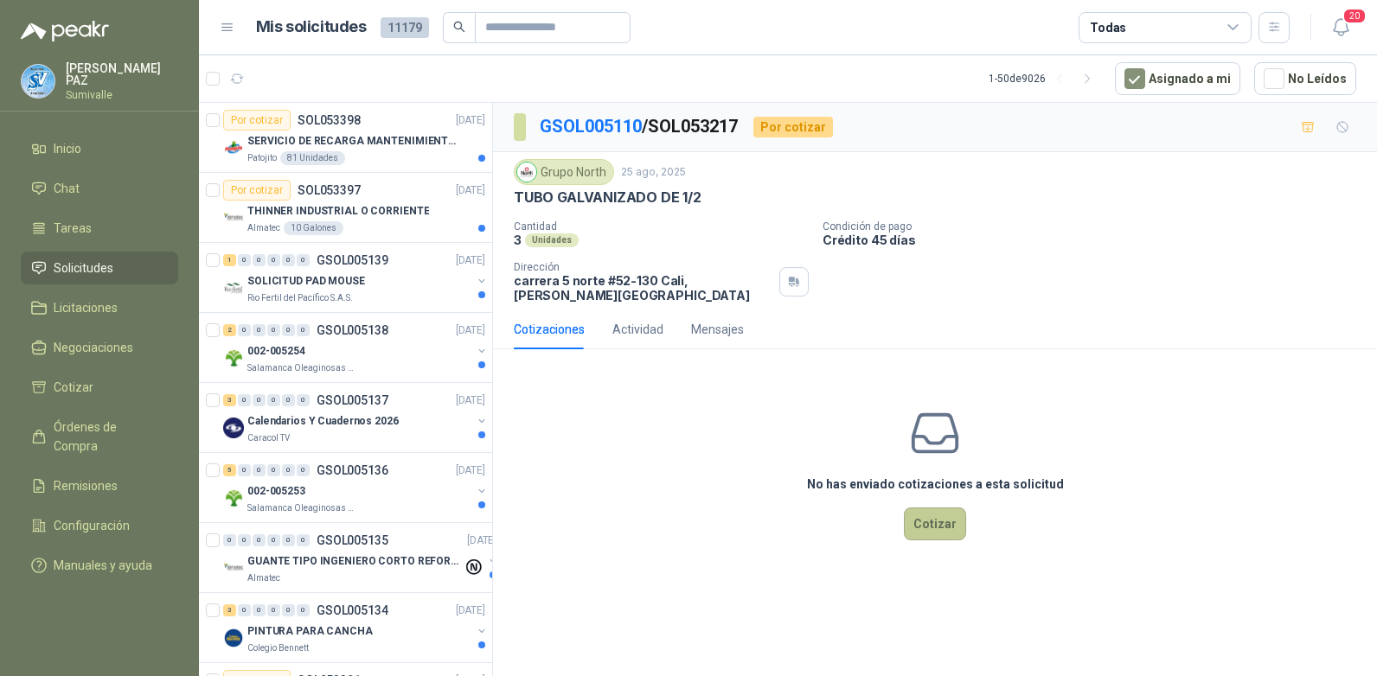
click at [926, 511] on button "Cotizar" at bounding box center [935, 524] width 62 height 33
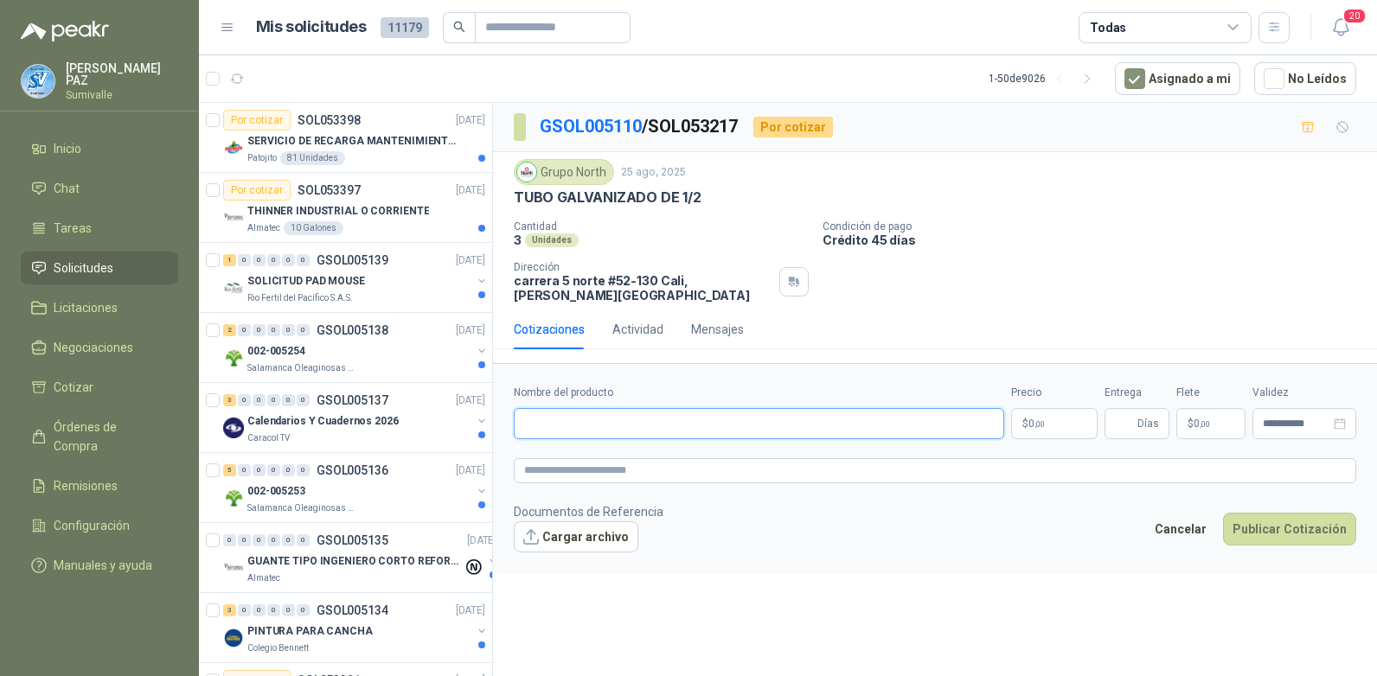
click at [566, 408] on input "Nombre del producto" at bounding box center [759, 423] width 490 height 31
paste input "**********"
type input "**********"
click at [1040, 419] on span ",00" at bounding box center [1039, 424] width 10 height 10
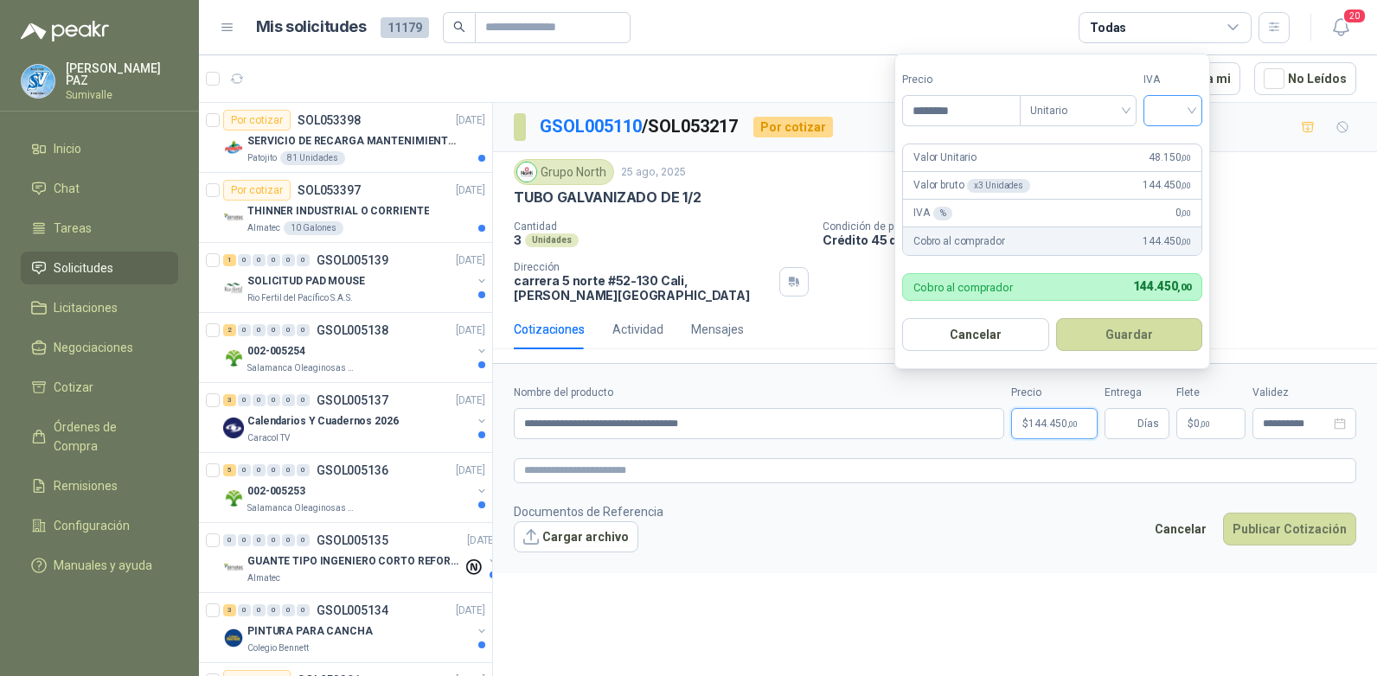
type input "********"
click at [1180, 111] on input "search" at bounding box center [1173, 109] width 38 height 26
click at [1174, 149] on div "19%" at bounding box center [1177, 146] width 32 height 19
click at [1164, 321] on button "Guardar" at bounding box center [1132, 334] width 149 height 33
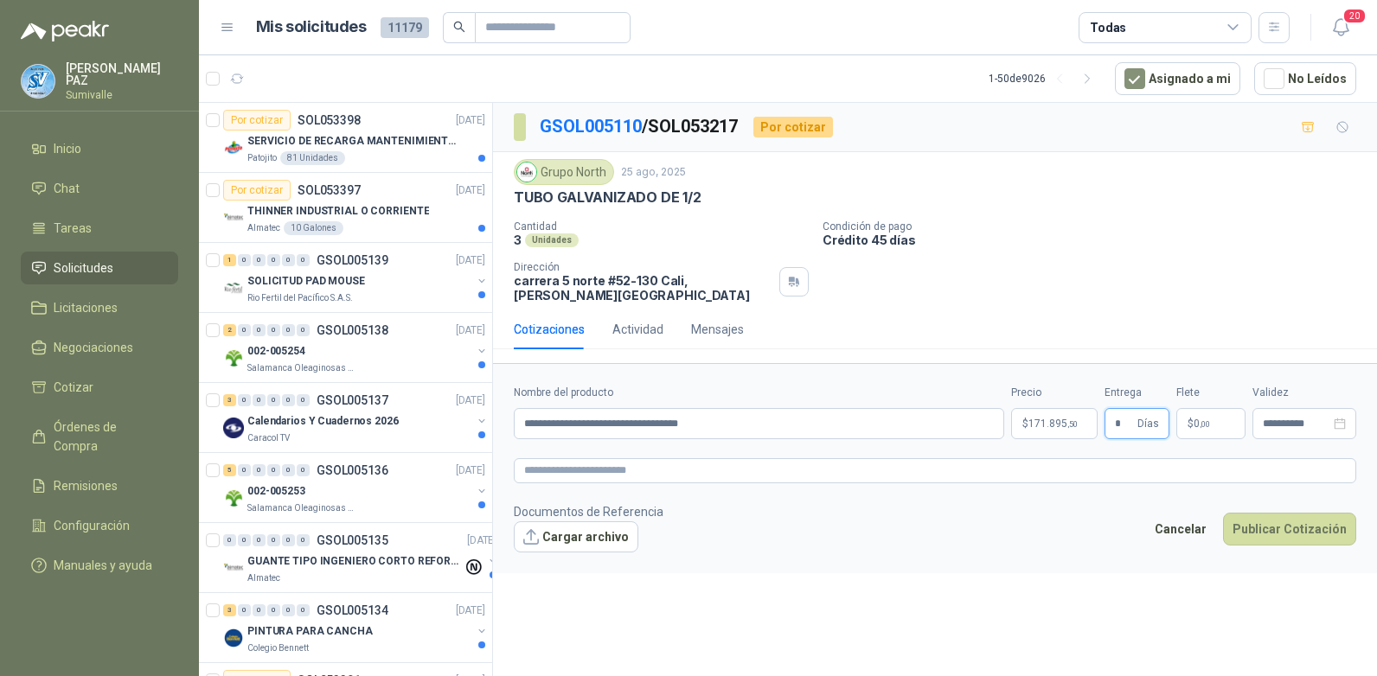
type input "*"
click at [1221, 410] on p "$ 0 ,00" at bounding box center [1210, 423] width 69 height 31
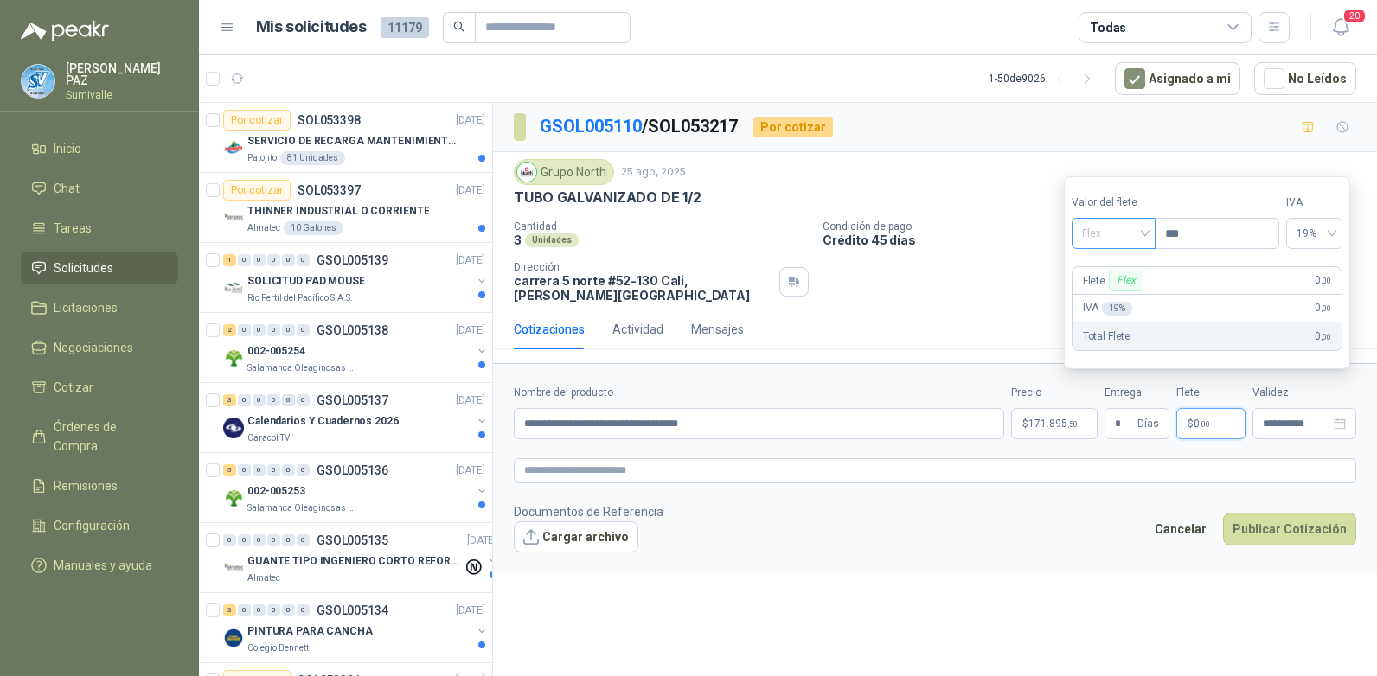
click at [1120, 237] on span "Flex" at bounding box center [1113, 234] width 63 height 26
click at [1133, 291] on div "Incluido" at bounding box center [1115, 297] width 60 height 19
click at [1051, 419] on span "171.895 ,50" at bounding box center [1052, 424] width 49 height 10
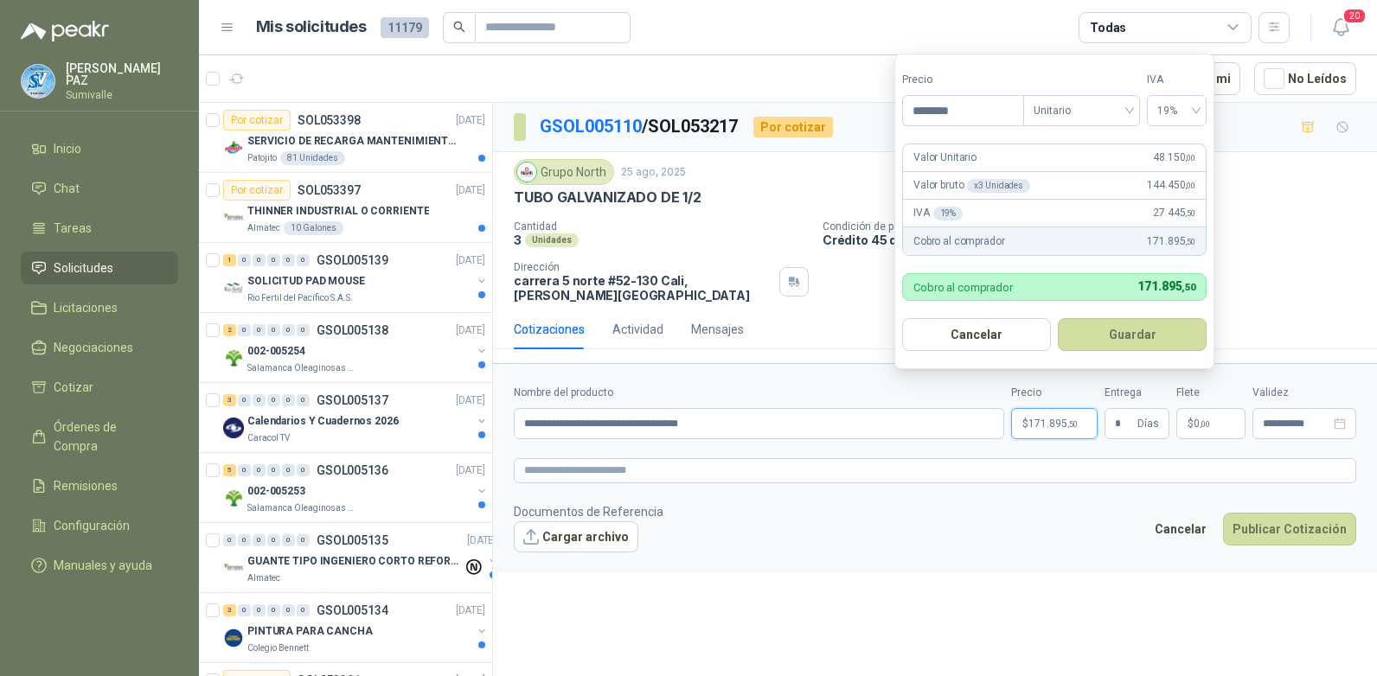
click at [1128, 342] on button "Guardar" at bounding box center [1132, 334] width 149 height 33
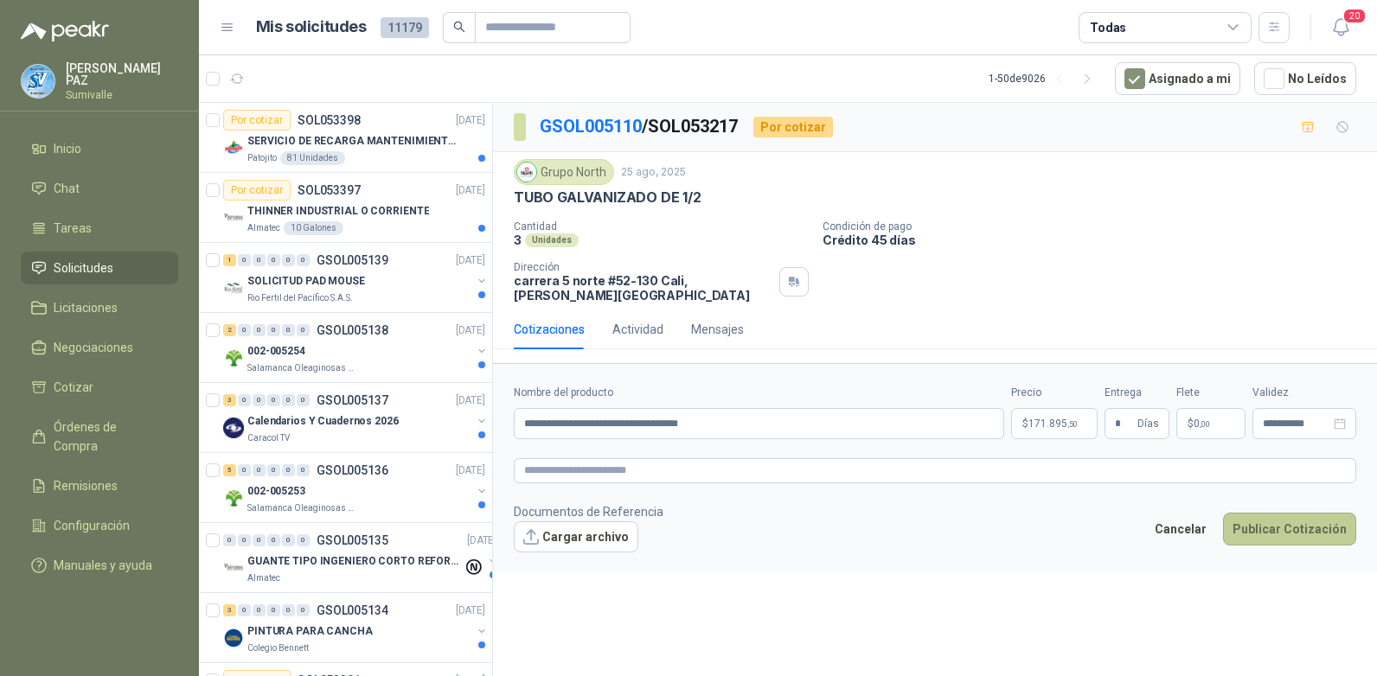
click at [1295, 521] on button "Publicar Cotización" at bounding box center [1289, 529] width 133 height 33
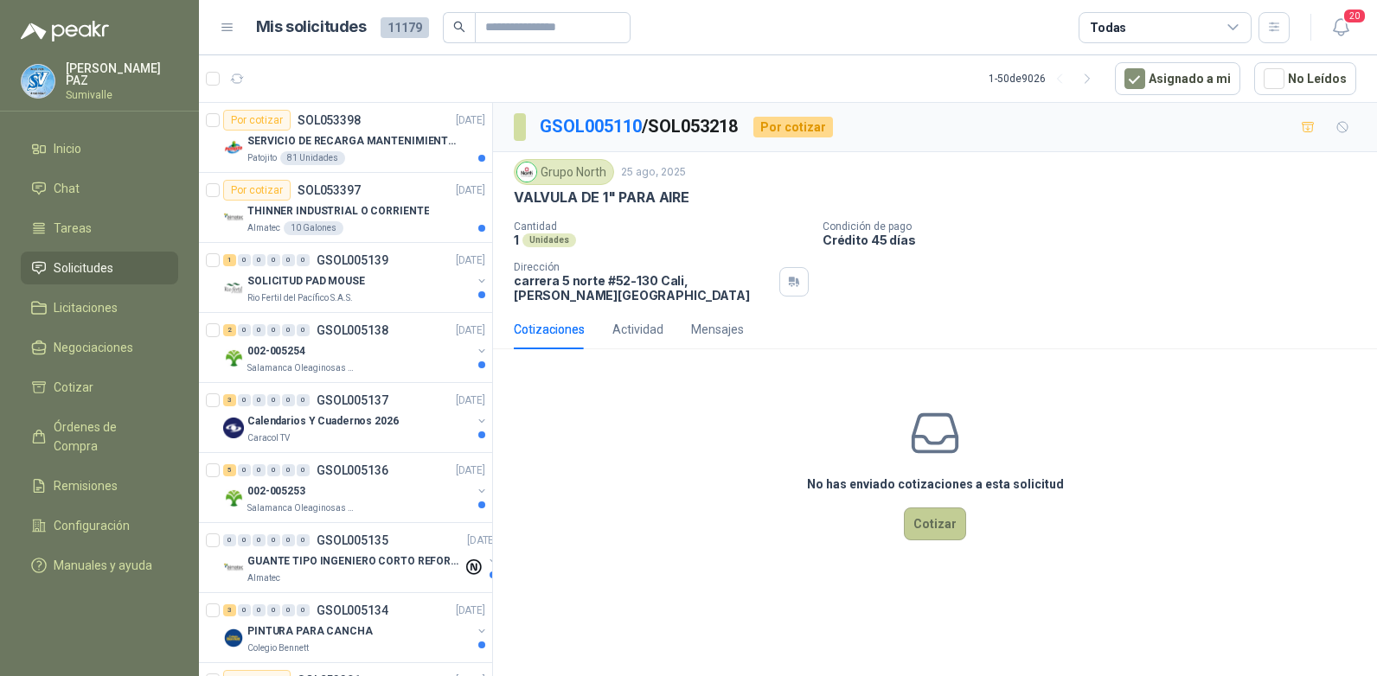
click at [928, 509] on button "Cotizar" at bounding box center [935, 524] width 62 height 33
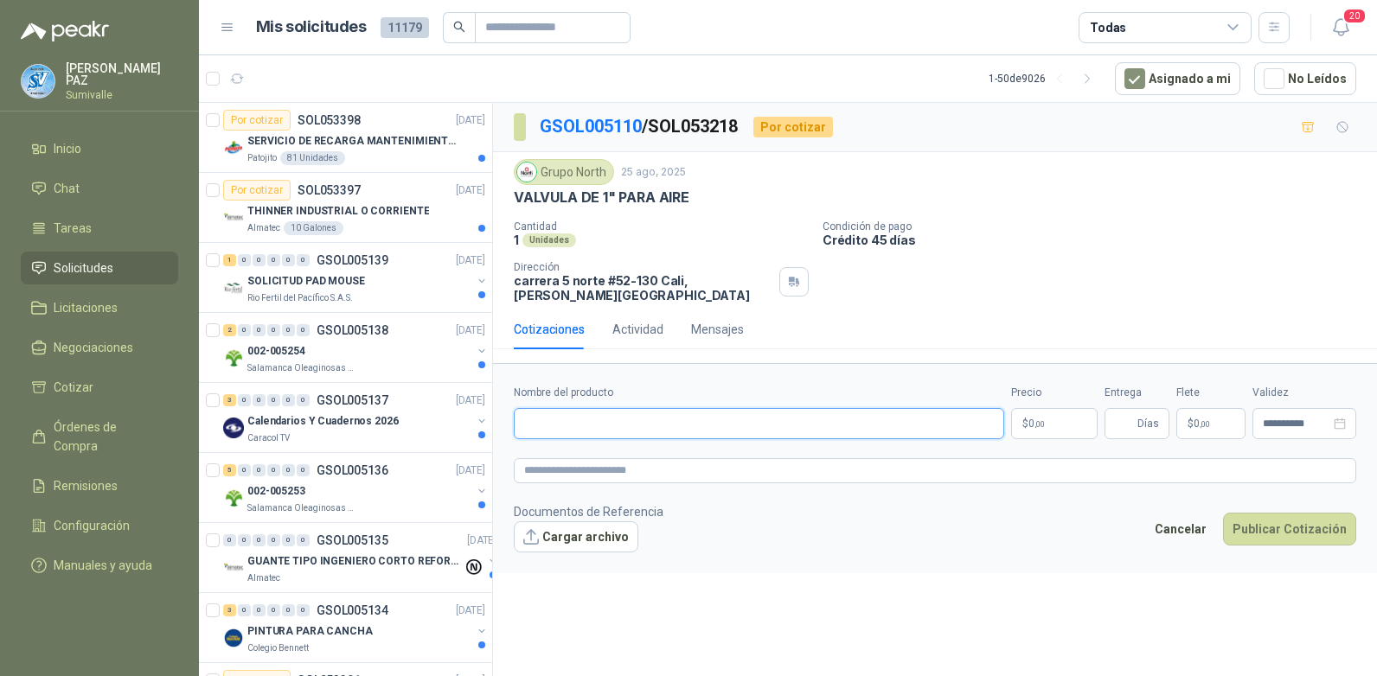
click at [573, 416] on input "Nombre del producto" at bounding box center [759, 423] width 490 height 31
paste input "**********"
type input "**********"
click at [1031, 419] on span "0 ,00" at bounding box center [1036, 424] width 16 height 10
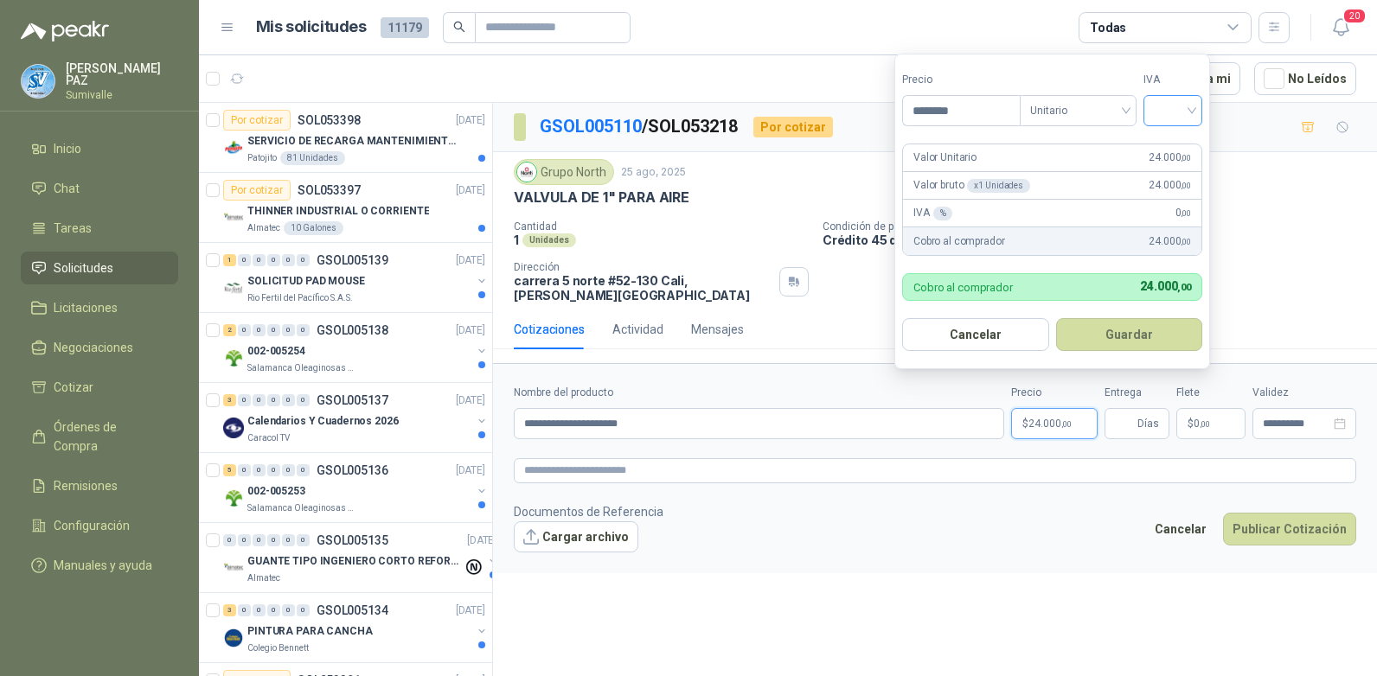
type input "********"
click at [1160, 99] on input "search" at bounding box center [1173, 109] width 38 height 26
click at [1181, 150] on div "19%" at bounding box center [1177, 146] width 32 height 19
click at [1134, 344] on button "Guardar" at bounding box center [1132, 334] width 149 height 33
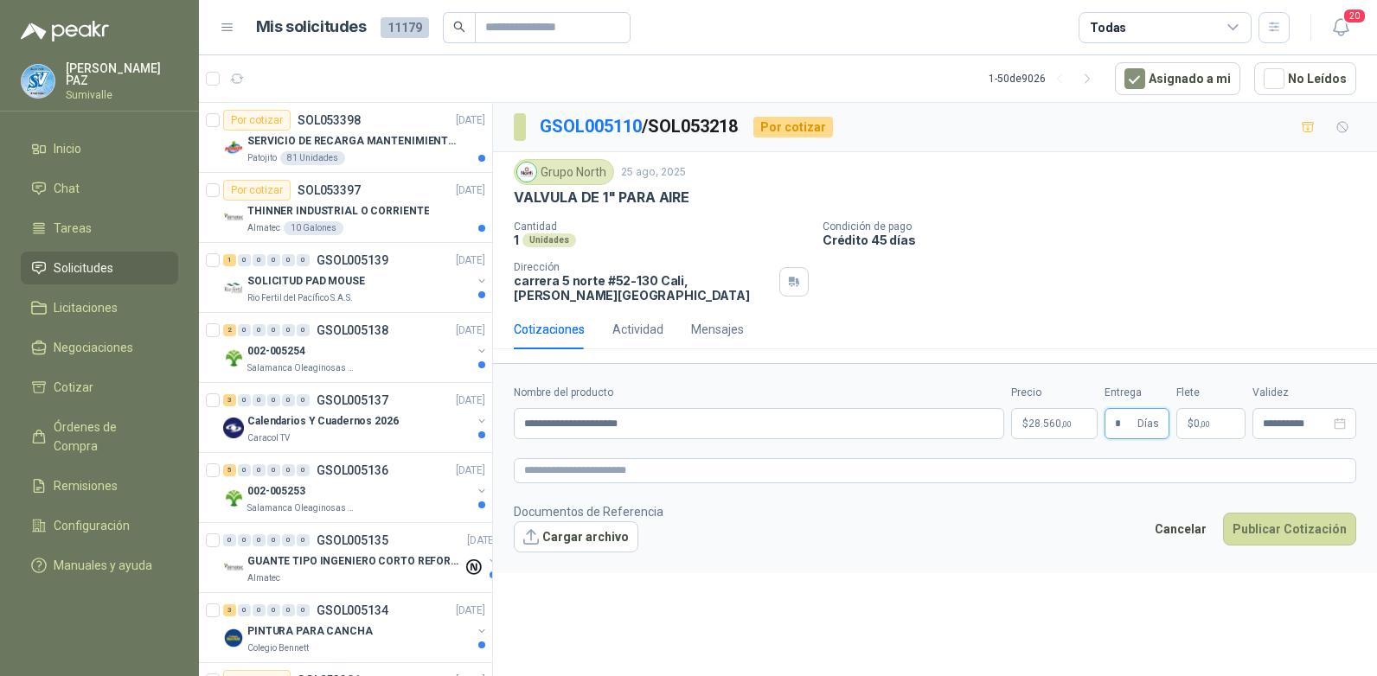
type input "*"
click at [1219, 408] on p "$ 0 ,00" at bounding box center [1210, 423] width 69 height 31
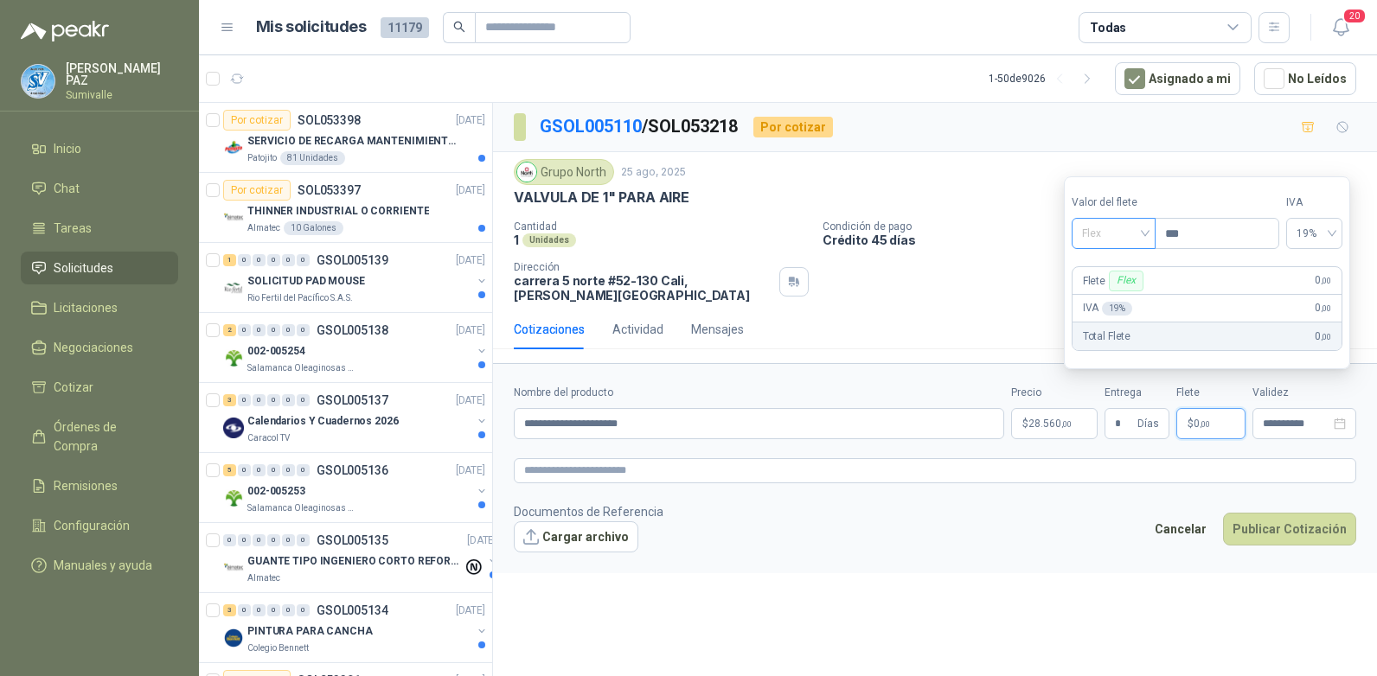
click at [1101, 239] on span "Flex" at bounding box center [1113, 234] width 63 height 26
click at [1105, 282] on div "Flex" at bounding box center [1115, 270] width 80 height 28
click at [1104, 237] on span "Flex" at bounding box center [1113, 234] width 63 height 26
click at [1117, 286] on div "Incluido" at bounding box center [1115, 298] width 80 height 28
click at [1314, 516] on button "Publicar Cotización" at bounding box center [1289, 529] width 133 height 33
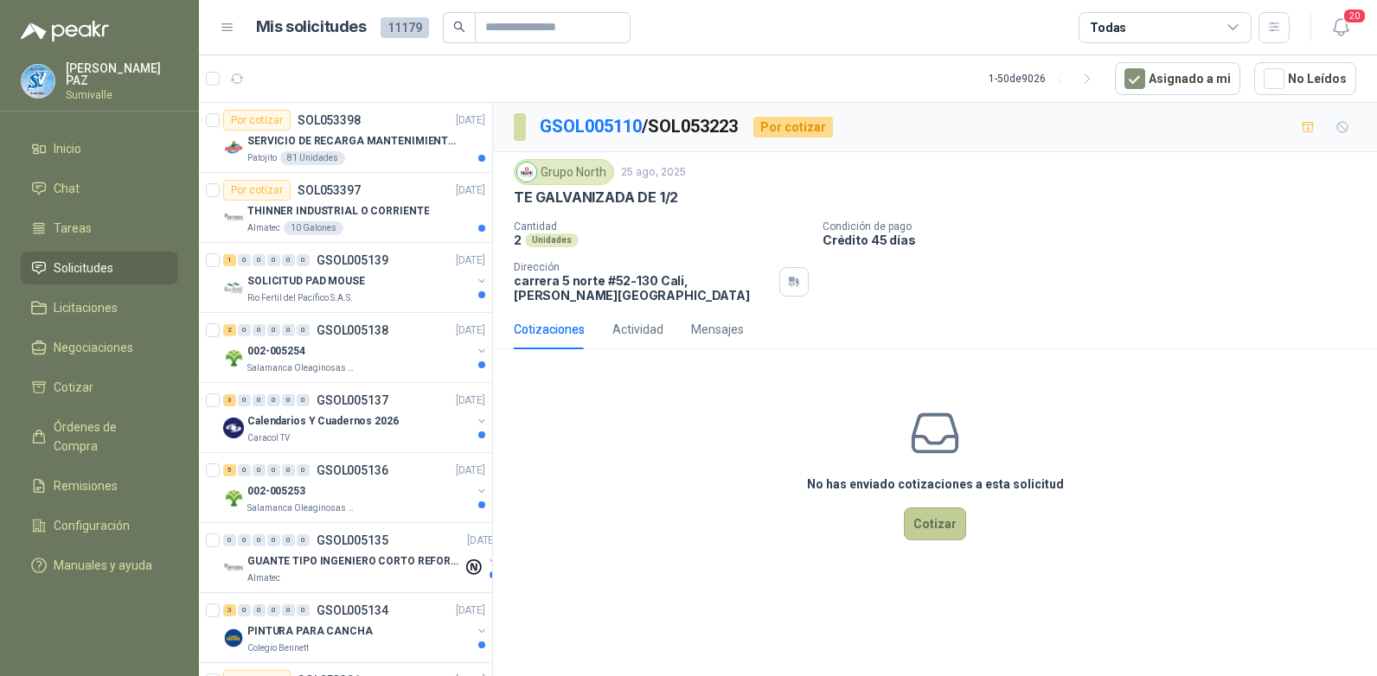
click at [959, 509] on button "Cotizar" at bounding box center [935, 524] width 62 height 33
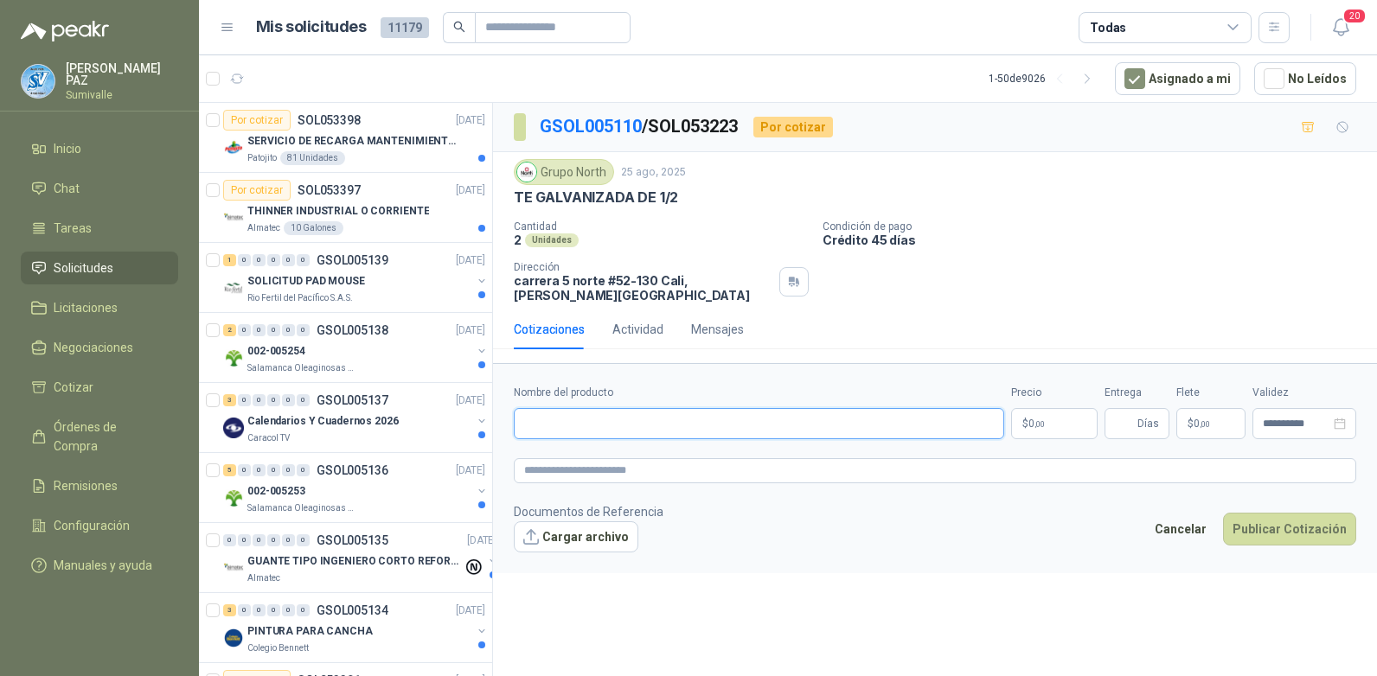
click at [578, 415] on input "Nombre del producto" at bounding box center [759, 423] width 490 height 31
paste input "**********"
type input "**********"
click at [1028, 419] on span "0 ,00" at bounding box center [1036, 424] width 16 height 10
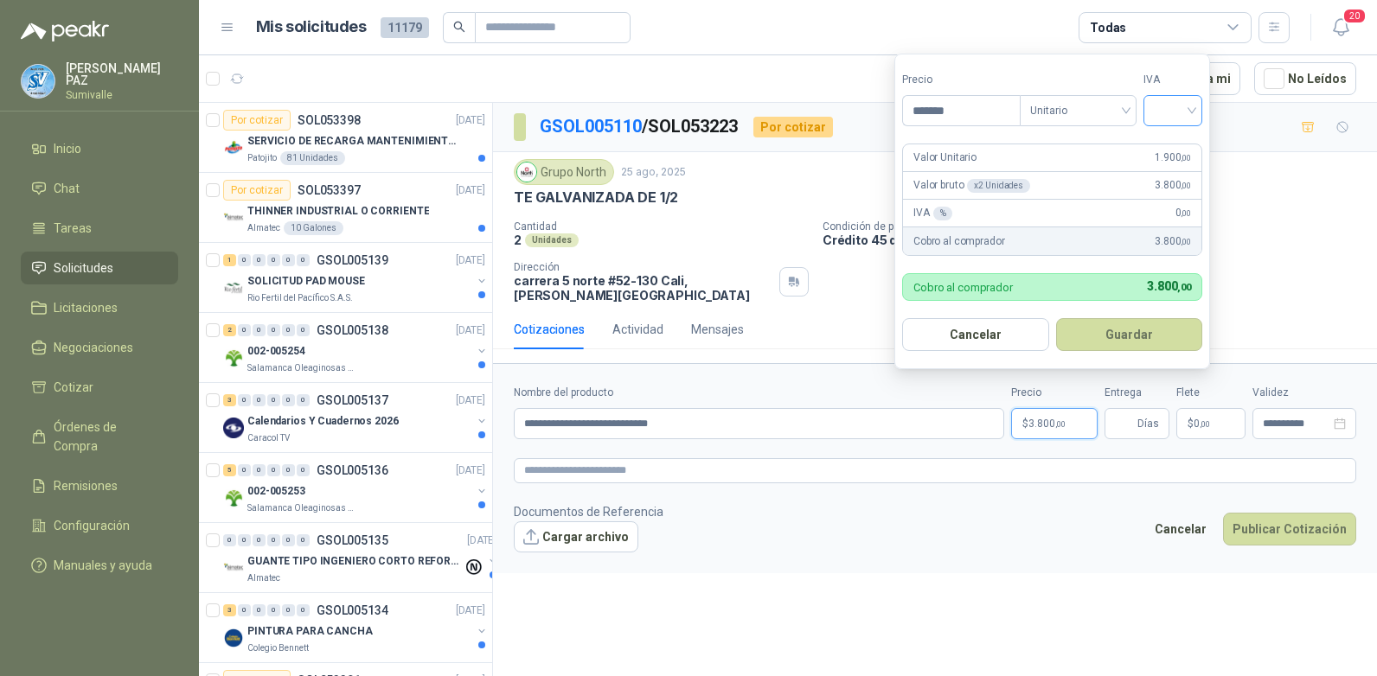
type input "*******"
click at [1168, 105] on input "search" at bounding box center [1173, 109] width 38 height 26
click at [1179, 146] on div "19%" at bounding box center [1177, 146] width 32 height 19
click at [1158, 330] on button "Guardar" at bounding box center [1132, 334] width 149 height 33
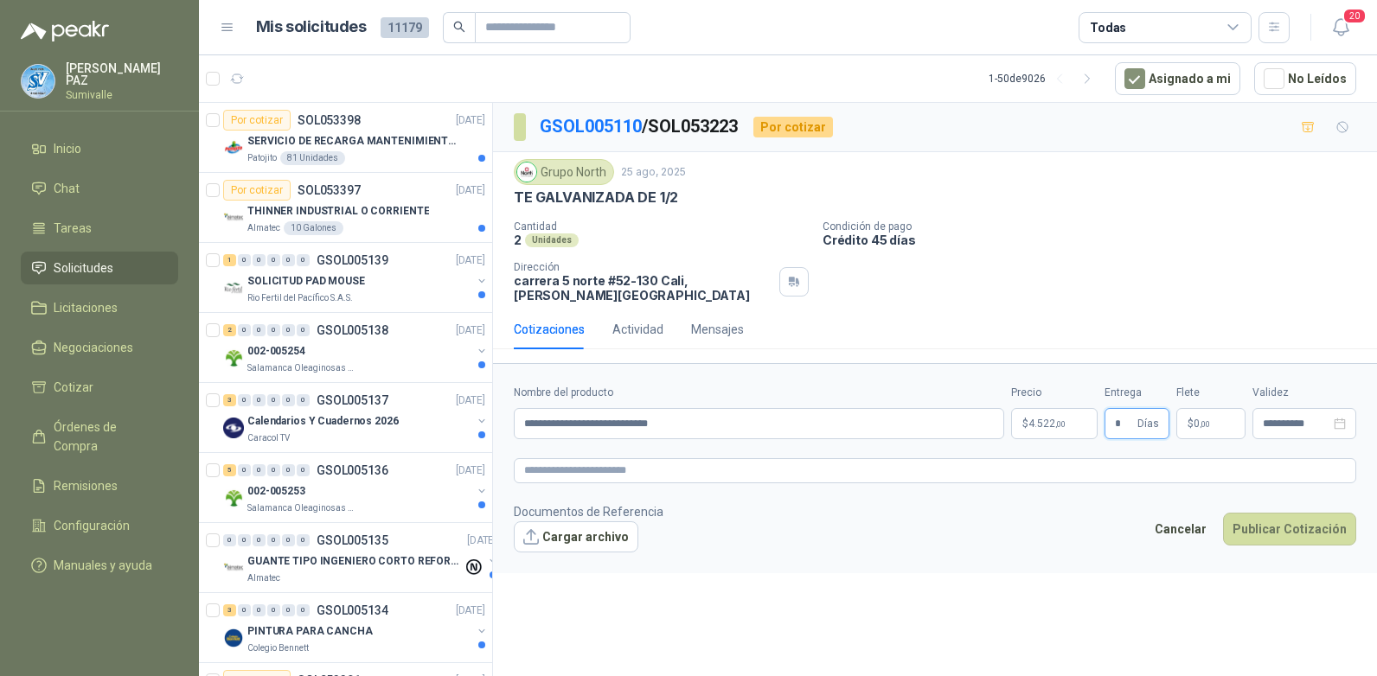
type input "*"
click at [1188, 408] on p "$ 0 ,00" at bounding box center [1210, 423] width 69 height 31
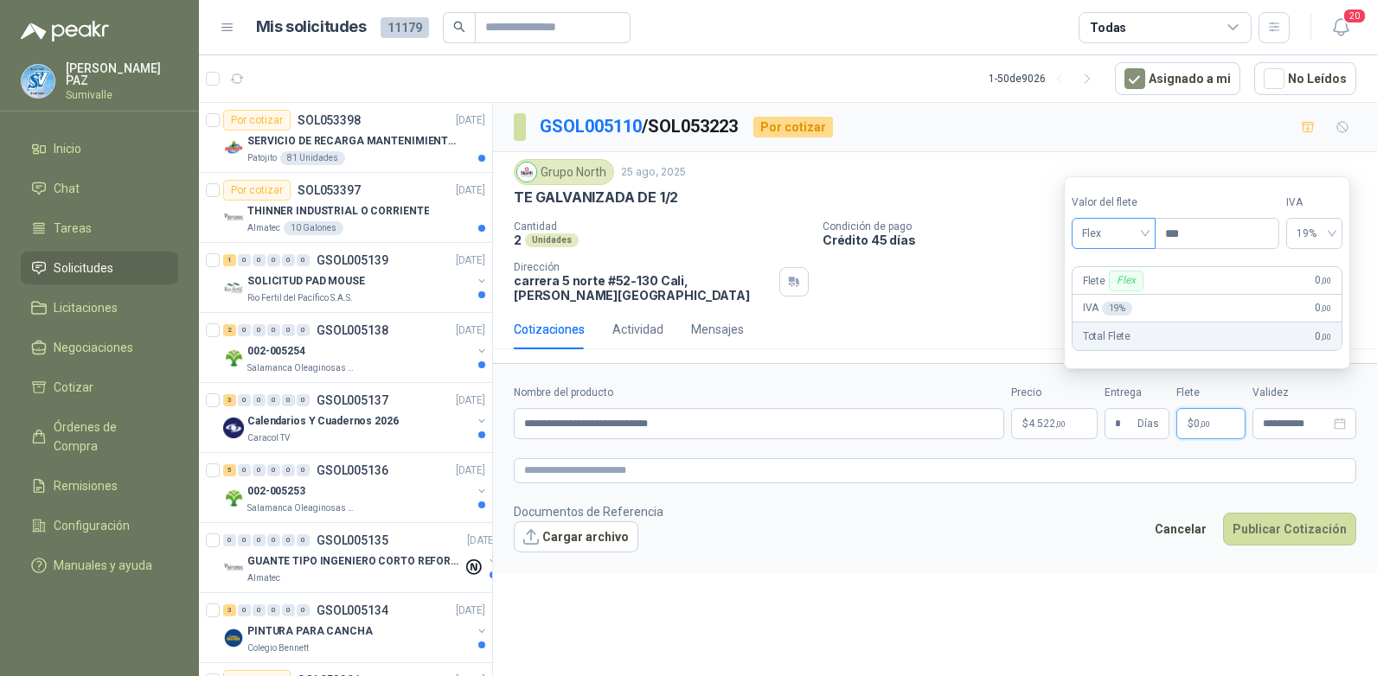
click at [1124, 229] on span "Flex" at bounding box center [1113, 234] width 63 height 26
click at [1113, 304] on div "Incluido" at bounding box center [1115, 297] width 60 height 19
click at [1296, 520] on button "Publicar Cotización" at bounding box center [1289, 529] width 133 height 33
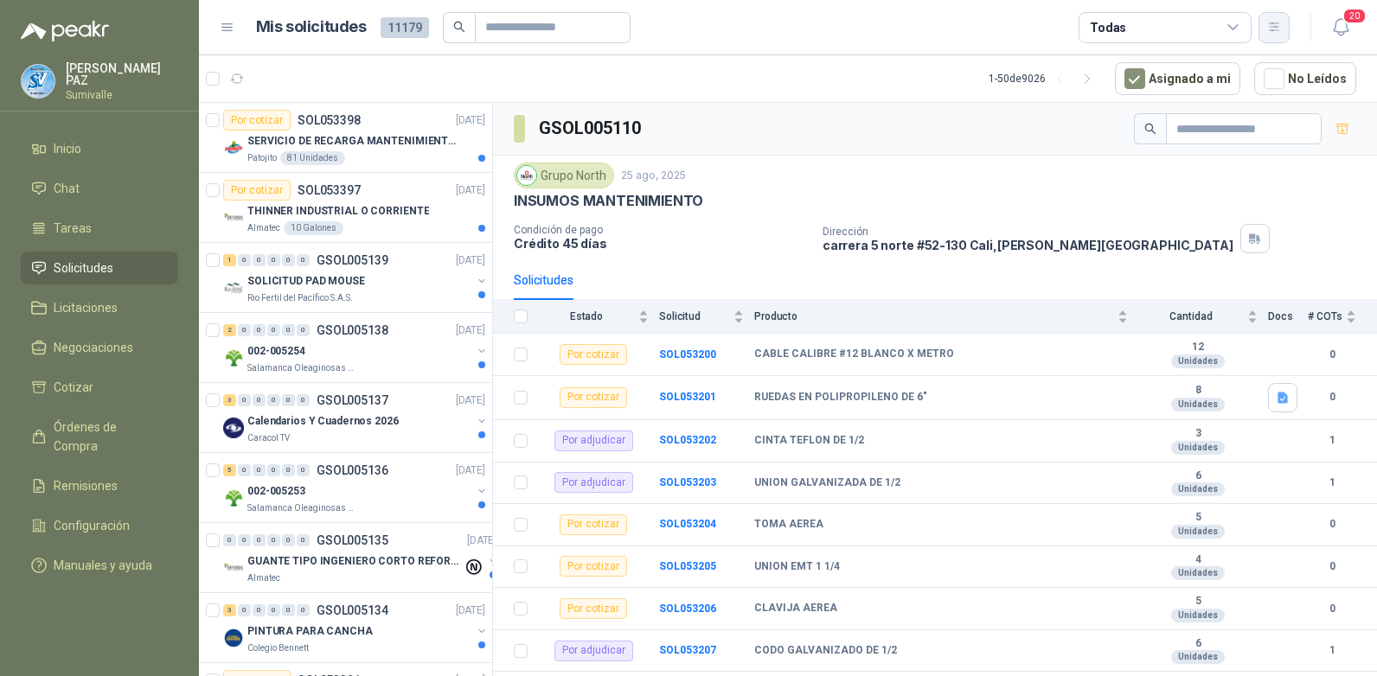
click at [1273, 20] on icon "button" at bounding box center [1274, 27] width 15 height 15
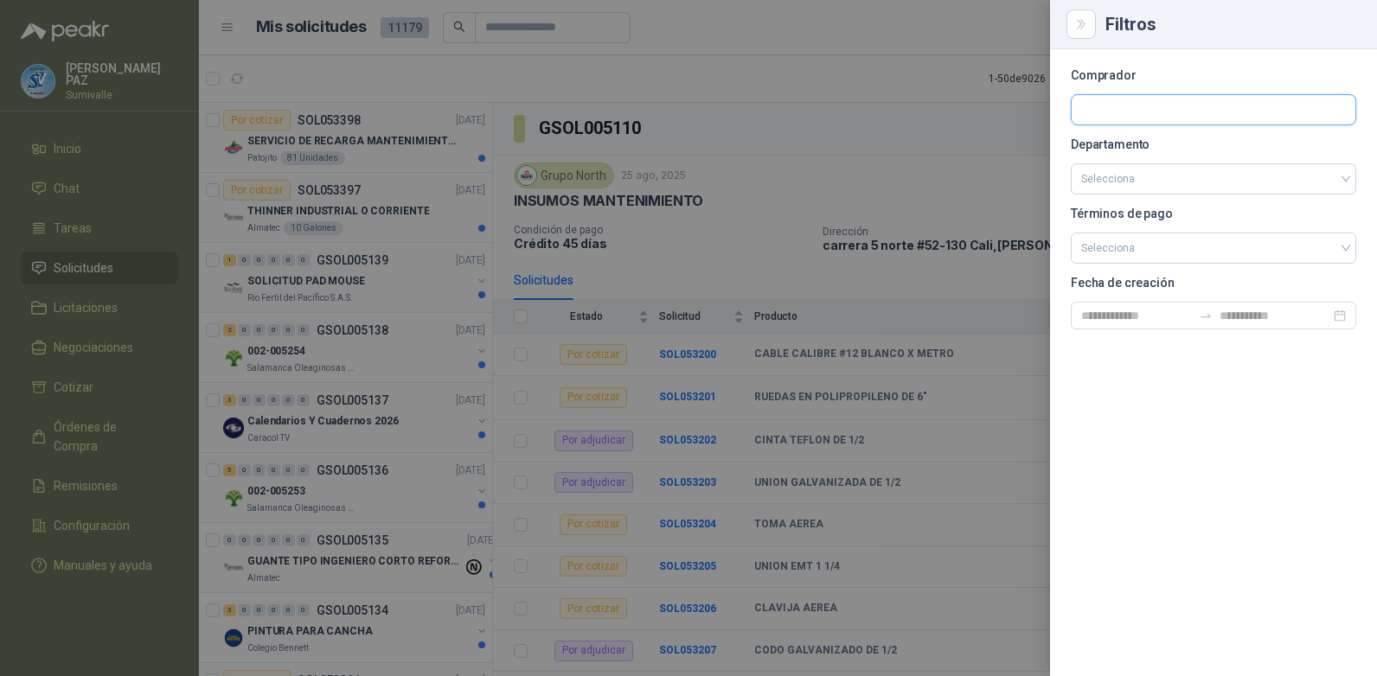
click at [1168, 105] on input "text" at bounding box center [1214, 109] width 284 height 29
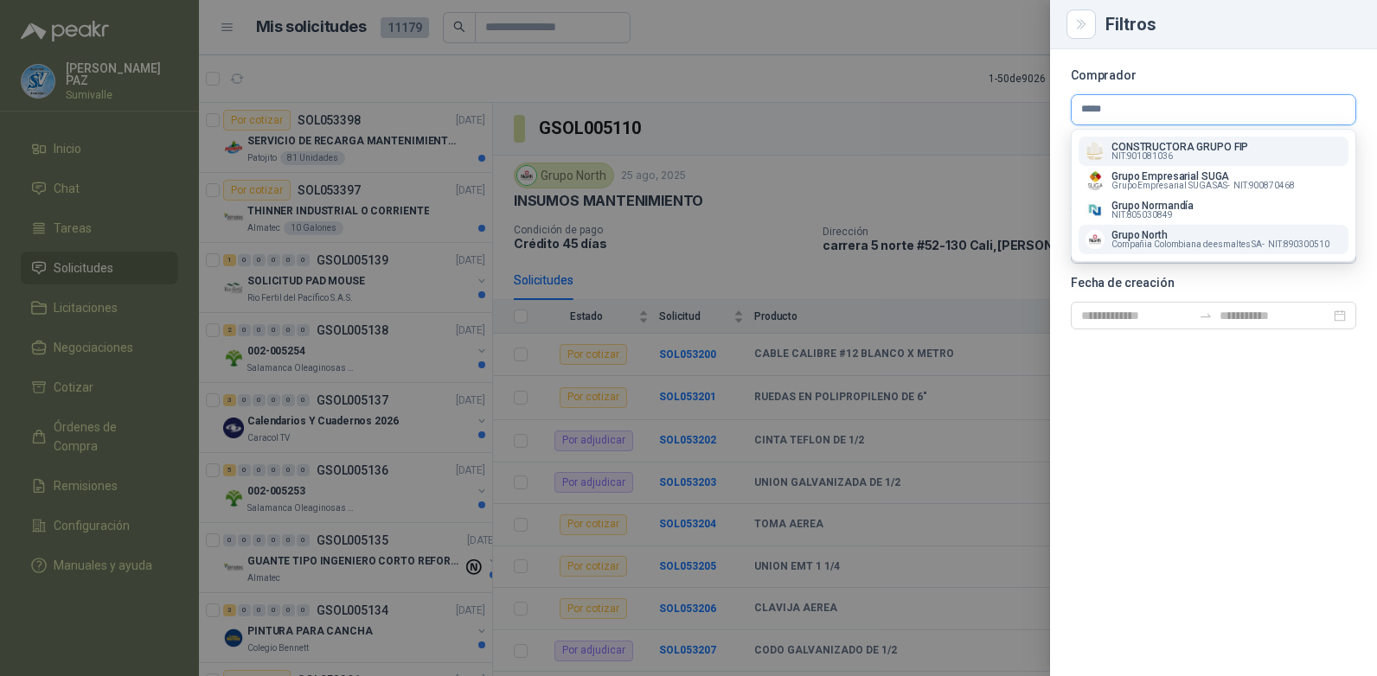
type input "*****"
click at [1178, 244] on span "Compañia Colombiana de esmaltes SA -" at bounding box center [1187, 244] width 153 height 9
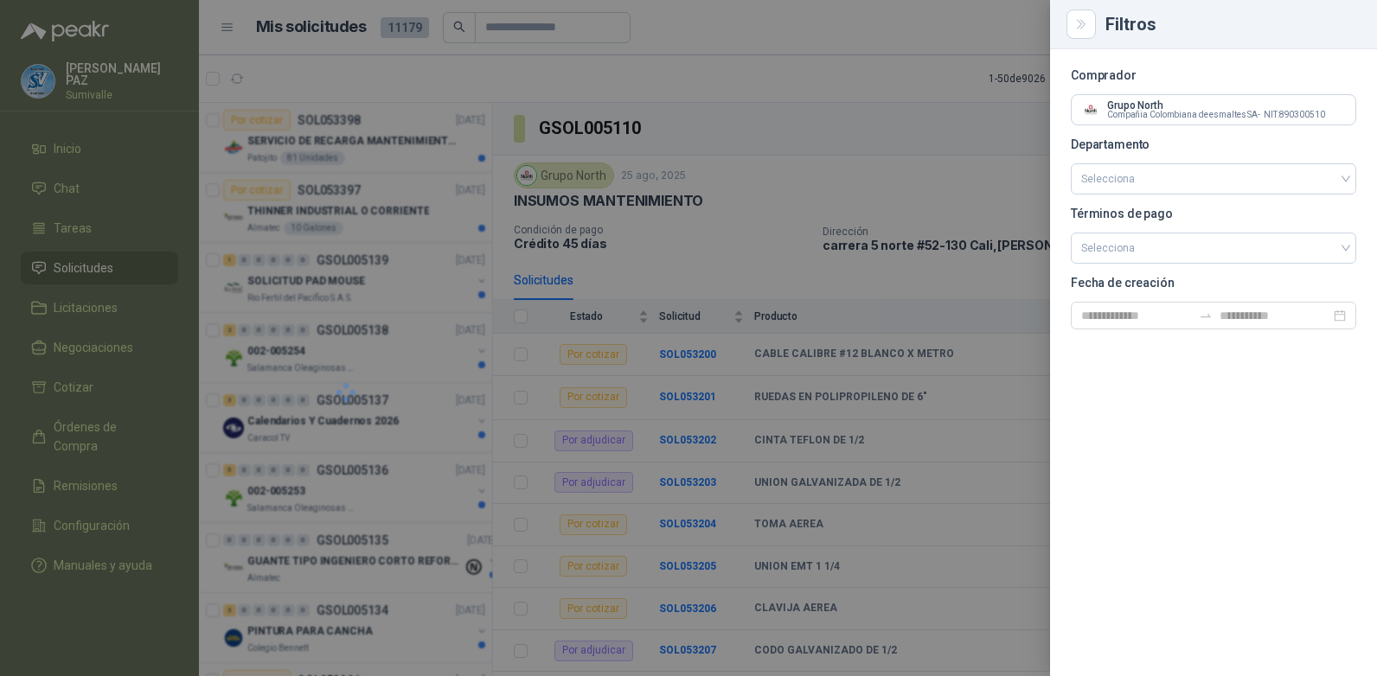
click at [920, 74] on div at bounding box center [688, 338] width 1377 height 676
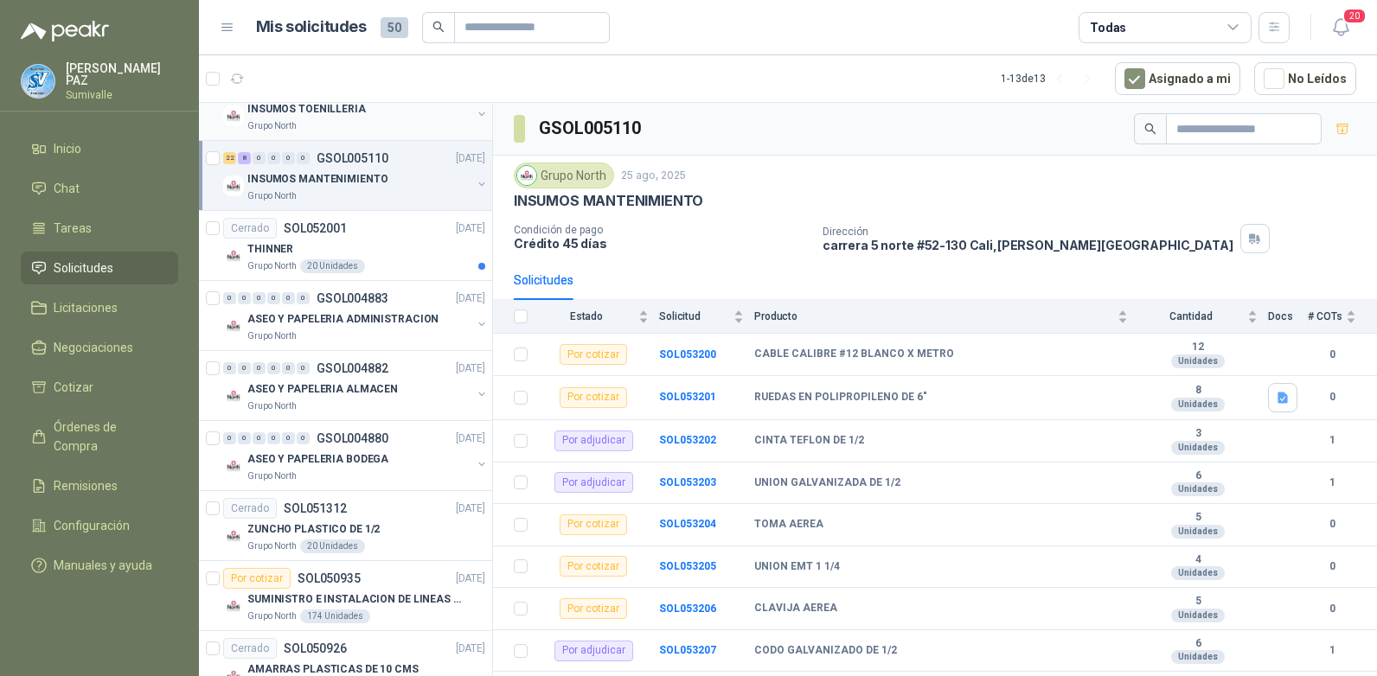
scroll to position [173, 0]
click at [377, 235] on div "Cerrado SOL052001 [DATE]" at bounding box center [354, 227] width 262 height 21
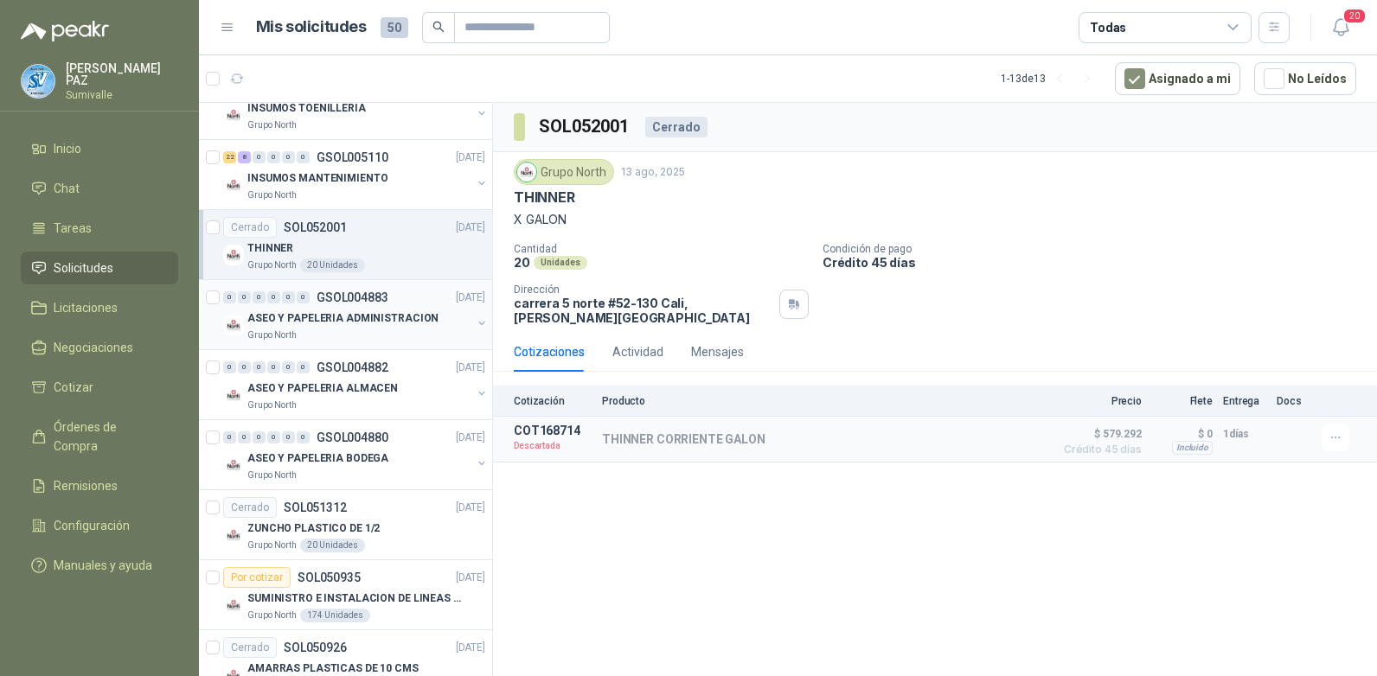
click at [372, 314] on p "ASEO Y PAPELERIA ADMINISTRACION" at bounding box center [342, 318] width 191 height 16
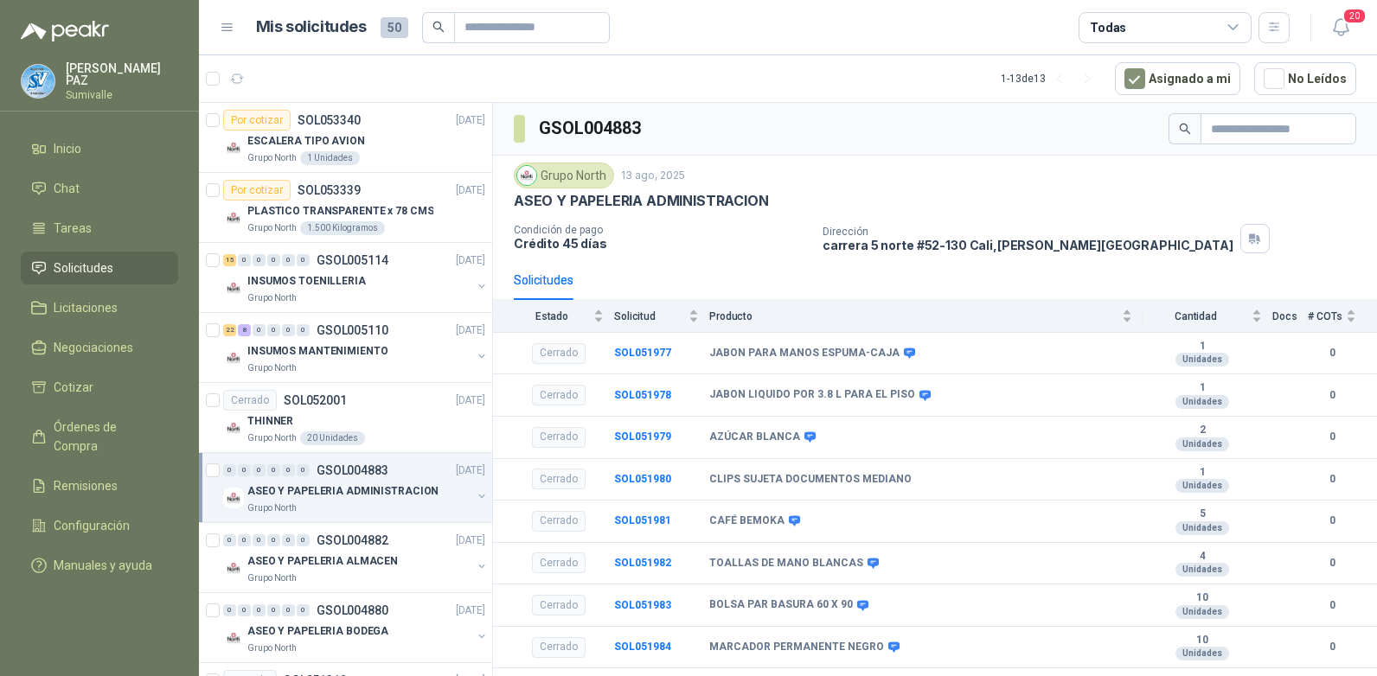
click at [1166, 22] on div "Todas" at bounding box center [1164, 27] width 173 height 31
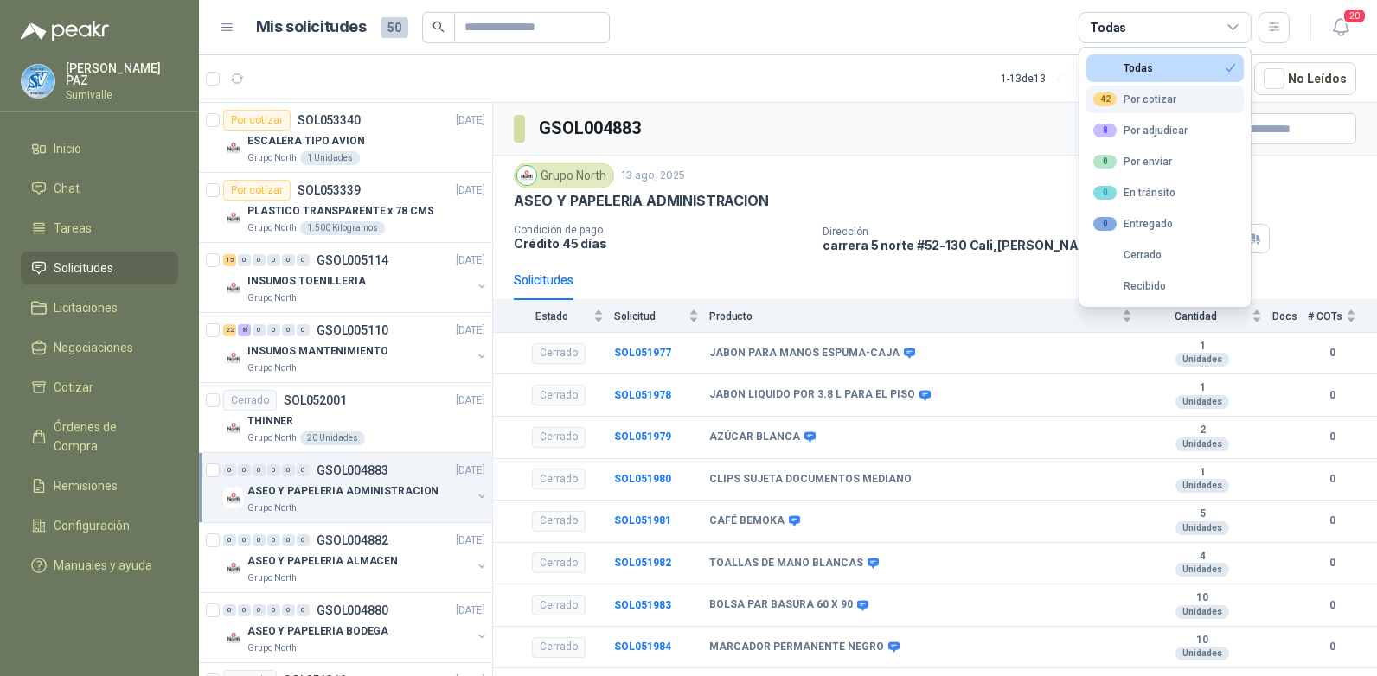
click at [1128, 89] on button "42 Por cotizar" at bounding box center [1164, 100] width 157 height 28
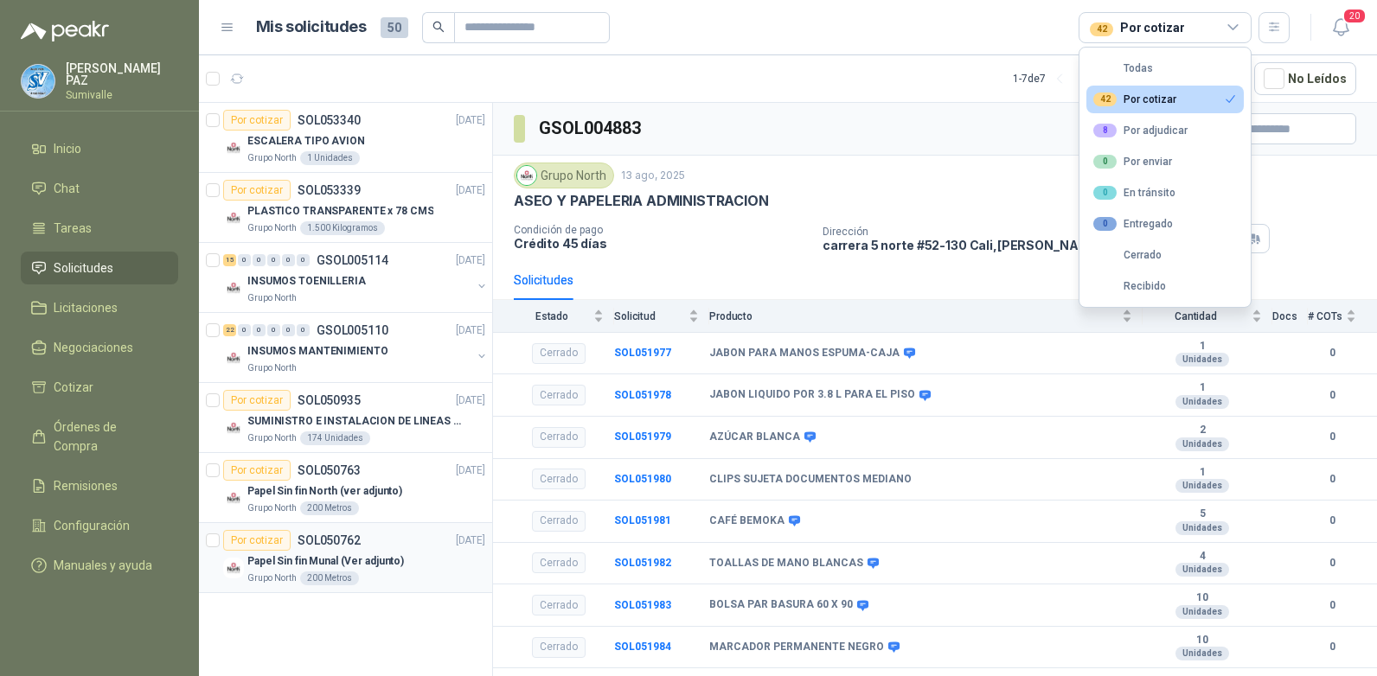
click at [355, 575] on div "200 Metros" at bounding box center [329, 579] width 59 height 14
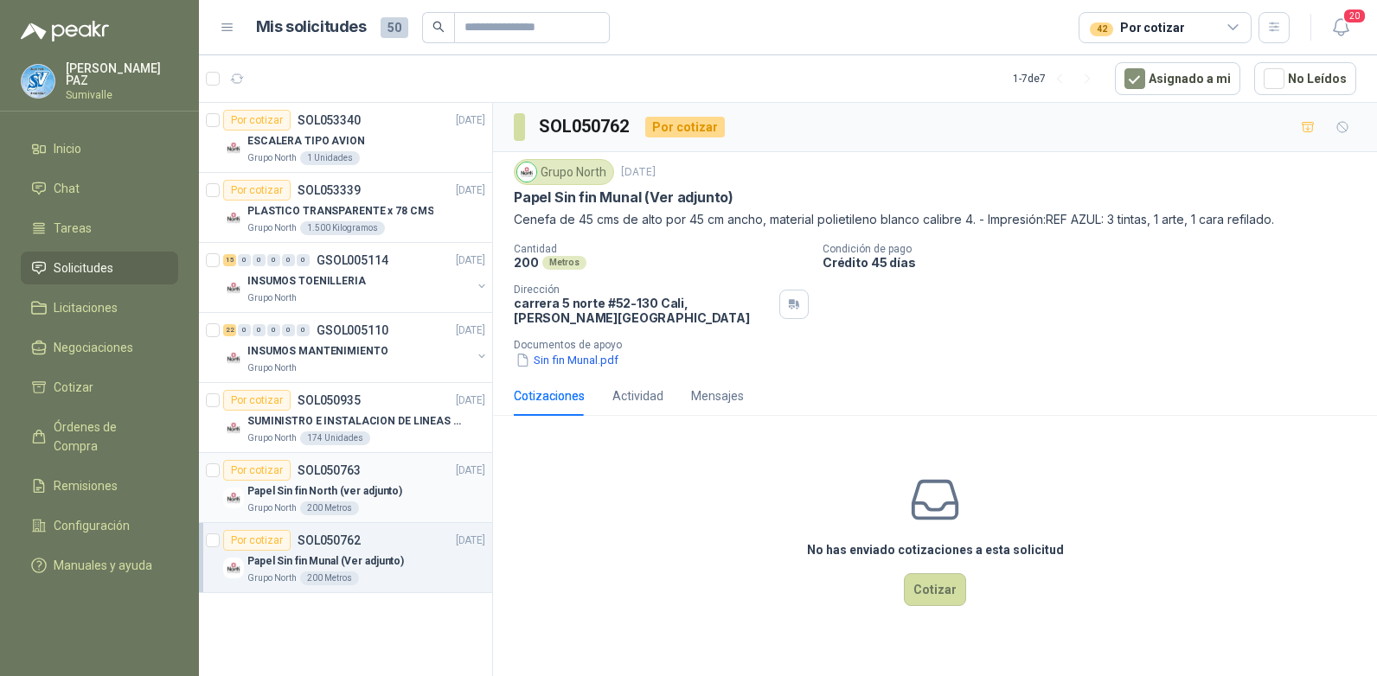
click at [390, 515] on div "Grupo North 200 Metros" at bounding box center [366, 509] width 238 height 14
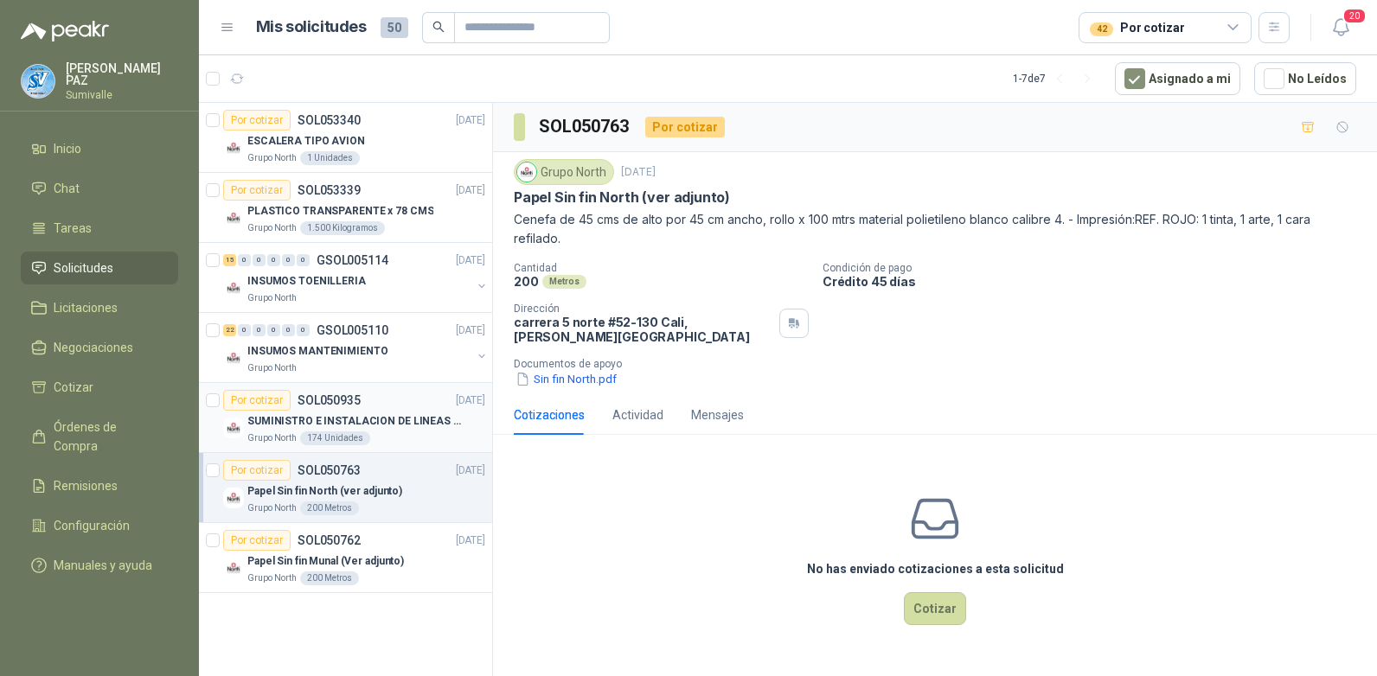
click at [406, 421] on p "SUMINISTRO E INSTALACION DE LINEAS DE VIDA" at bounding box center [354, 421] width 215 height 16
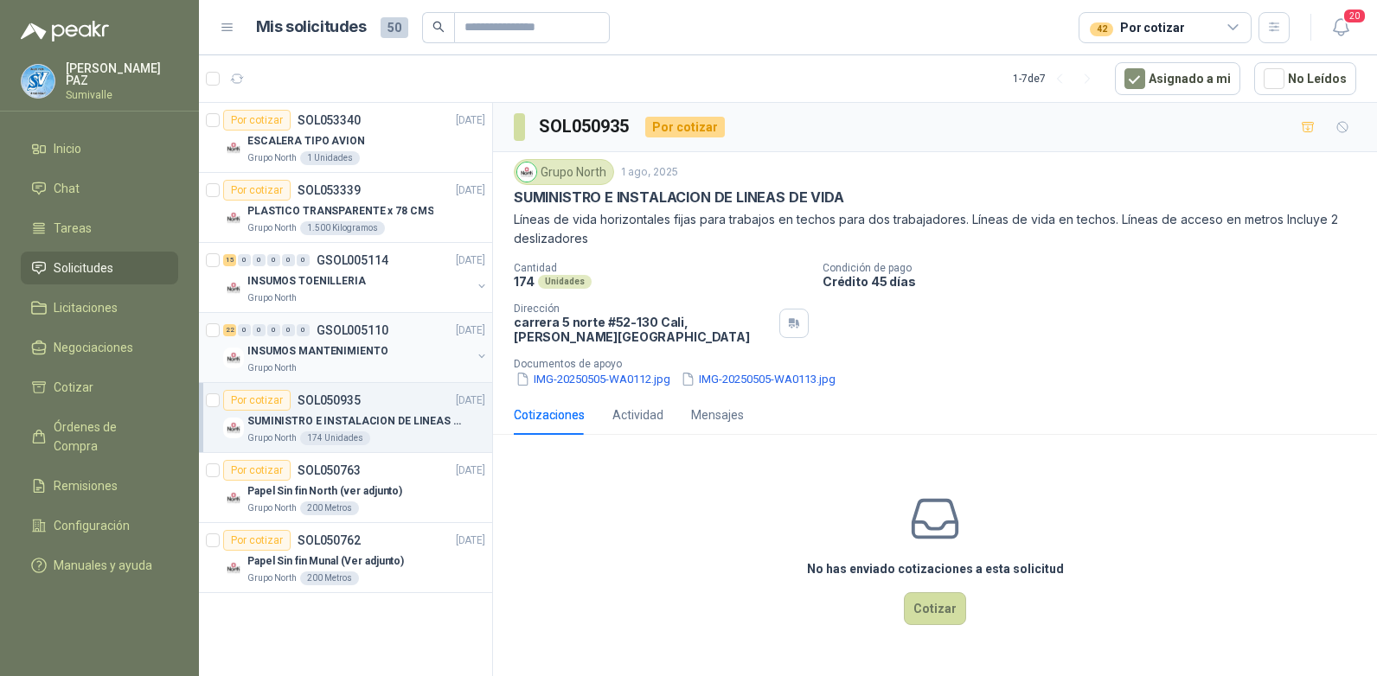
click at [411, 349] on div "INSUMOS MANTENIMIENTO" at bounding box center [359, 351] width 224 height 21
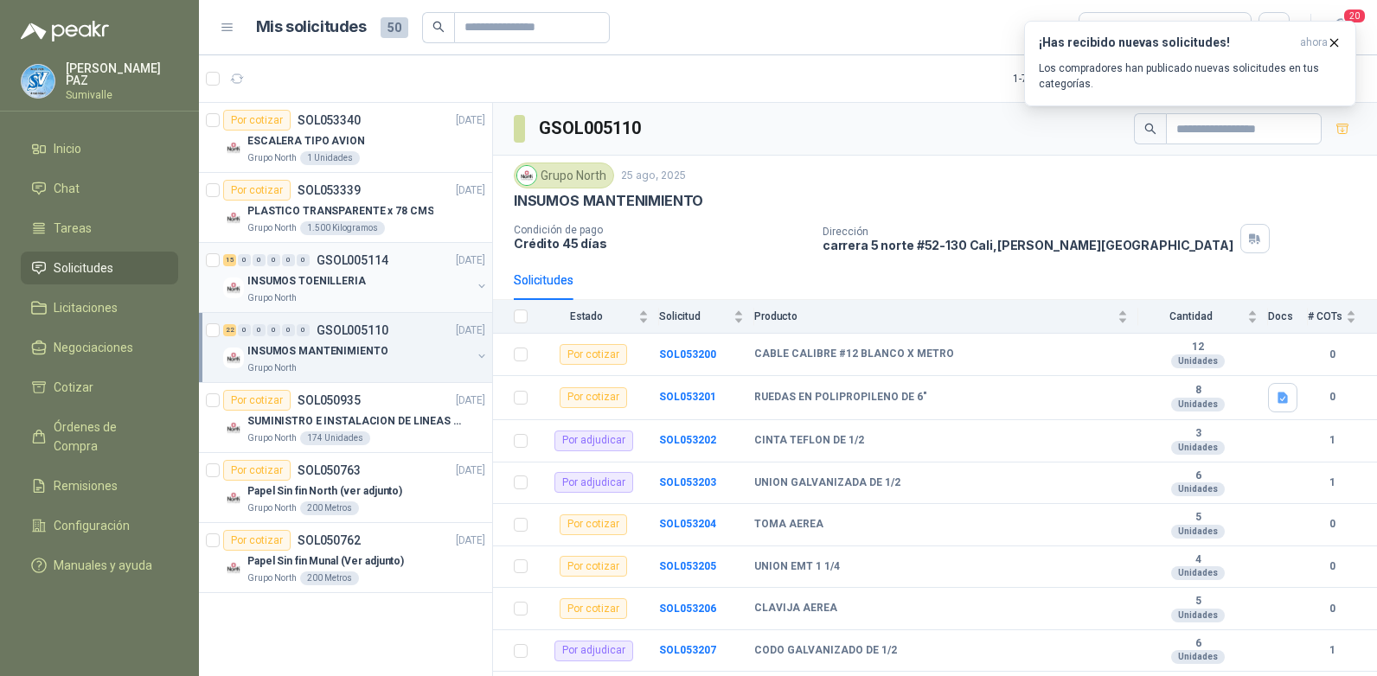
click at [367, 274] on div "INSUMOS TOENILLERIA" at bounding box center [359, 281] width 224 height 21
